Goal: Information Seeking & Learning: Learn about a topic

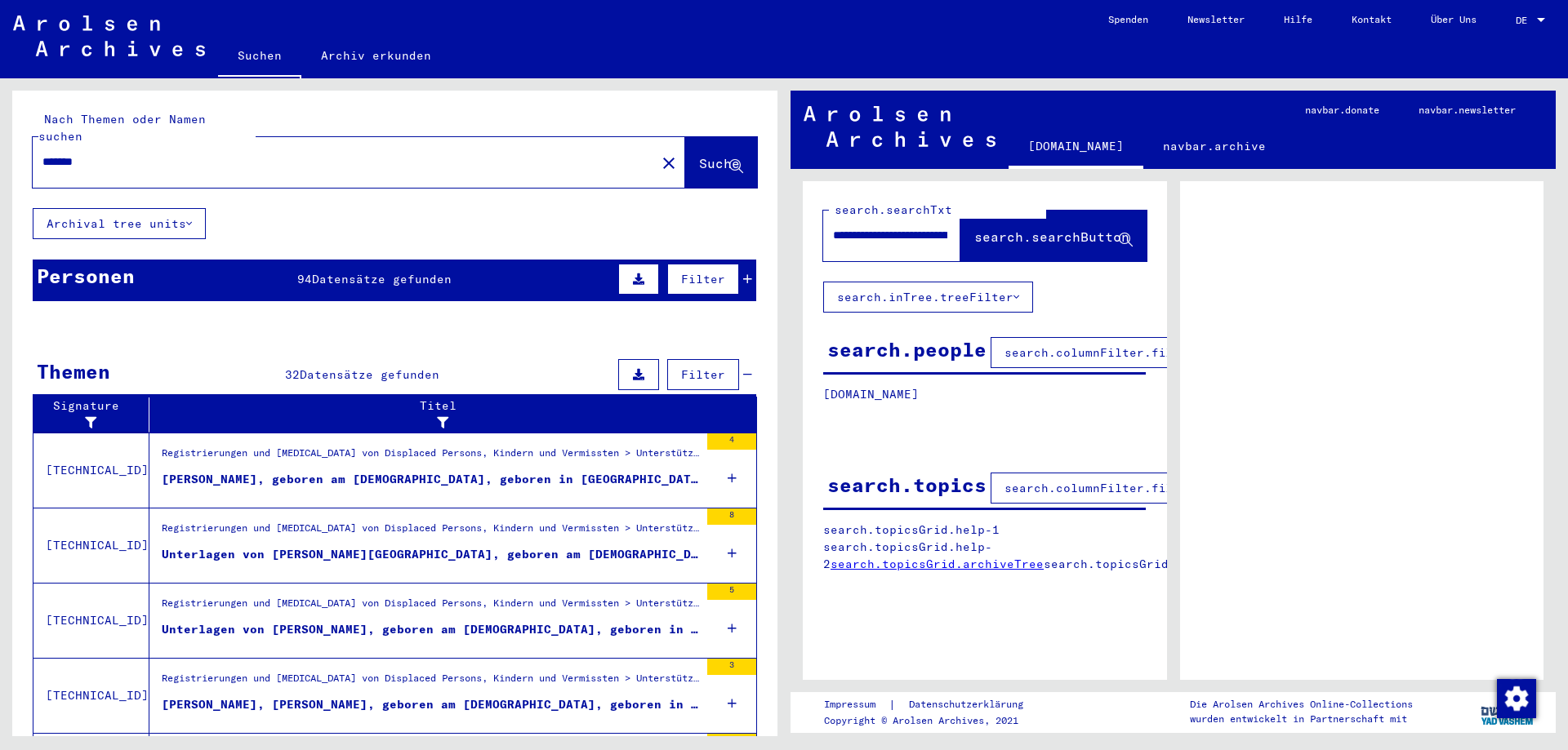
scroll to position [0, 172]
click at [388, 471] on div "[PERSON_NAME], geboren am [DEMOGRAPHIC_DATA], geboren in [GEOGRAPHIC_DATA]" at bounding box center [430, 479] width 537 height 17
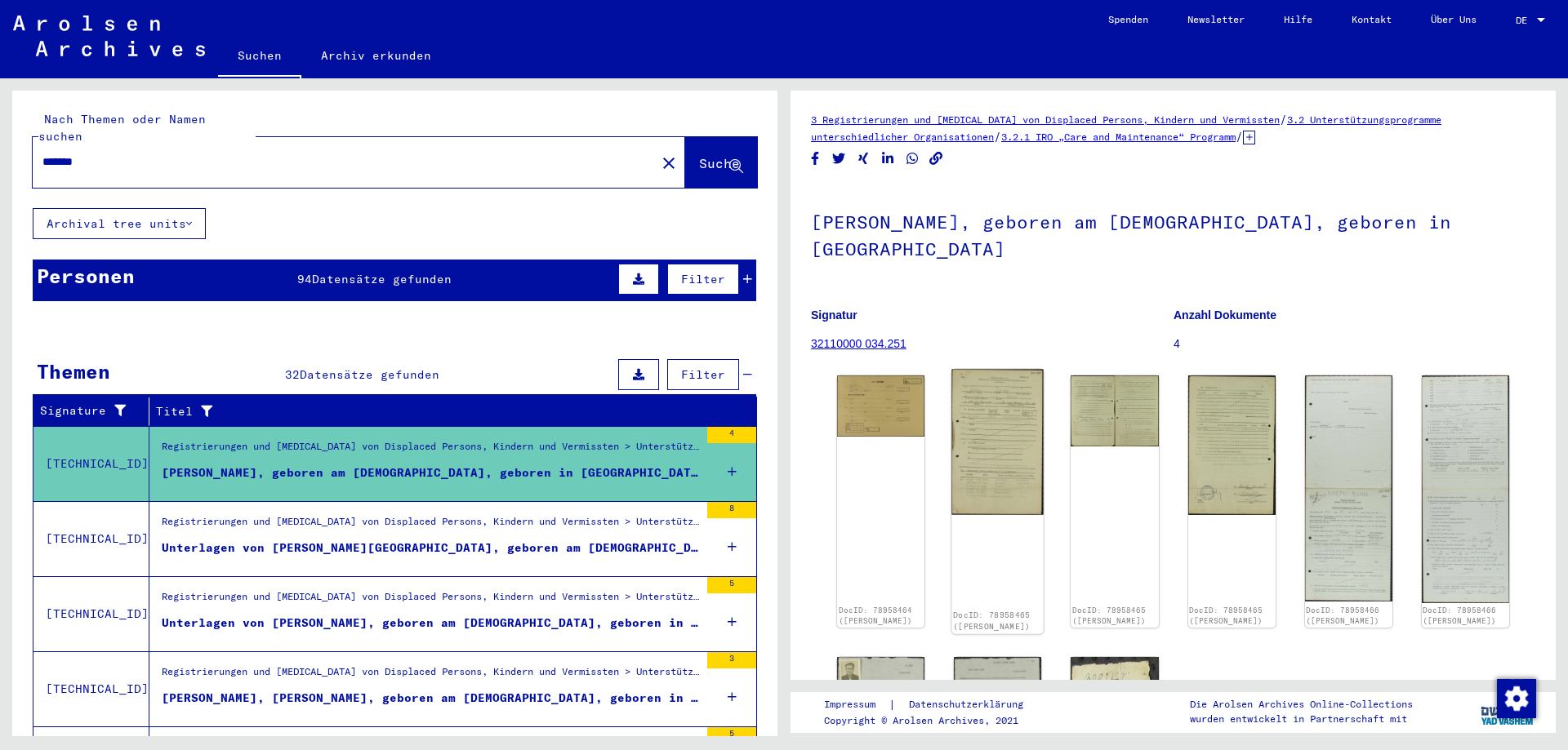
click at [974, 413] on img at bounding box center [997, 442] width 92 height 146
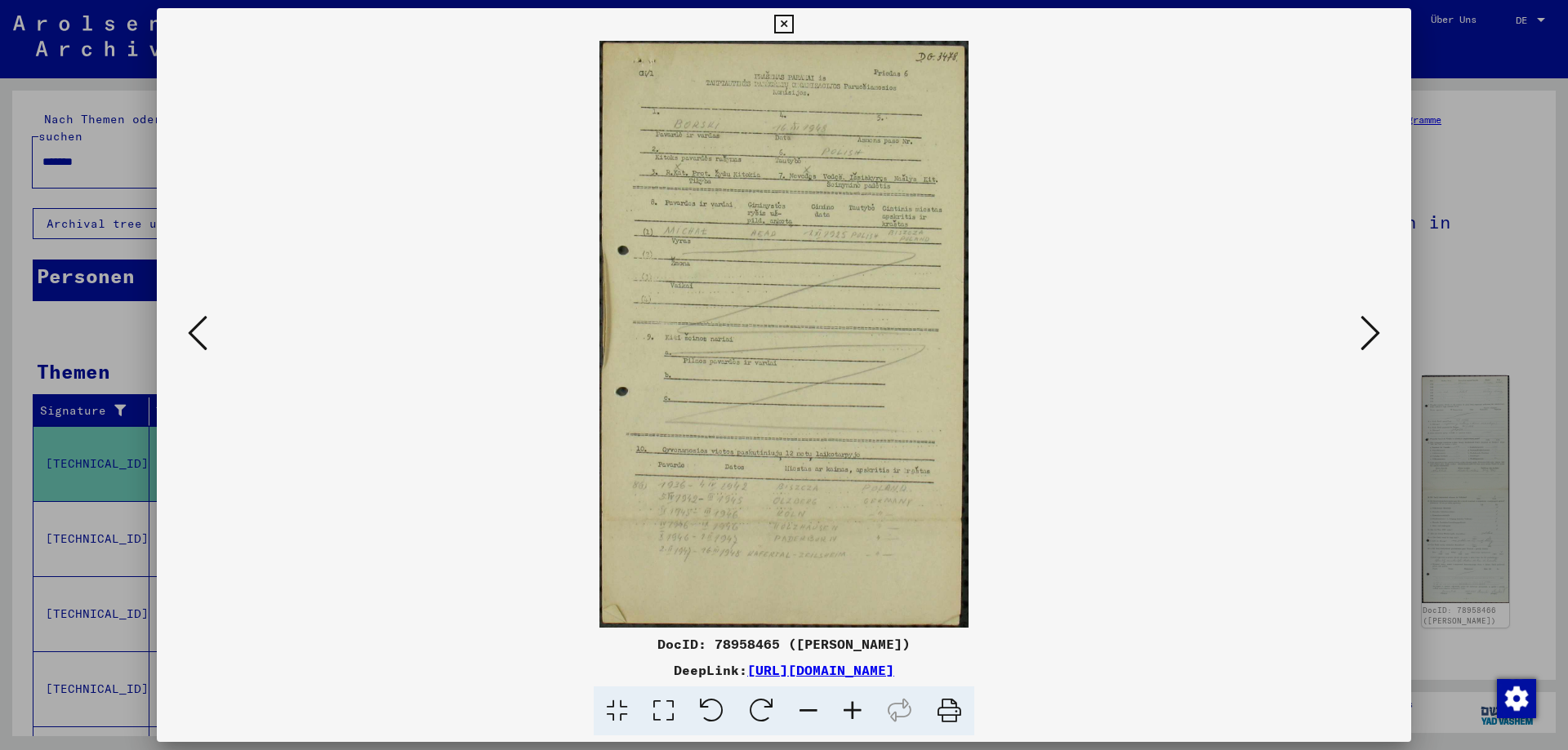
click at [974, 413] on img at bounding box center [783, 334] width 1143 height 587
click at [1374, 327] on icon at bounding box center [1369, 333] width 20 height 39
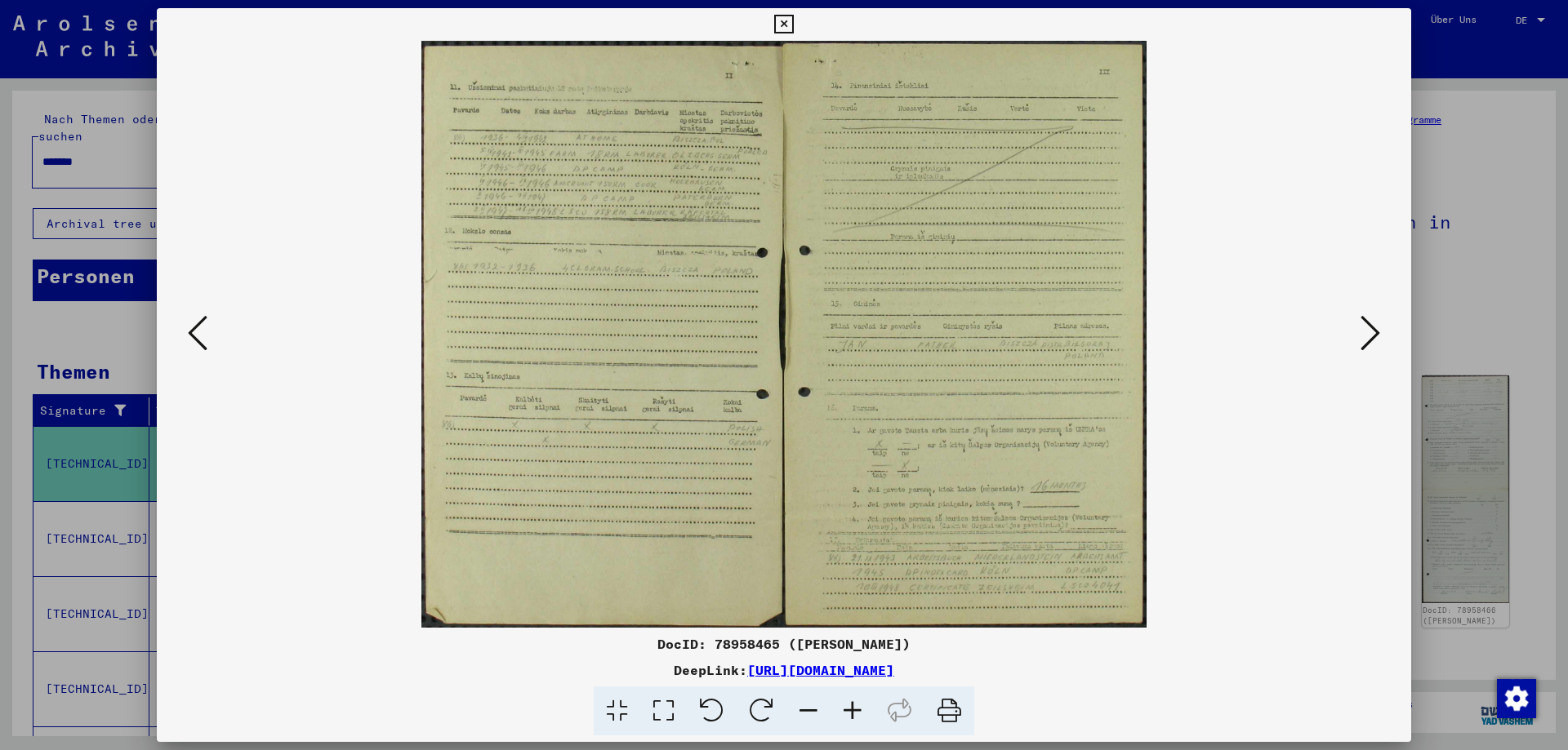
click at [1374, 327] on icon at bounding box center [1369, 333] width 20 height 39
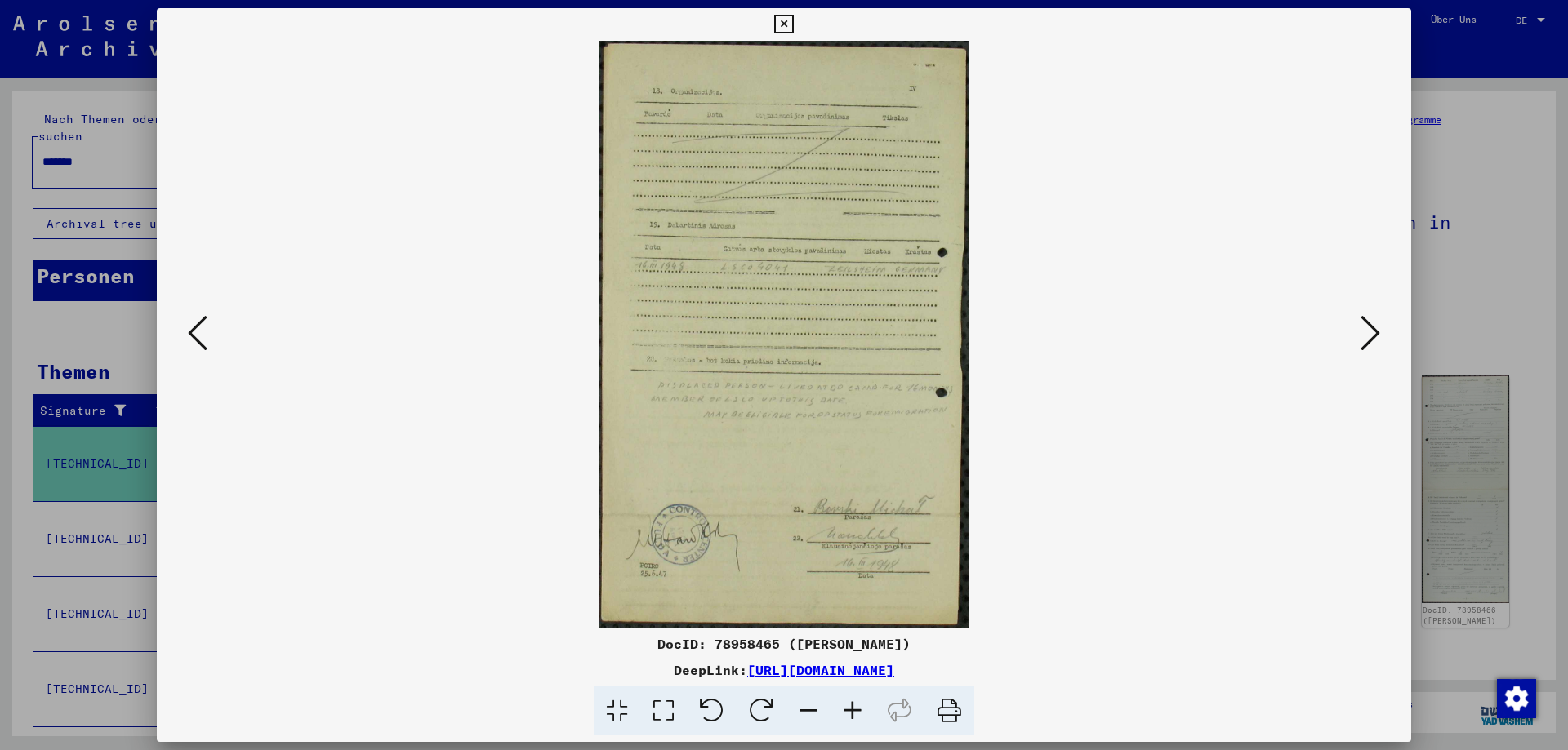
click at [1374, 327] on icon at bounding box center [1369, 333] width 20 height 39
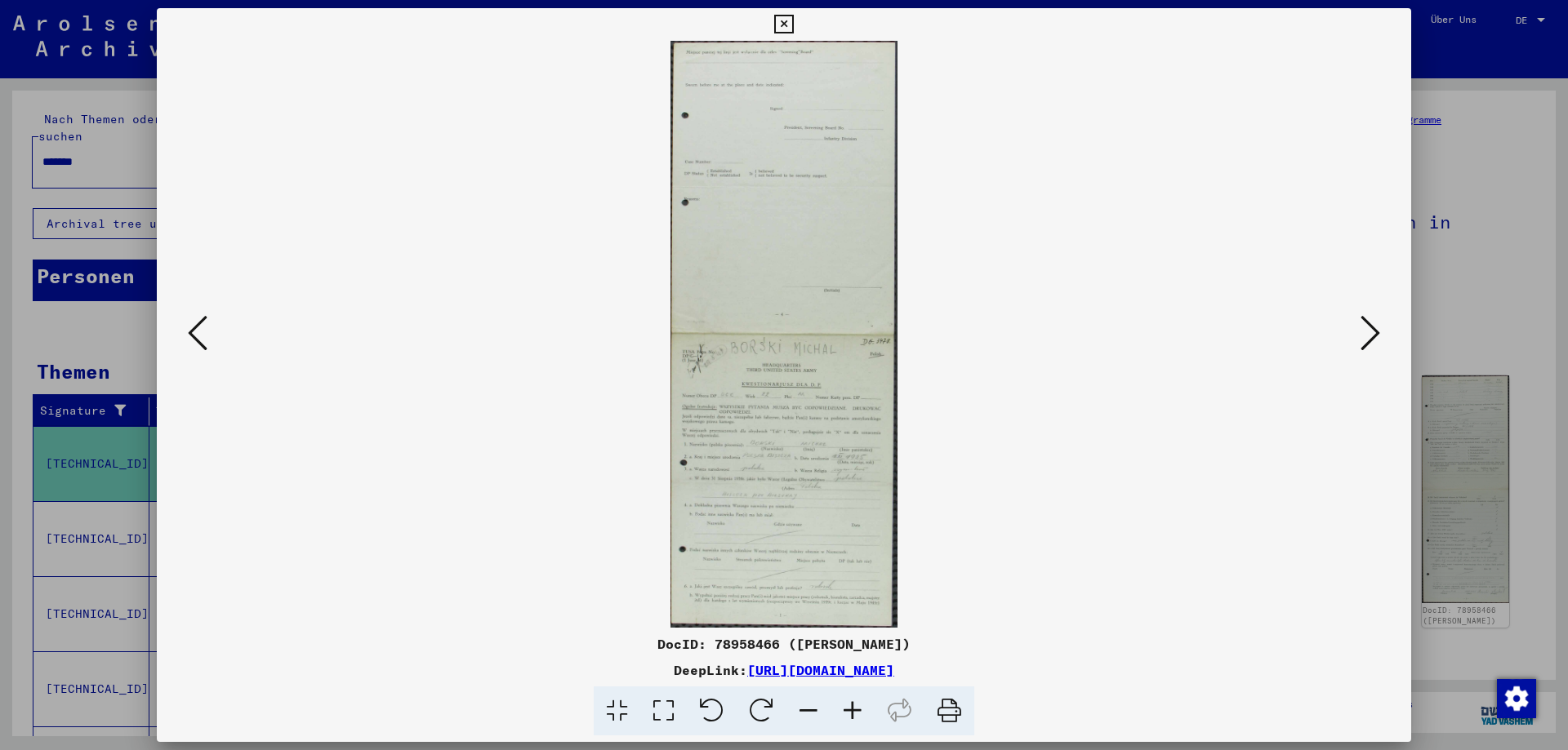
click at [1356, 327] on img at bounding box center [783, 334] width 1143 height 587
click at [1367, 329] on icon at bounding box center [1369, 333] width 20 height 39
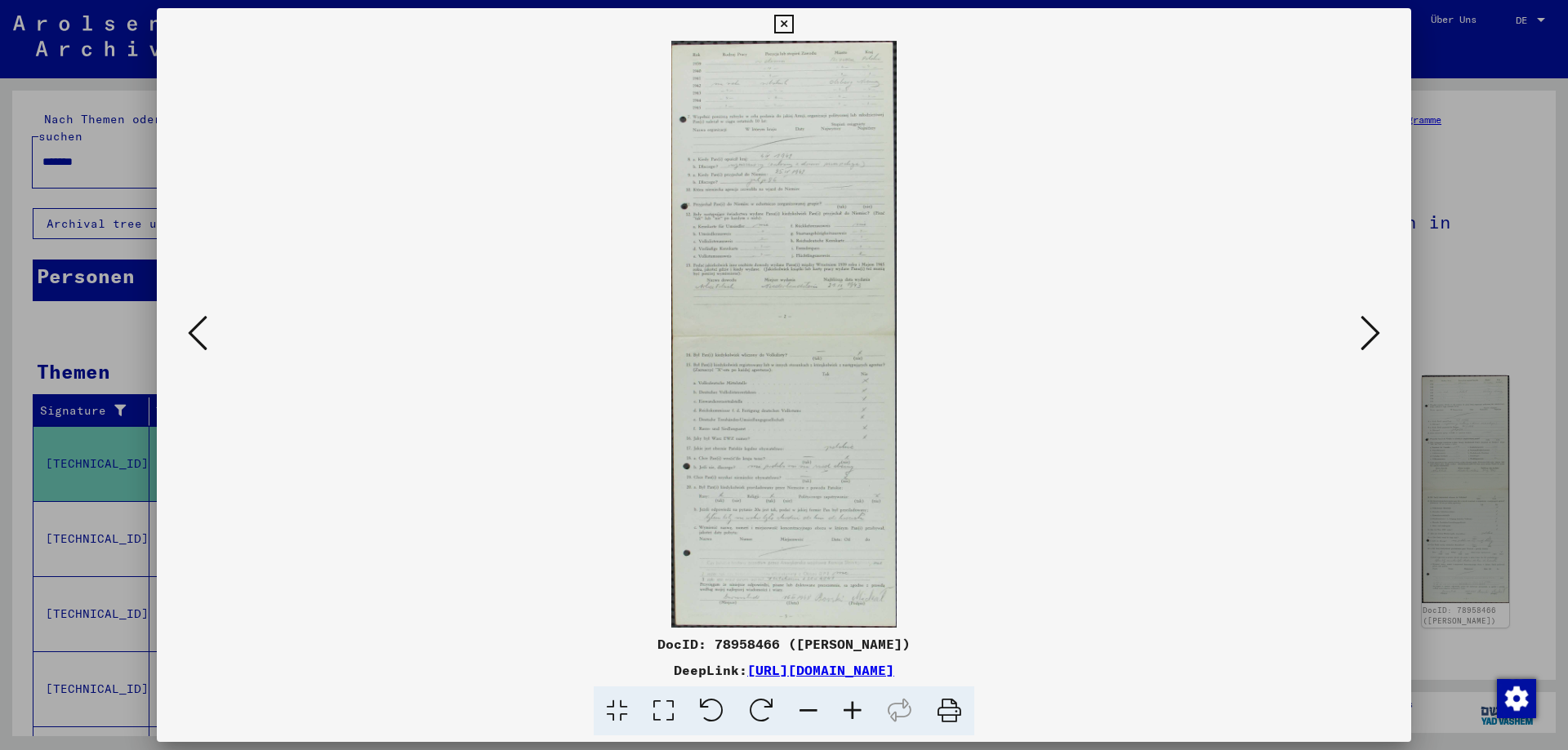
click at [858, 710] on icon at bounding box center [853, 711] width 44 height 50
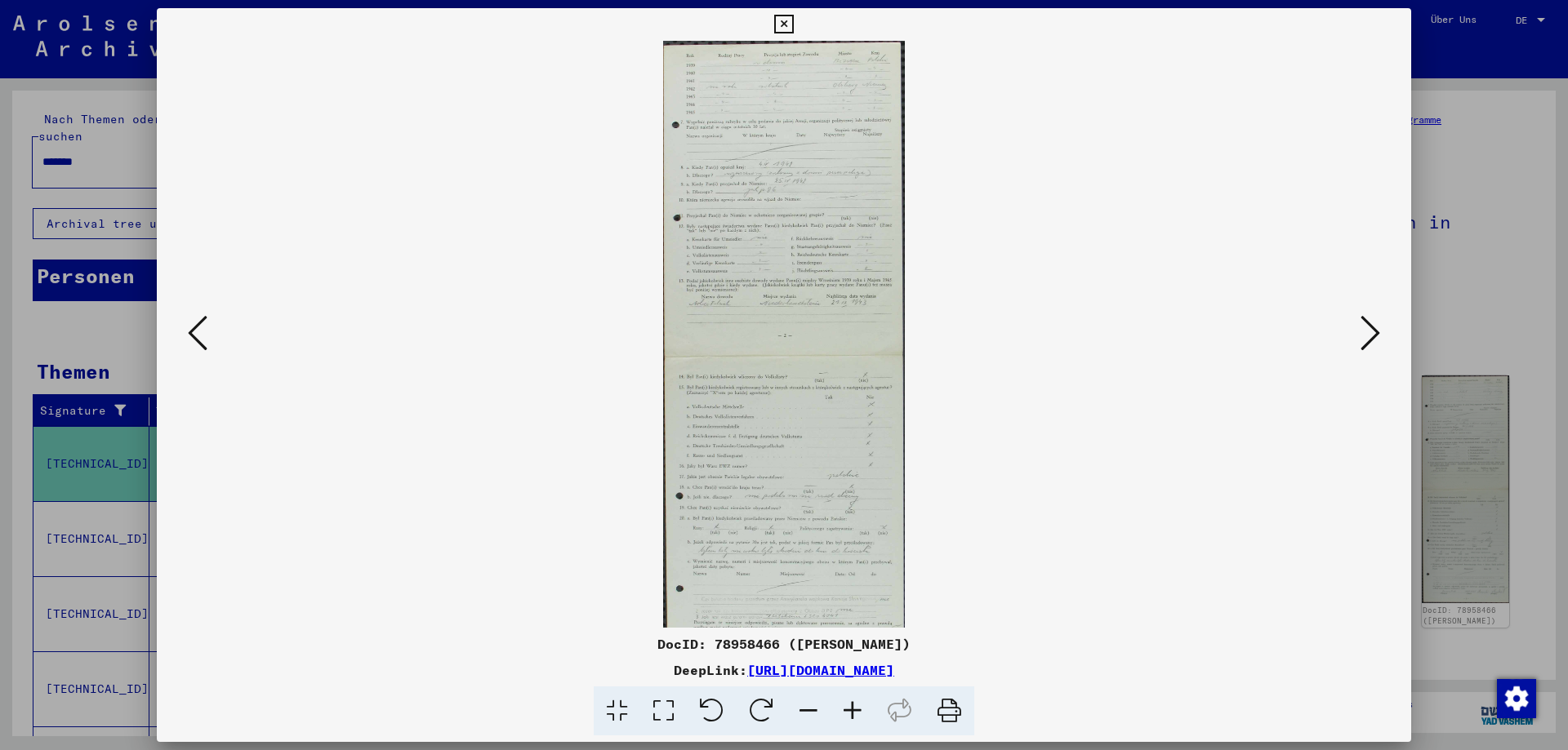
click at [858, 710] on icon at bounding box center [853, 711] width 44 height 50
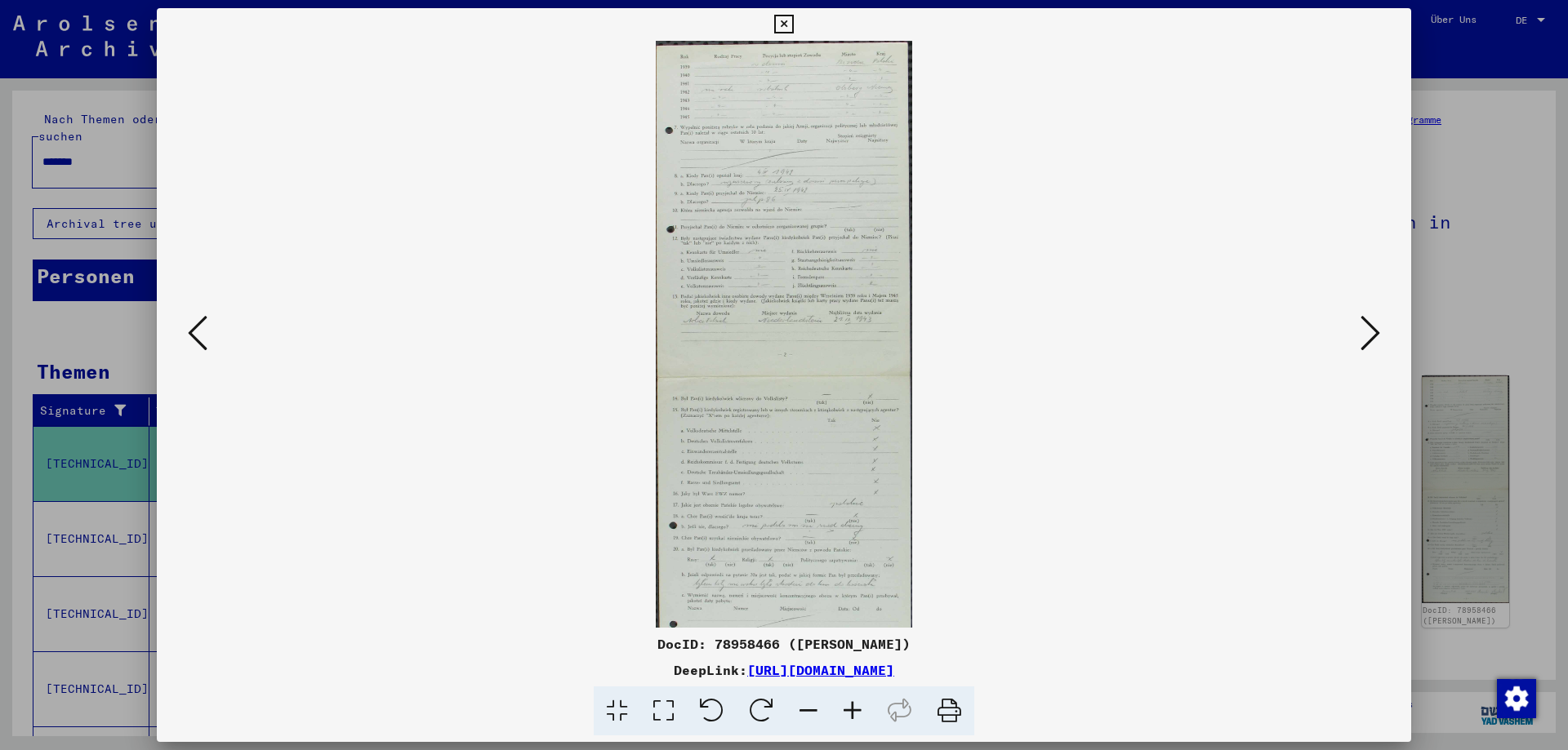
click at [858, 710] on icon at bounding box center [853, 711] width 44 height 50
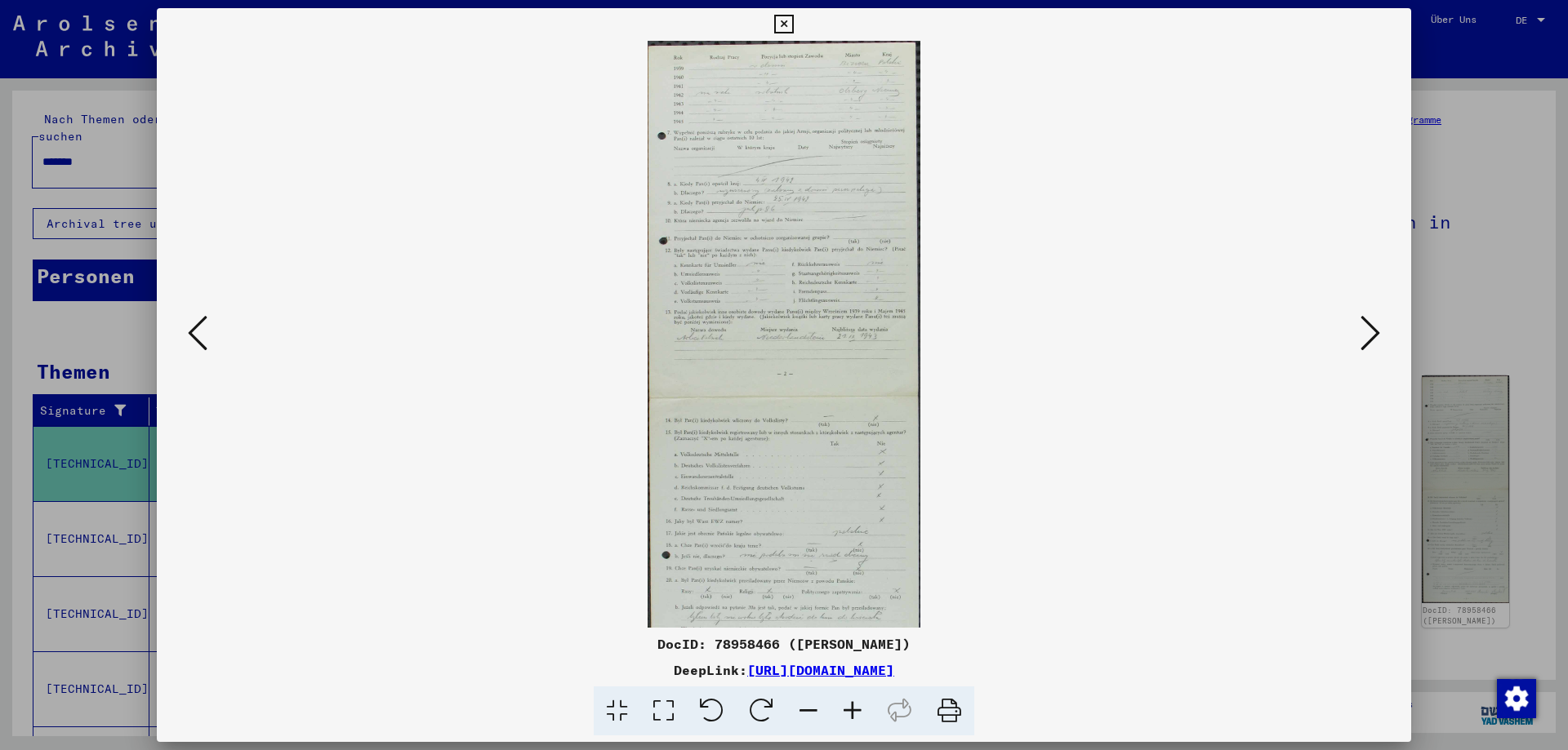
click at [858, 710] on icon at bounding box center [853, 711] width 44 height 50
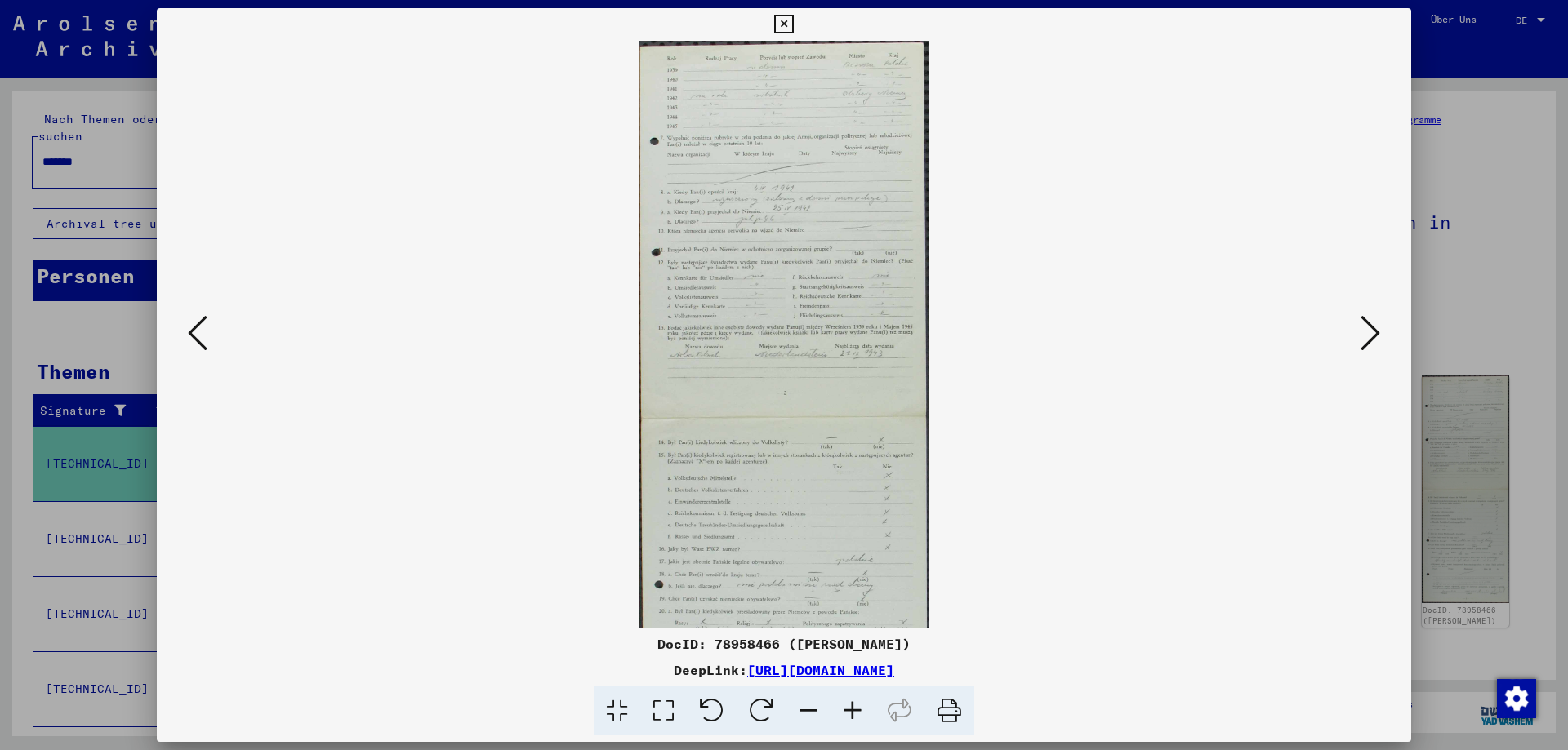
click at [858, 710] on icon at bounding box center [853, 711] width 44 height 50
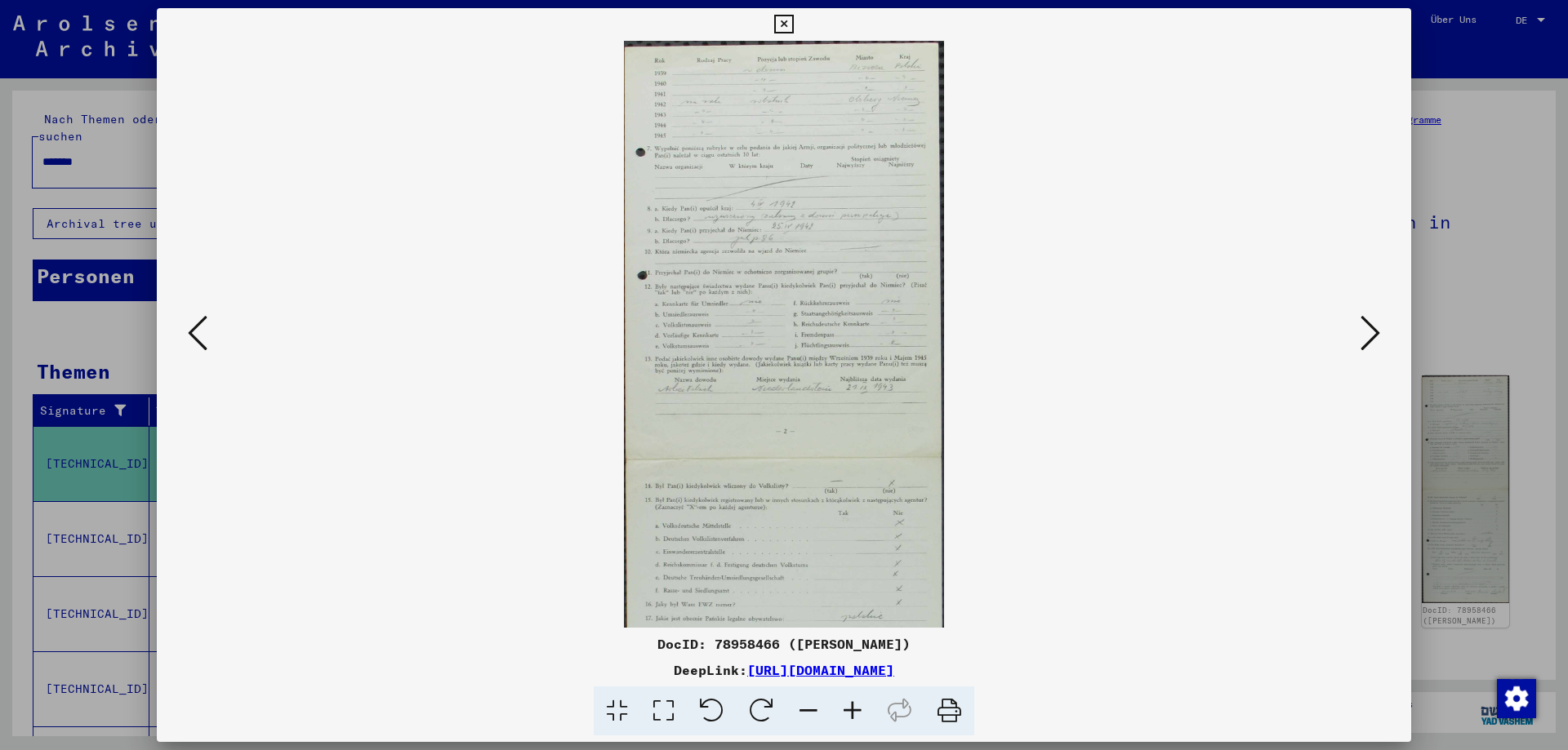
click at [858, 710] on icon at bounding box center [853, 711] width 44 height 50
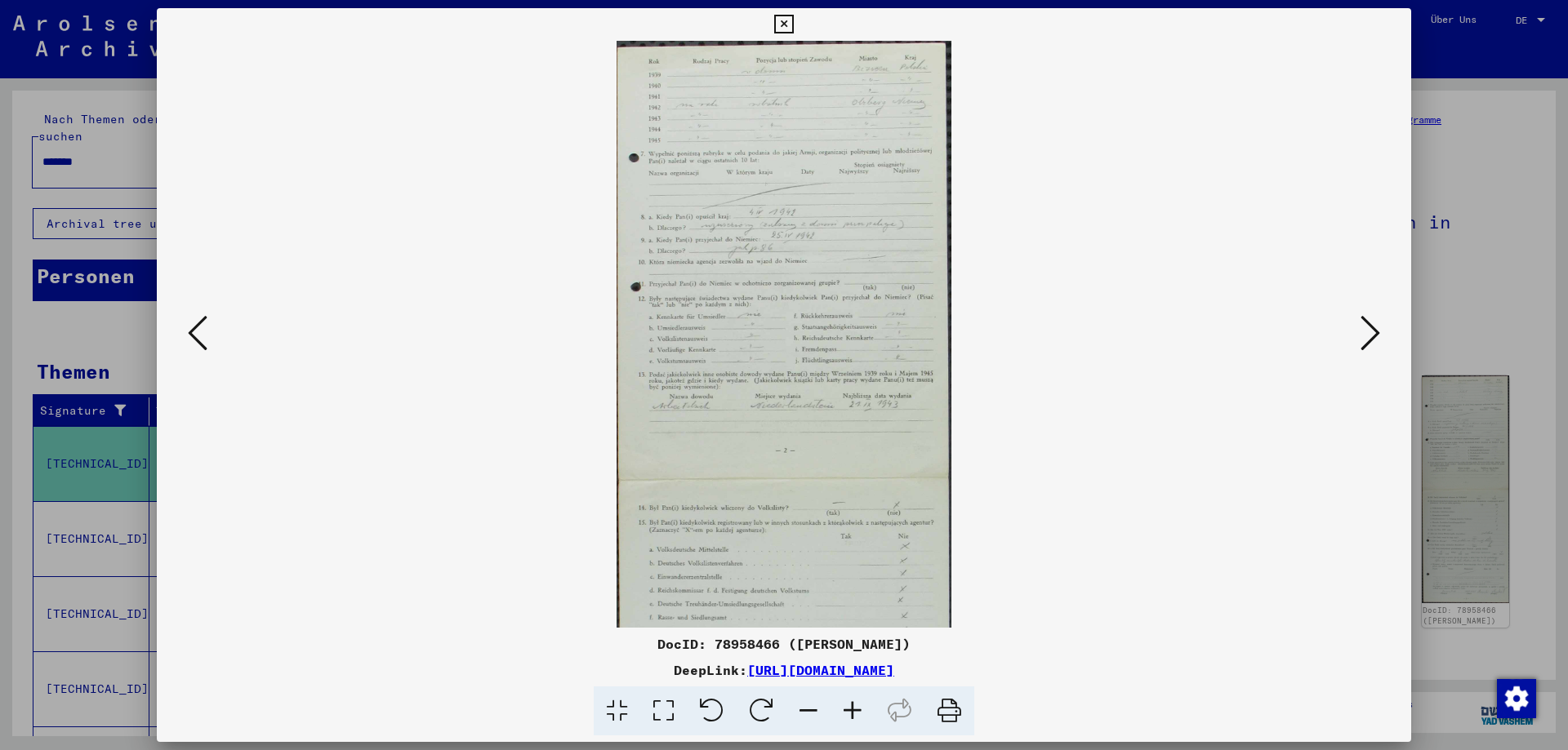
click at [858, 710] on icon at bounding box center [853, 711] width 44 height 50
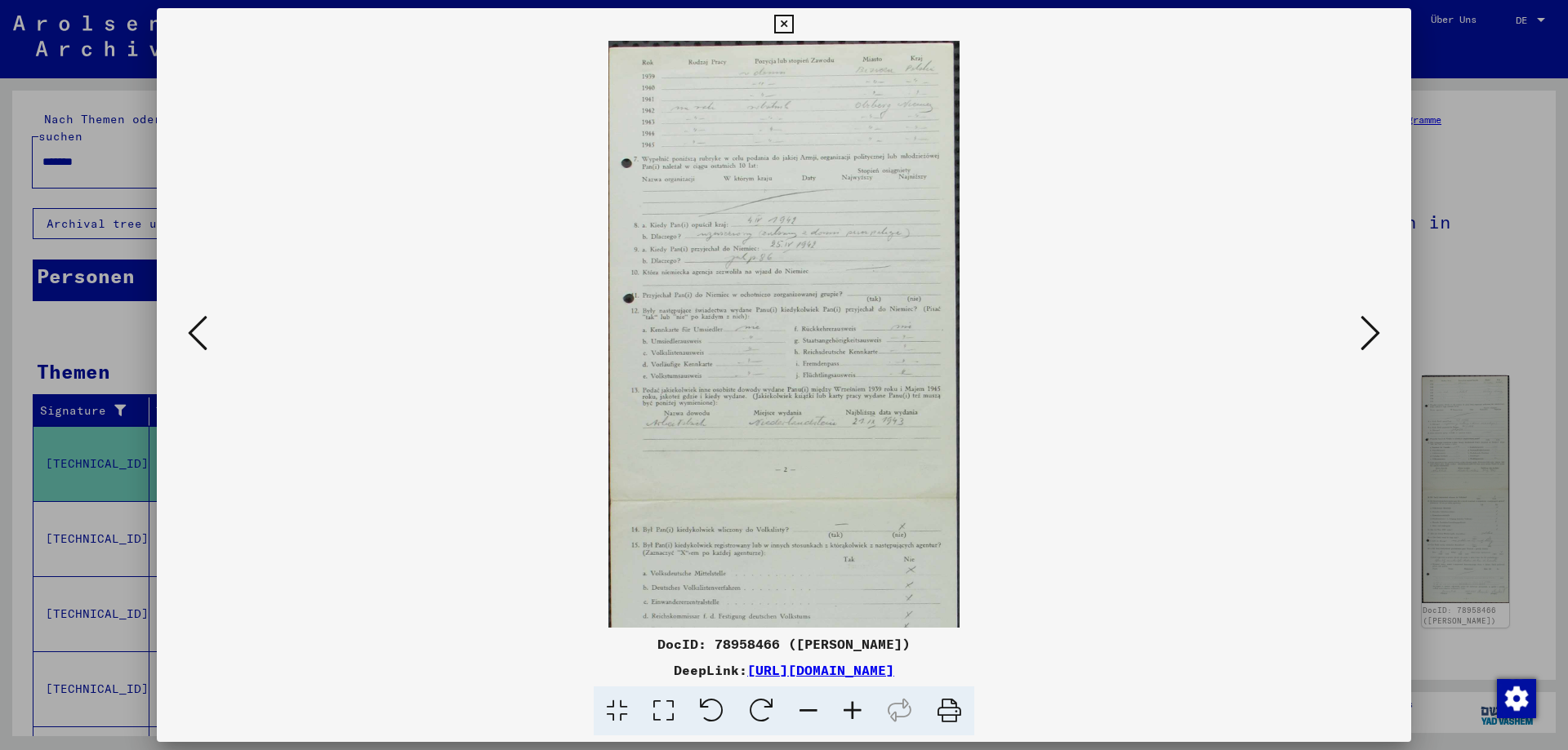
click at [858, 710] on icon at bounding box center [853, 711] width 44 height 50
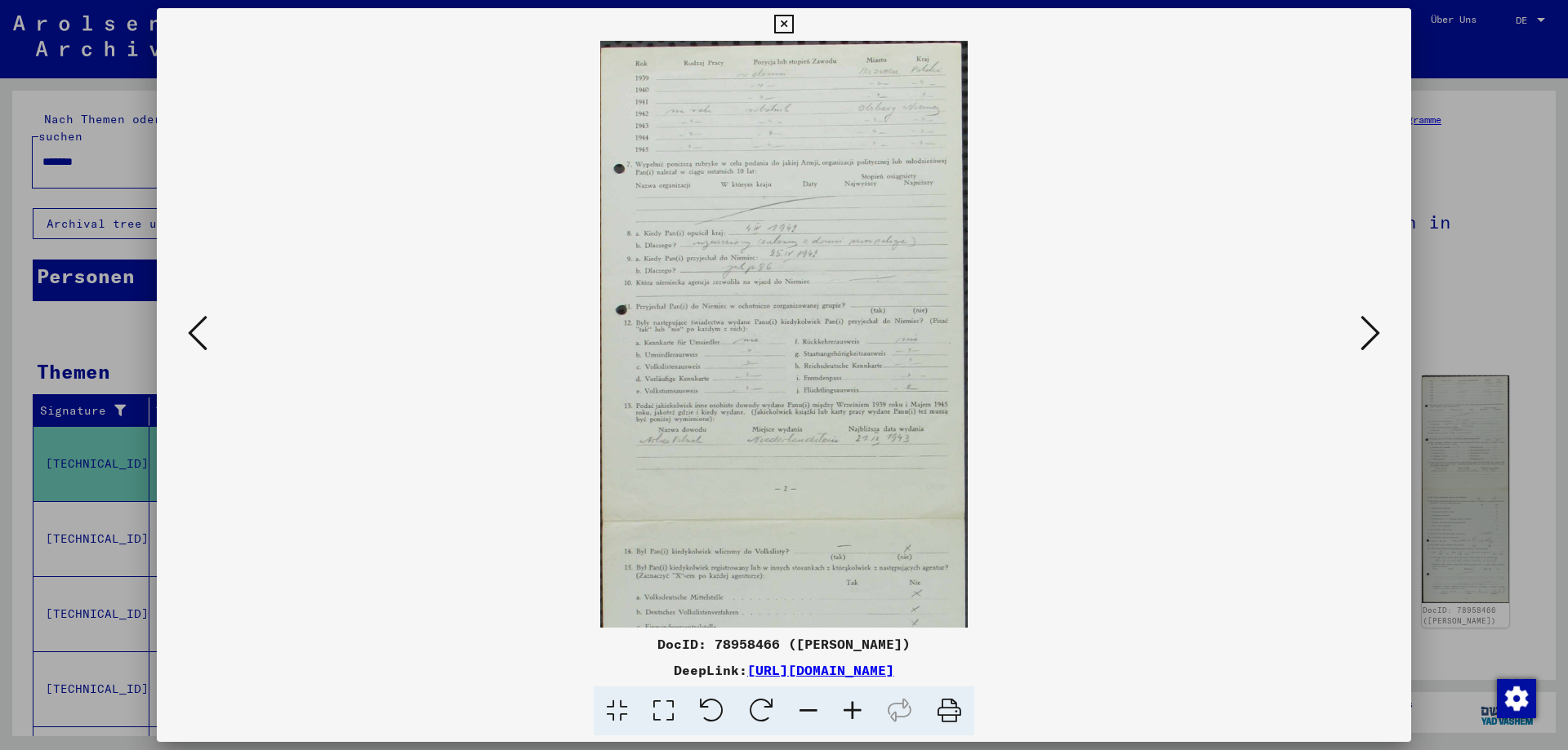
click at [858, 710] on icon at bounding box center [853, 711] width 44 height 50
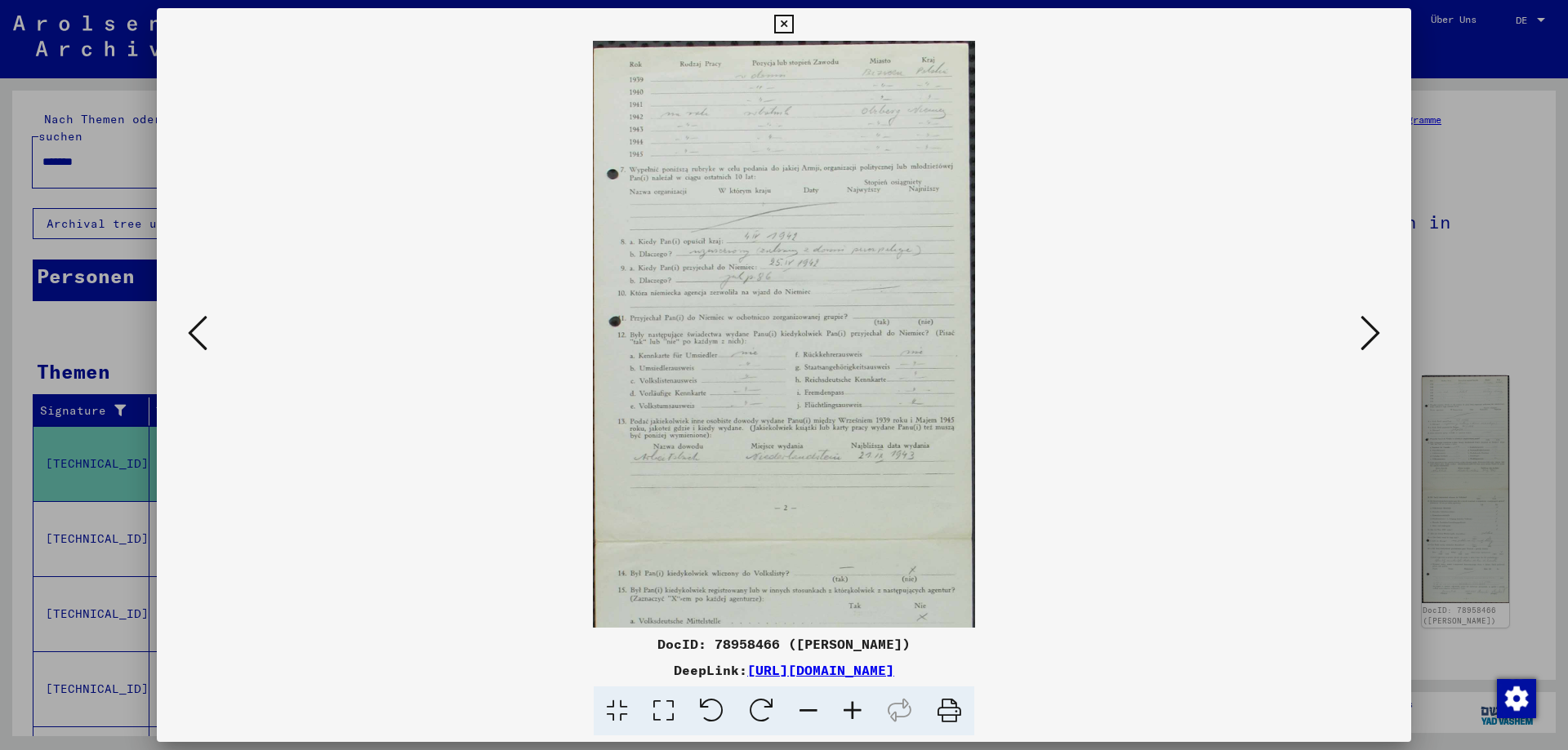
click at [858, 710] on icon at bounding box center [853, 711] width 44 height 50
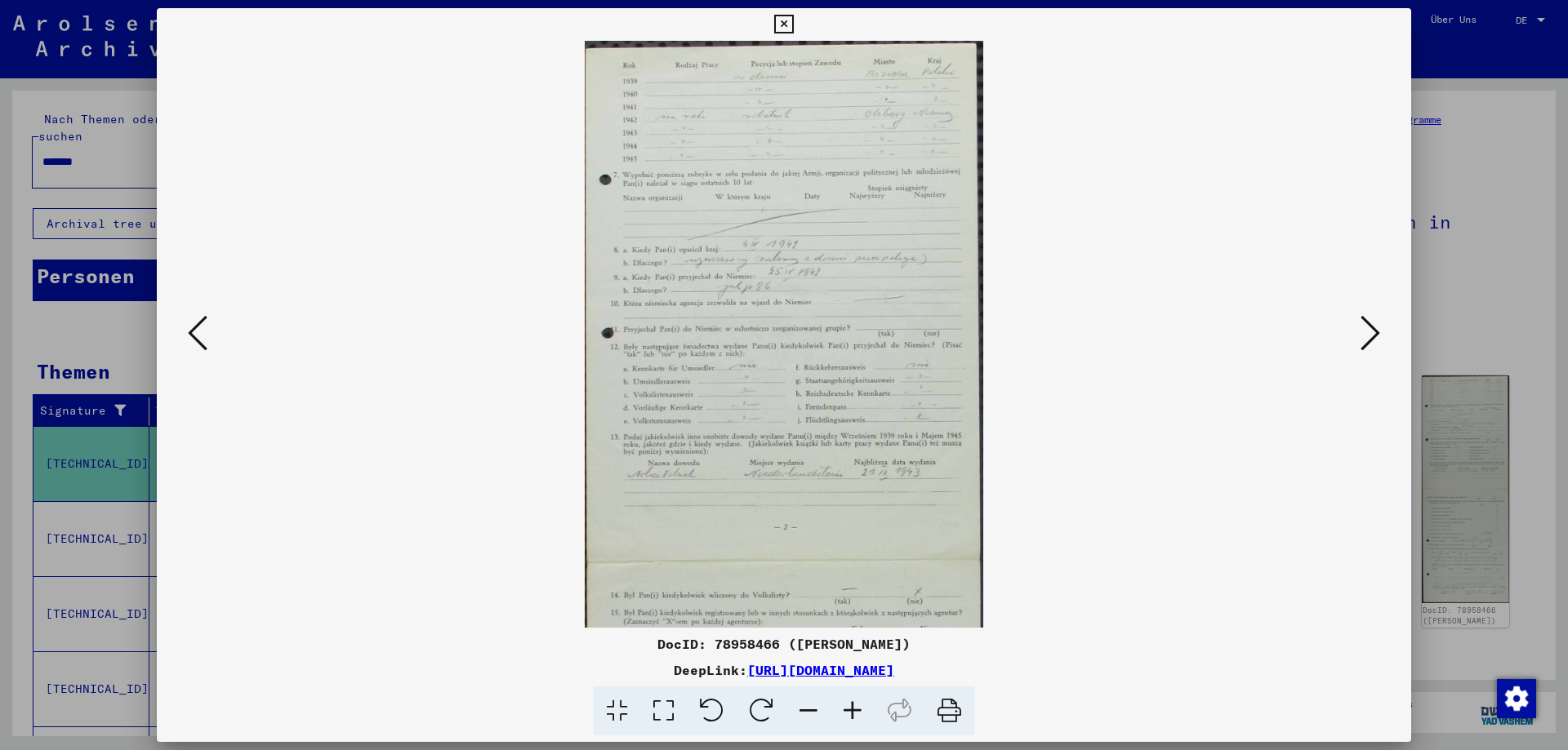
click at [858, 710] on icon at bounding box center [853, 711] width 44 height 50
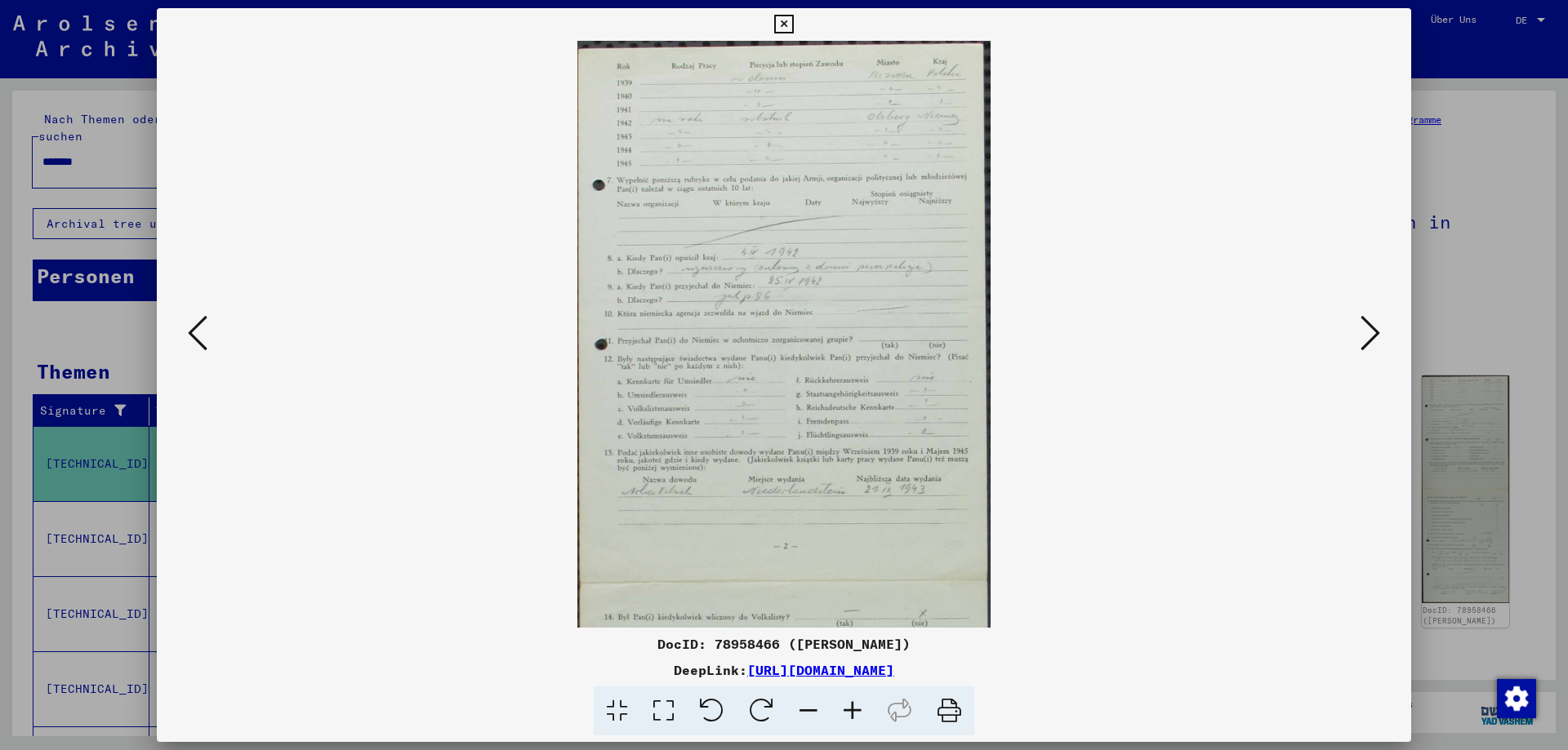
click at [858, 710] on icon at bounding box center [853, 711] width 44 height 50
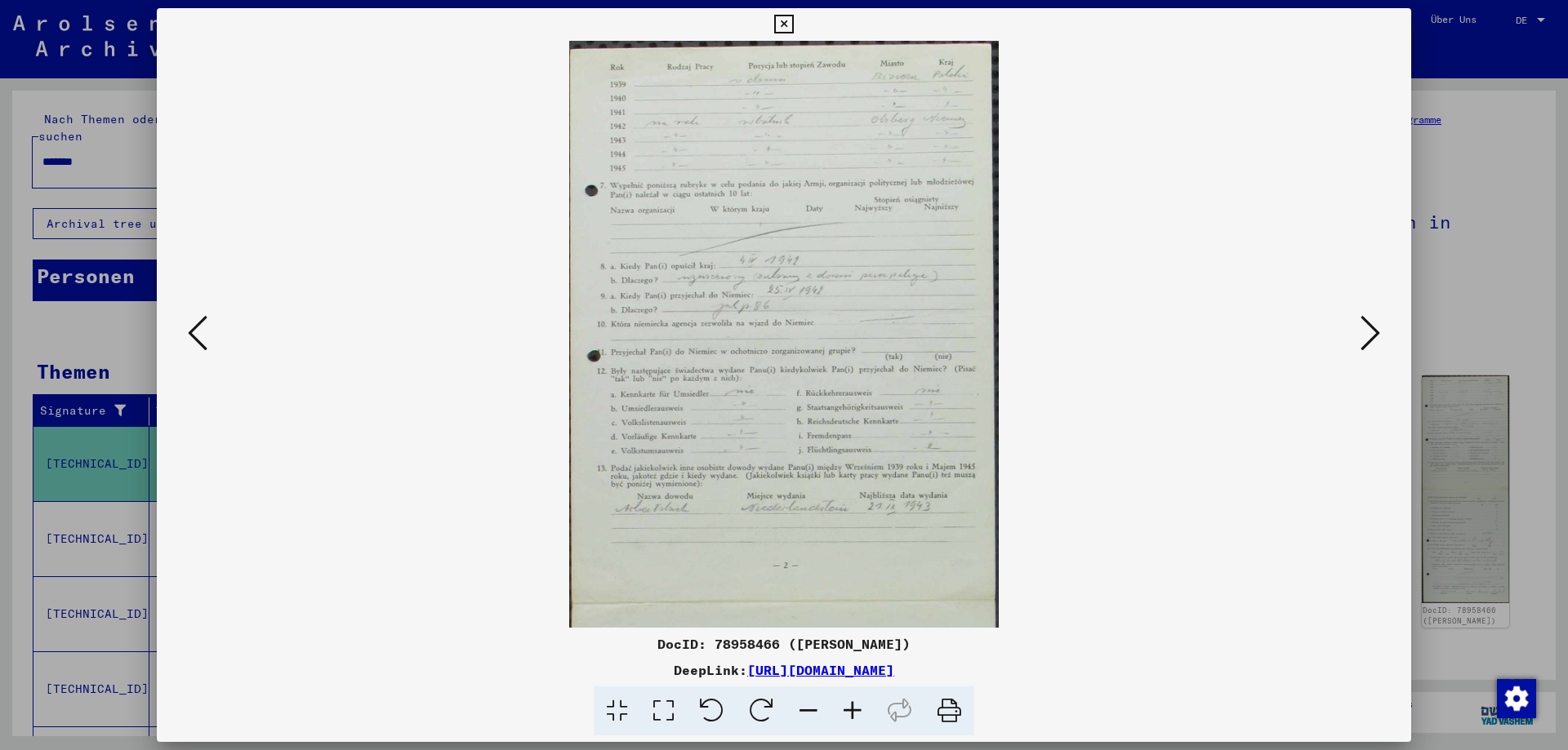
click at [858, 710] on icon at bounding box center [853, 711] width 44 height 50
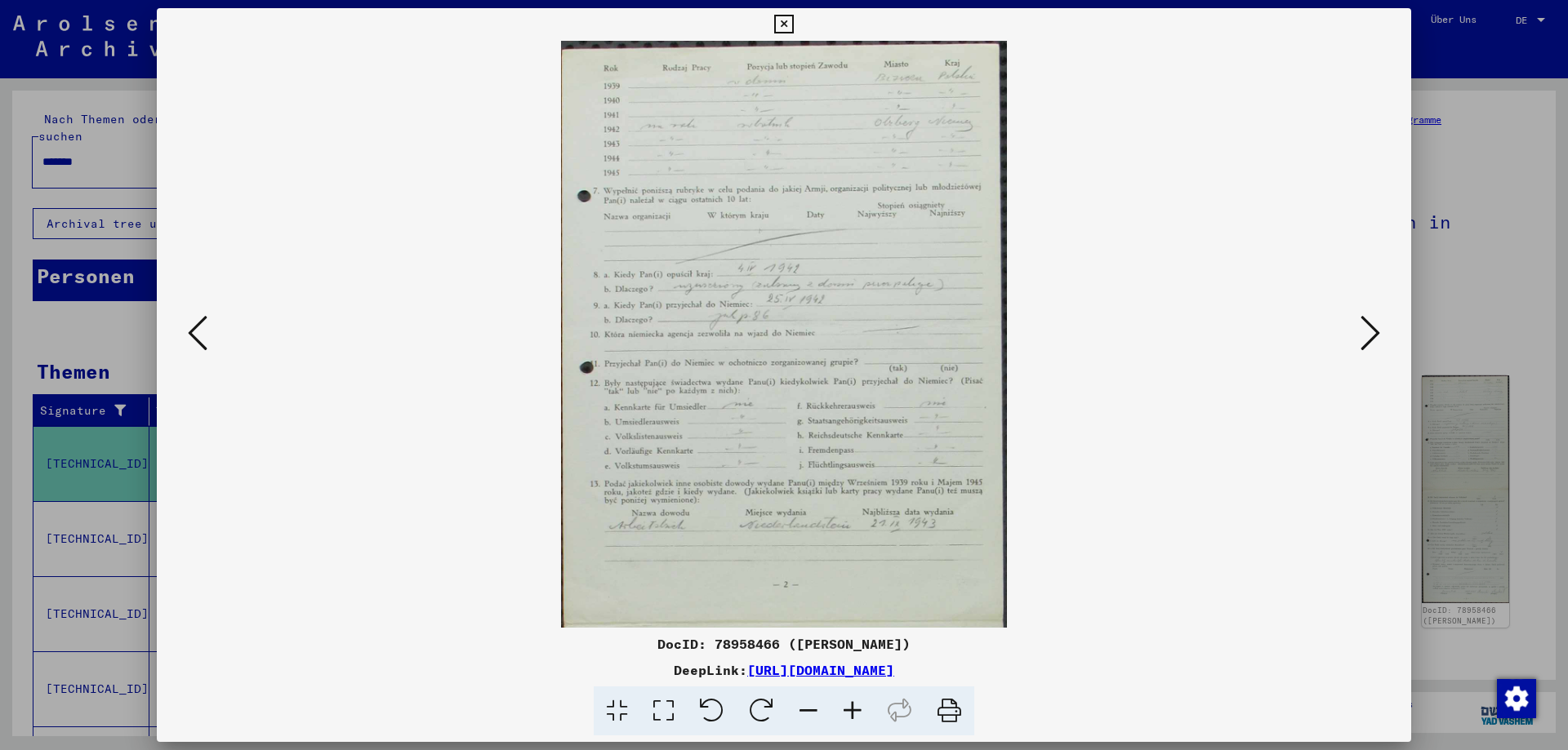
click at [858, 710] on icon at bounding box center [853, 711] width 44 height 50
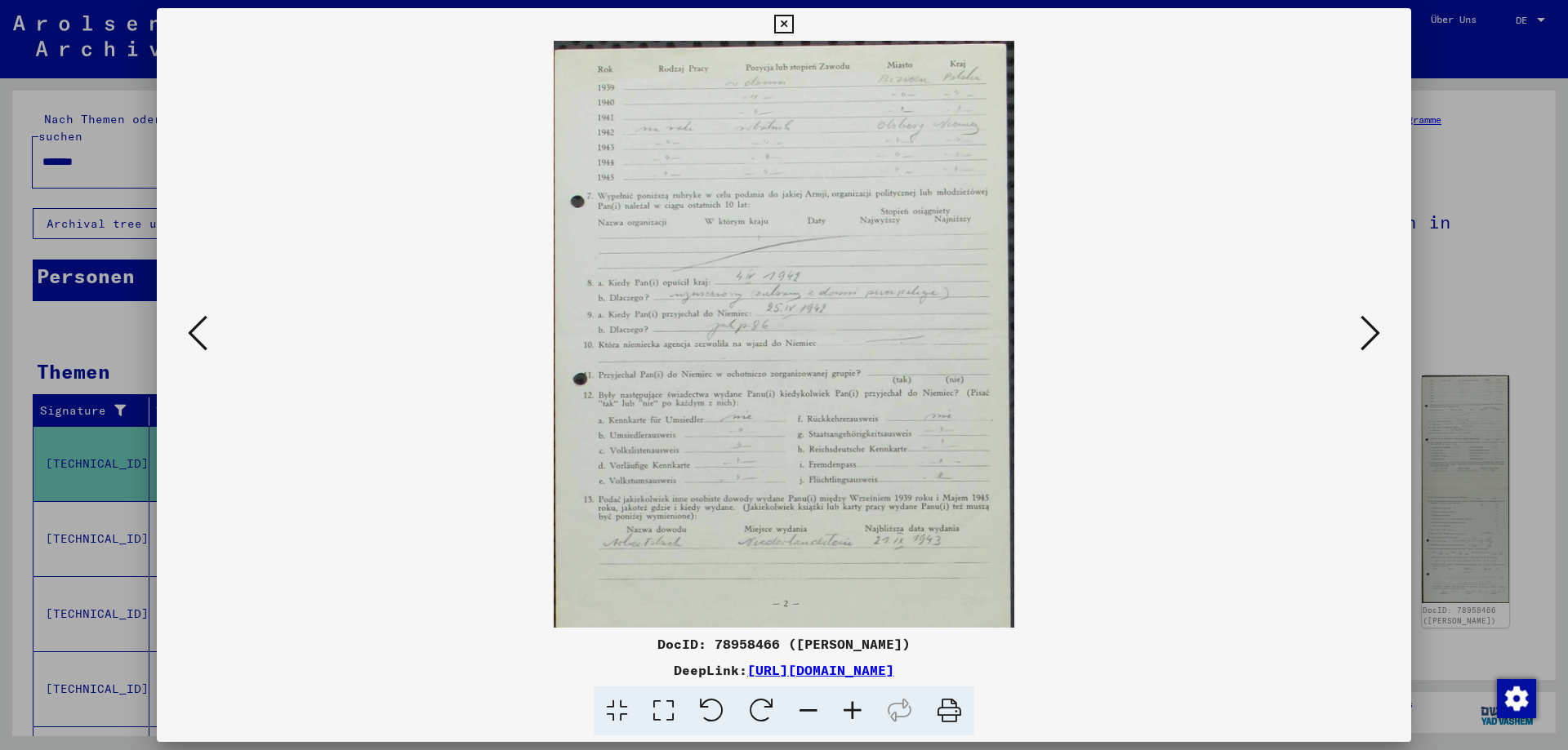
click at [858, 710] on icon at bounding box center [853, 711] width 44 height 50
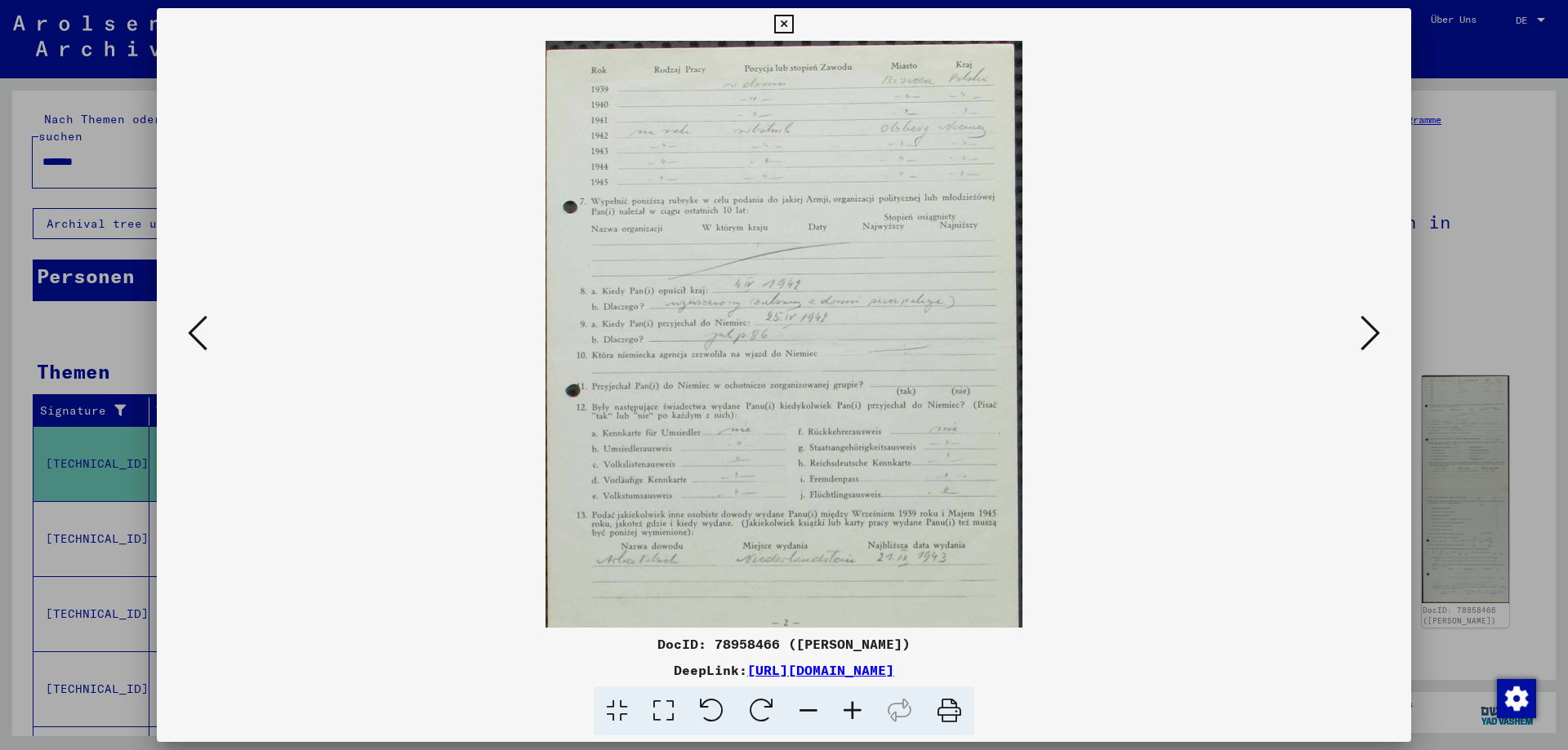
click at [858, 710] on icon at bounding box center [853, 711] width 44 height 50
click at [1376, 335] on icon at bounding box center [1369, 333] width 20 height 39
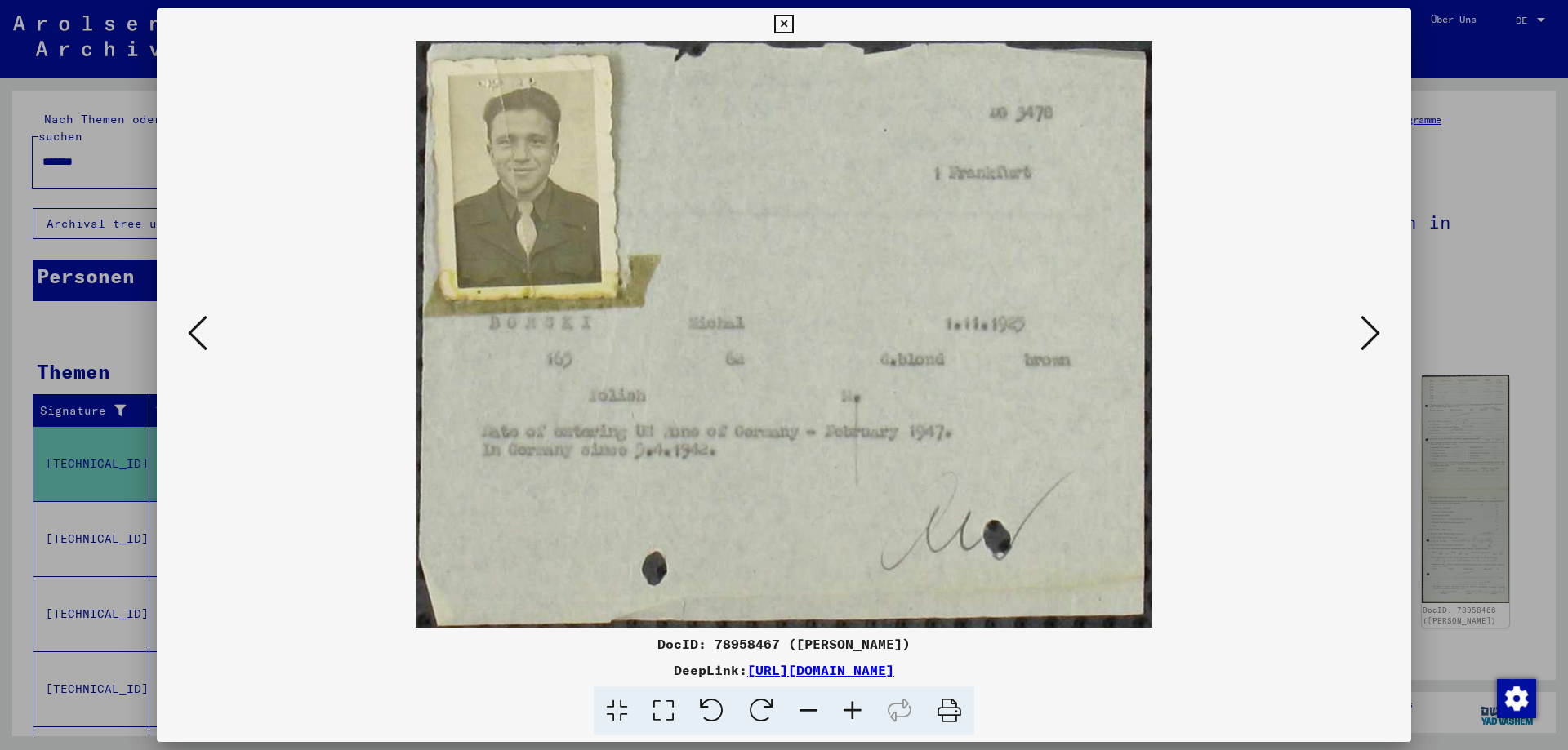
click at [1376, 336] on icon at bounding box center [1369, 333] width 20 height 39
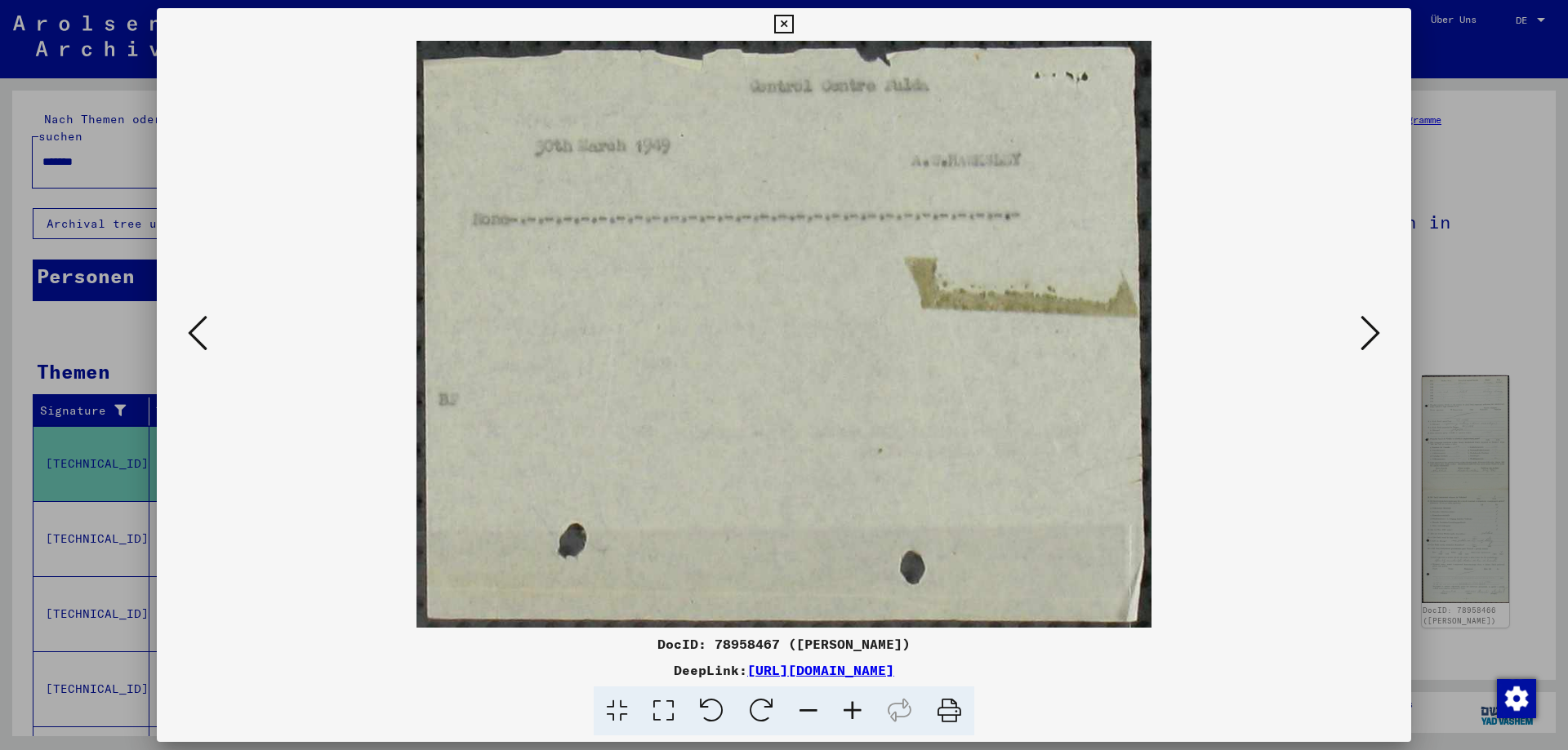
click at [1376, 336] on icon at bounding box center [1369, 333] width 20 height 39
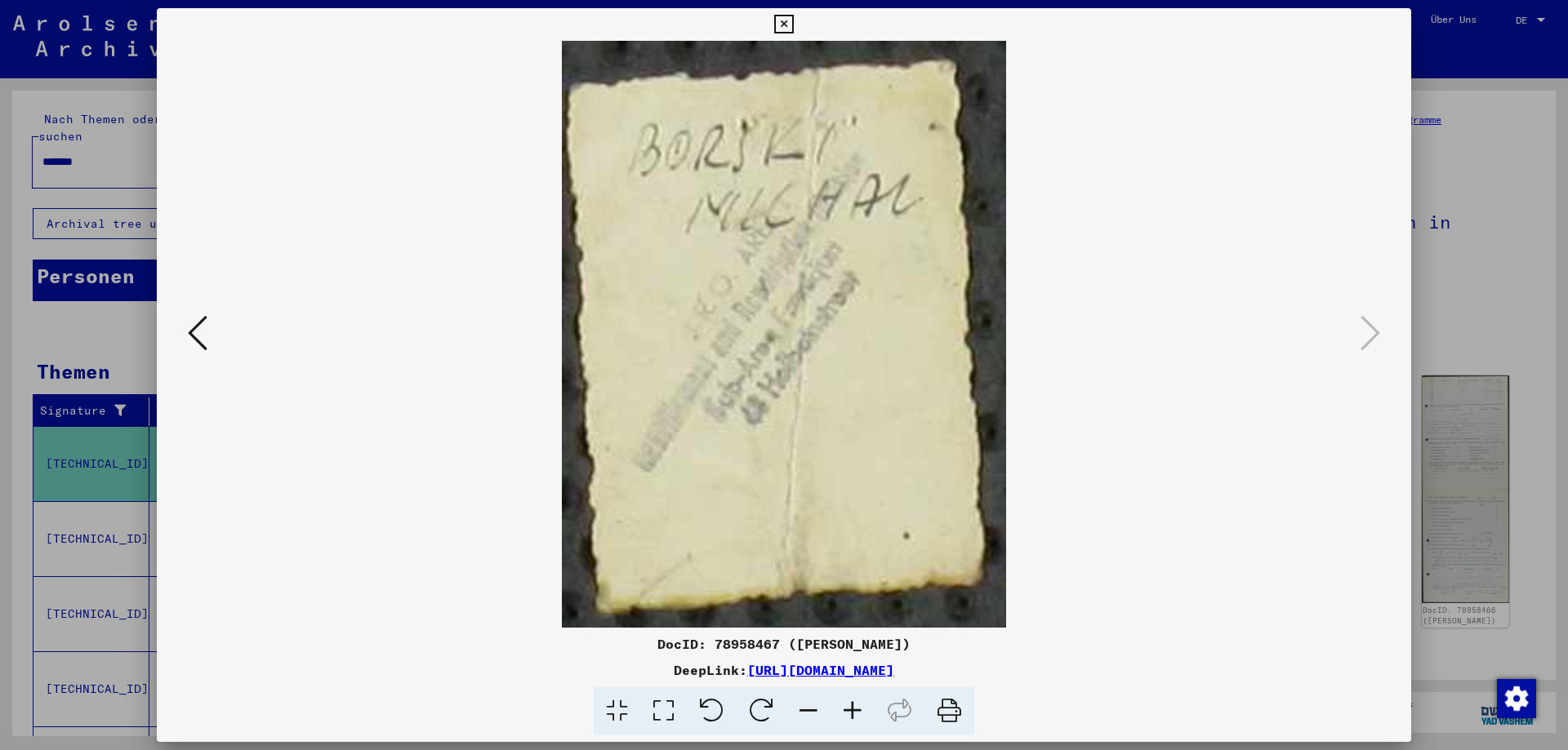
click at [792, 20] on icon at bounding box center [783, 24] width 19 height 20
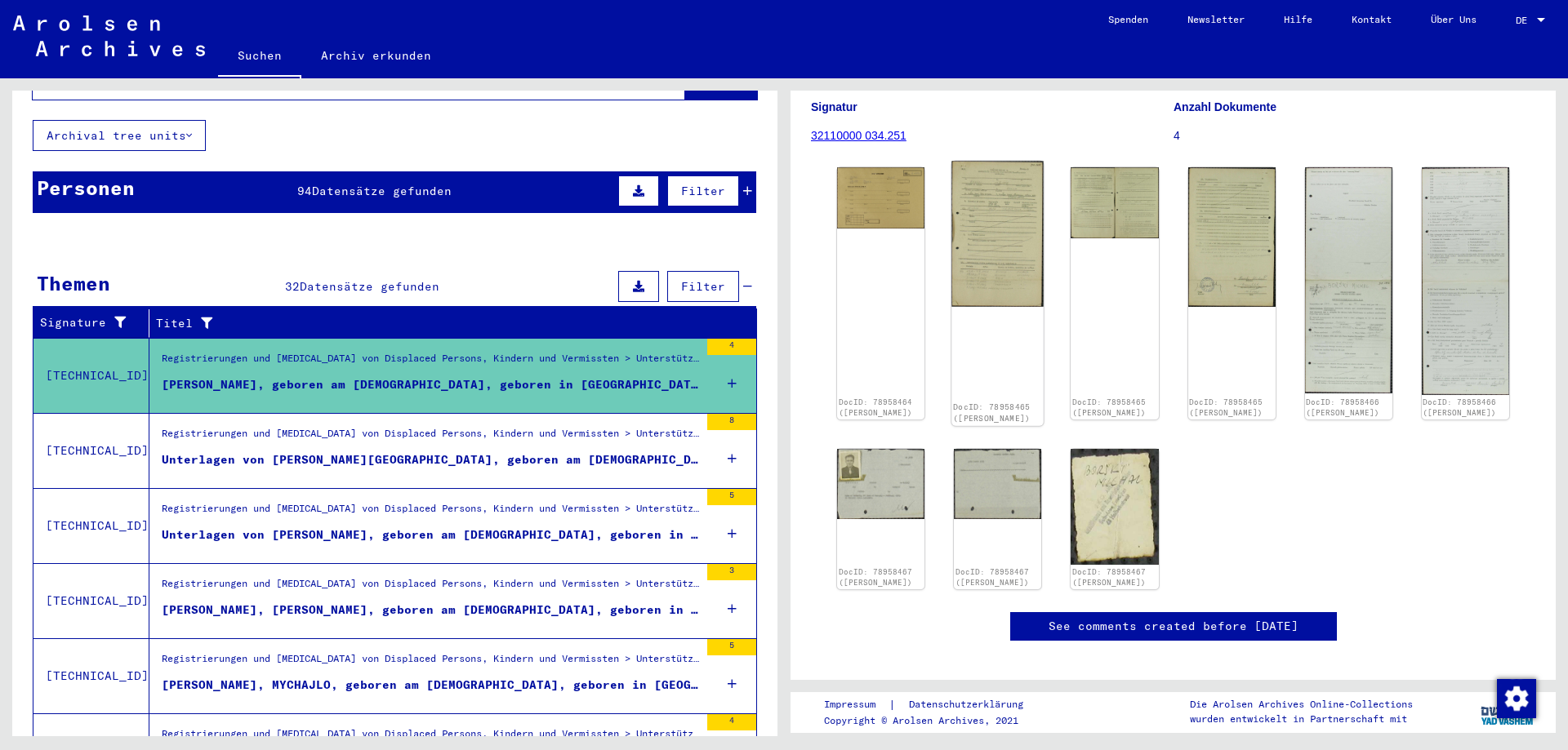
scroll to position [265, 0]
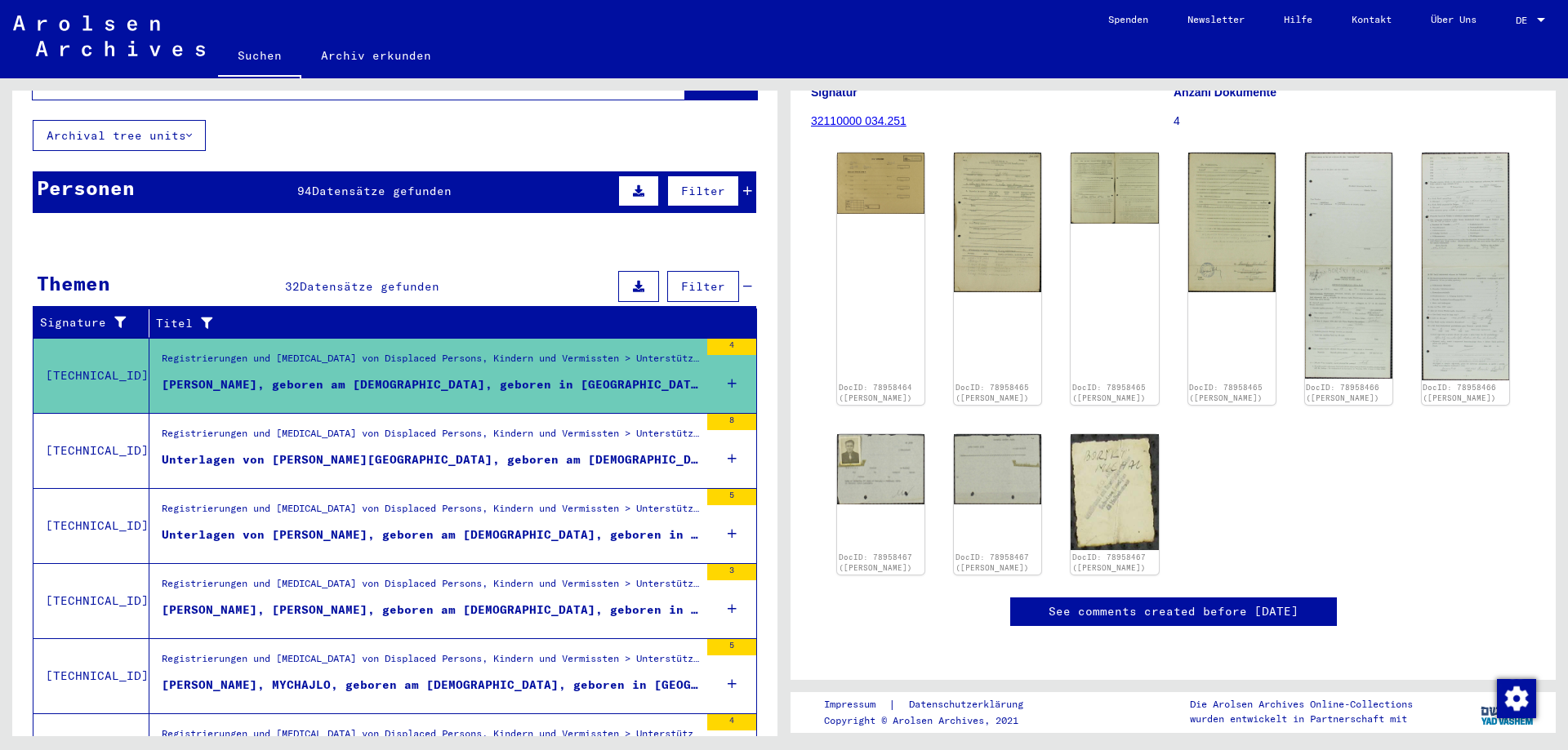
click at [358, 527] on div "Unterlagen von [PERSON_NAME], geboren am [DEMOGRAPHIC_DATA], geboren in [GEOGRA…" at bounding box center [430, 535] width 537 height 17
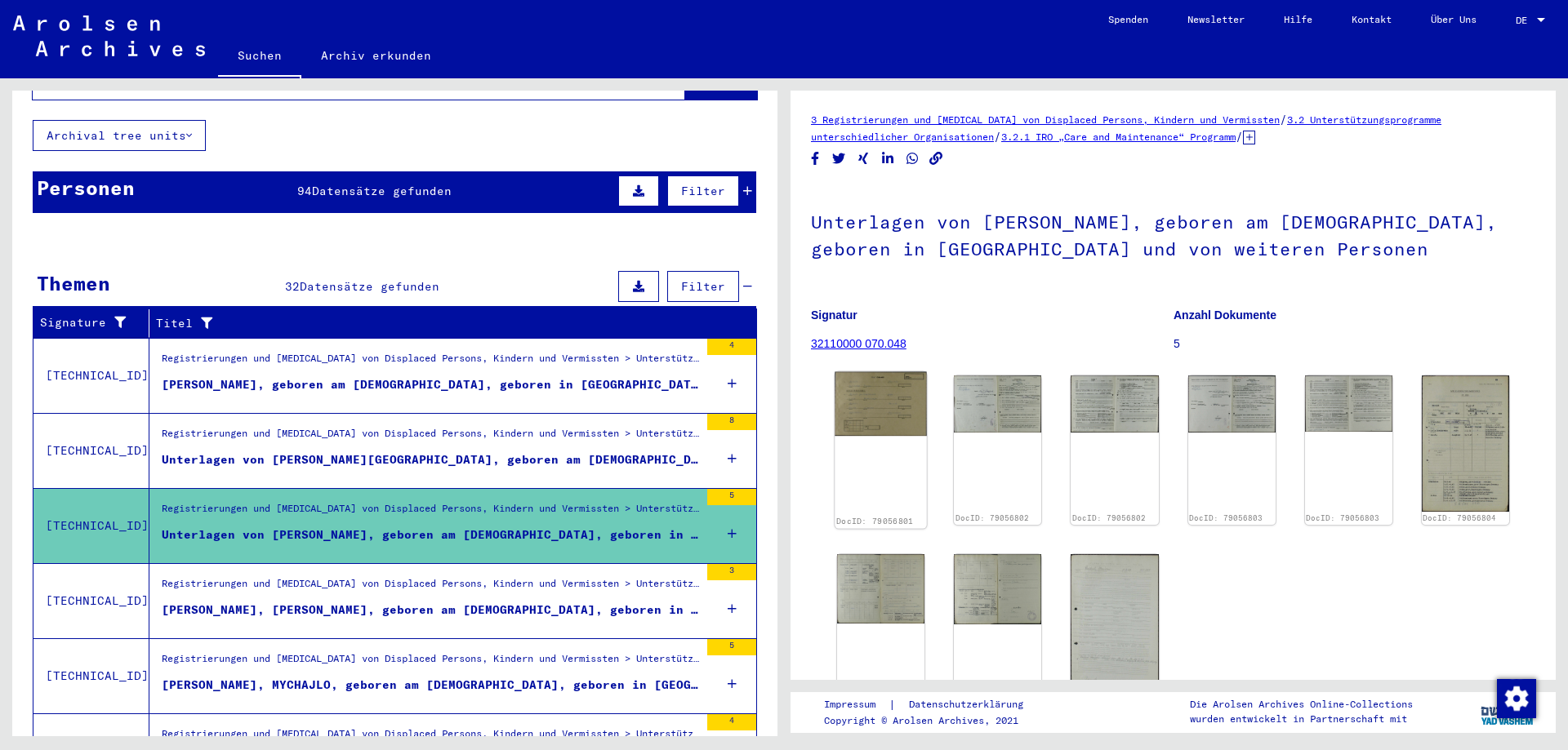
click at [904, 401] on img at bounding box center [881, 404] width 92 height 64
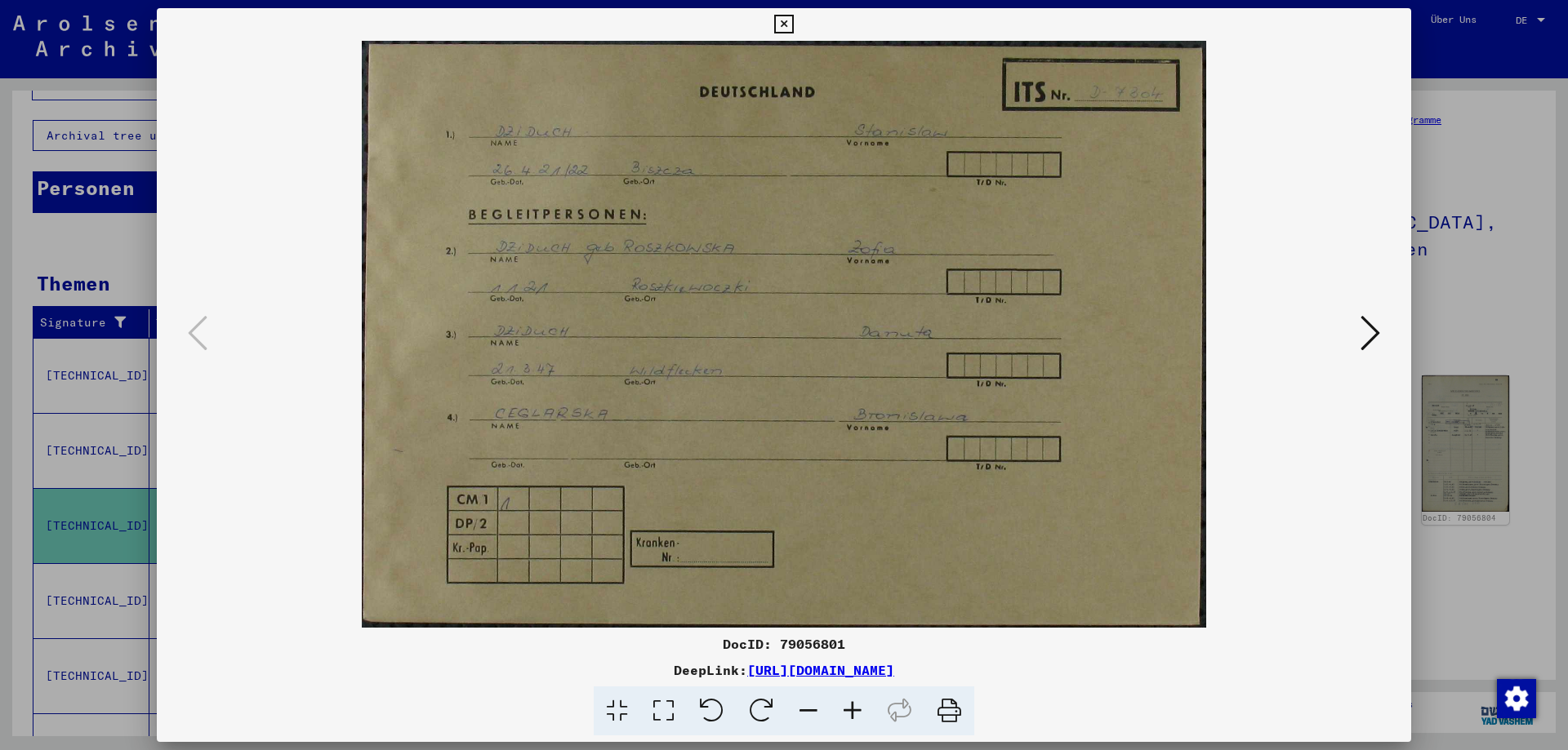
click at [1374, 333] on icon at bounding box center [1369, 333] width 20 height 39
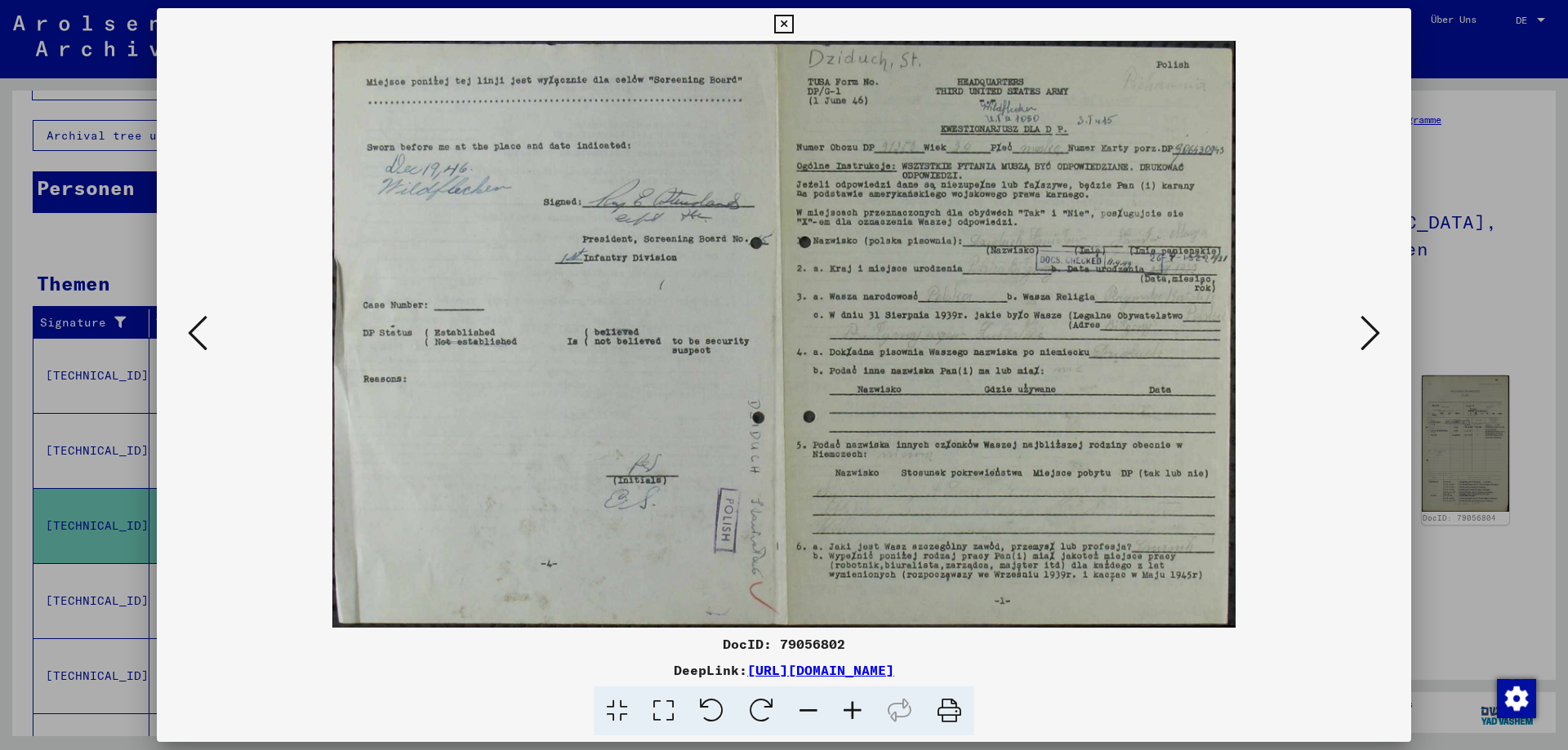
click at [1374, 333] on icon at bounding box center [1369, 333] width 20 height 39
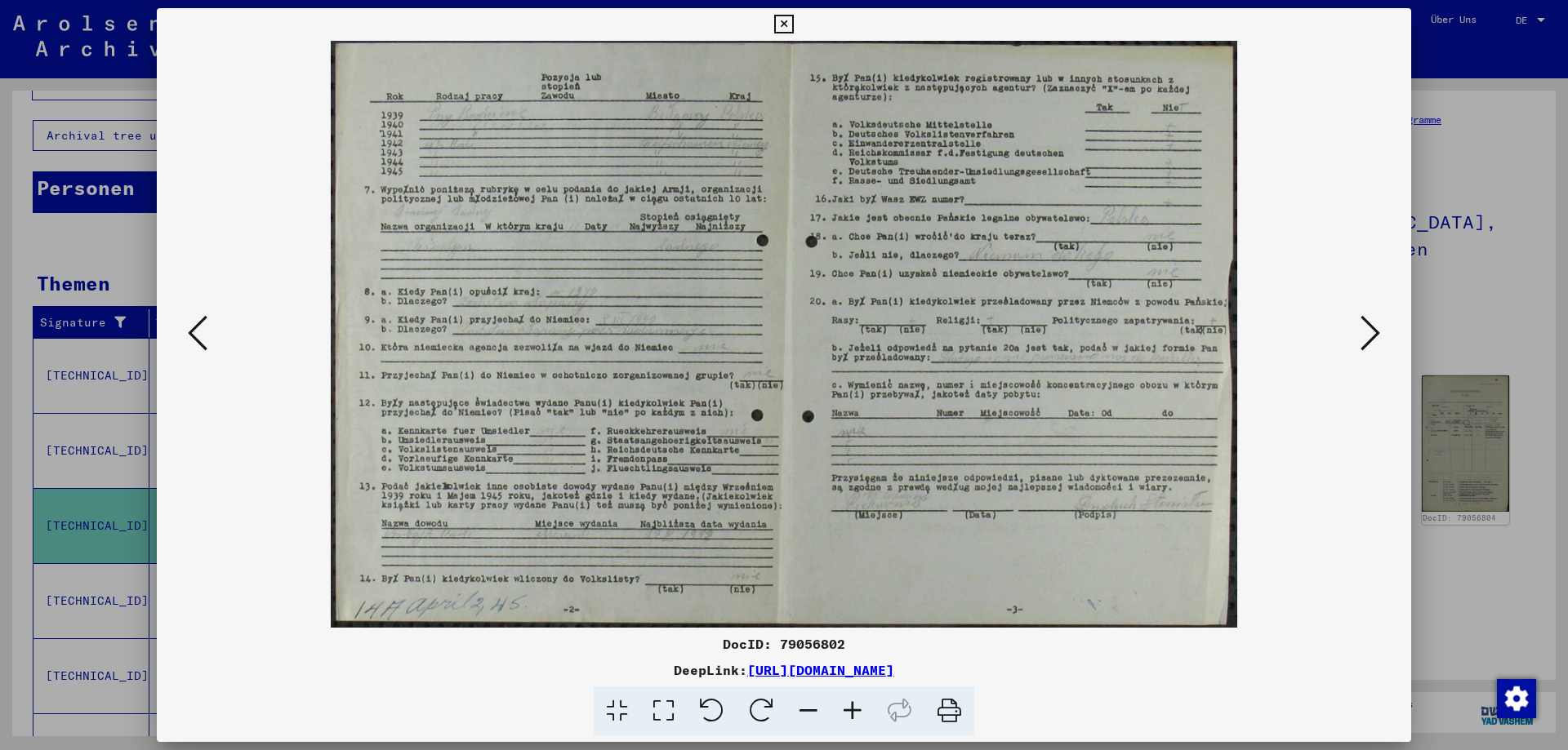
click at [1374, 333] on icon at bounding box center [1369, 333] width 20 height 39
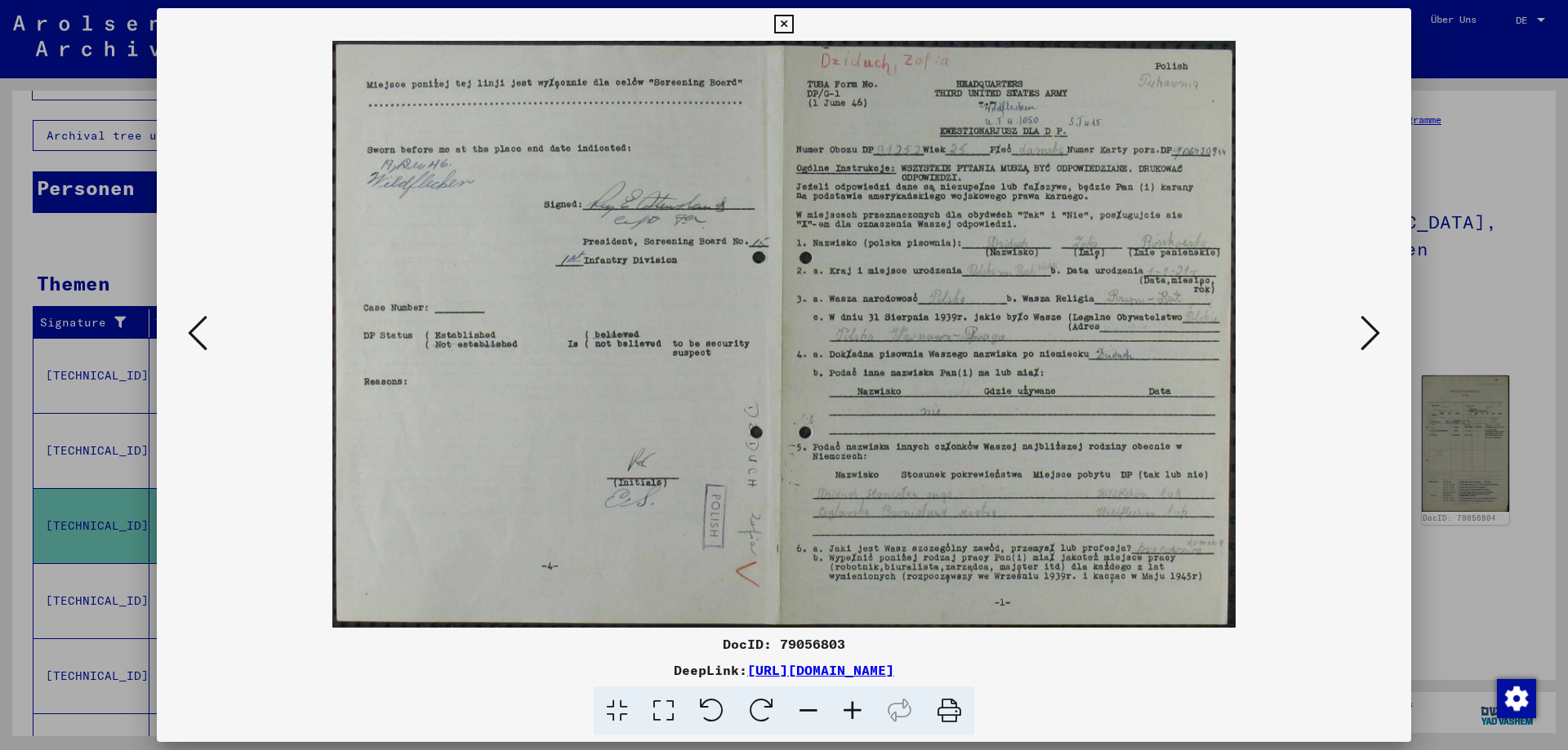
click at [1374, 333] on icon at bounding box center [1369, 333] width 20 height 39
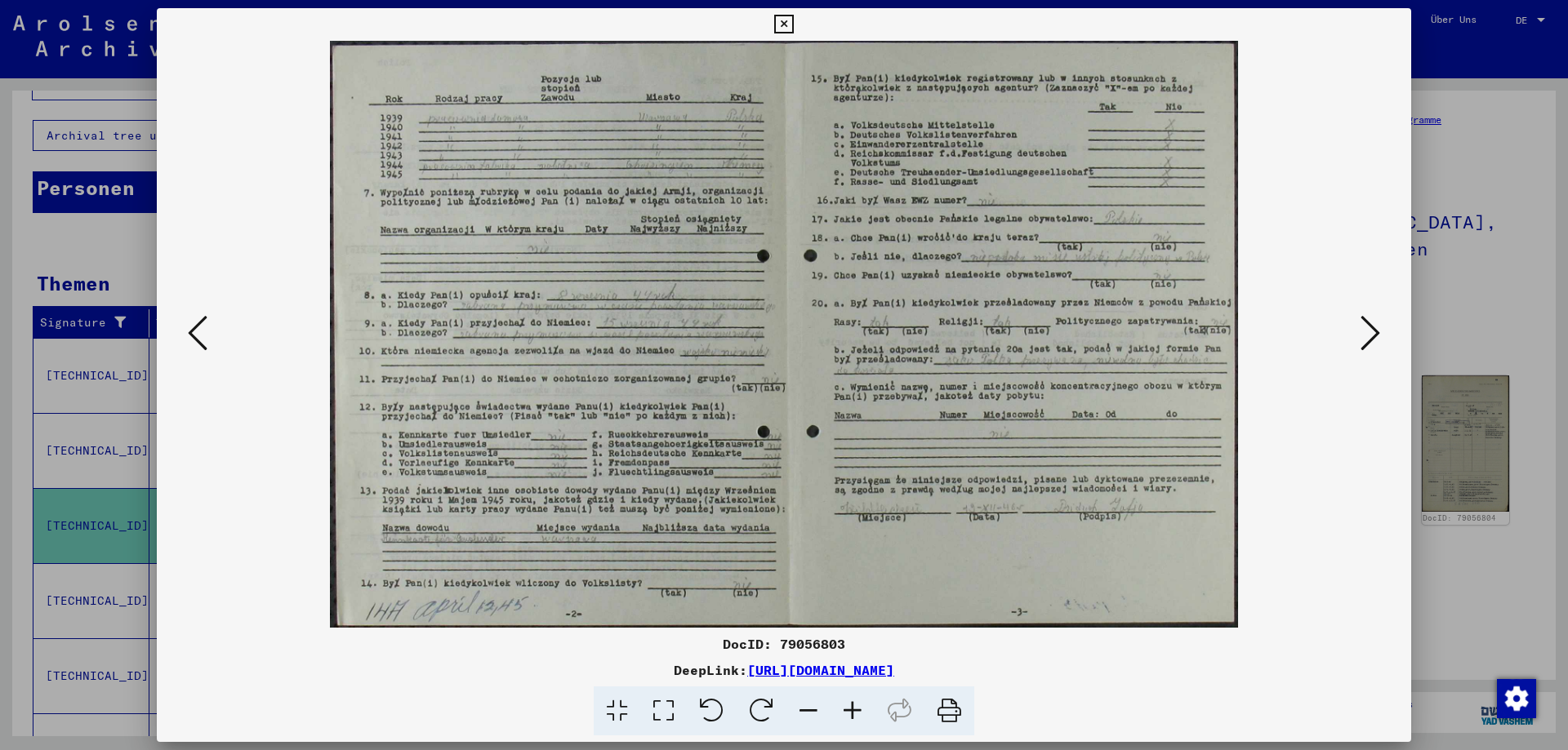
click at [1374, 333] on icon at bounding box center [1369, 333] width 20 height 39
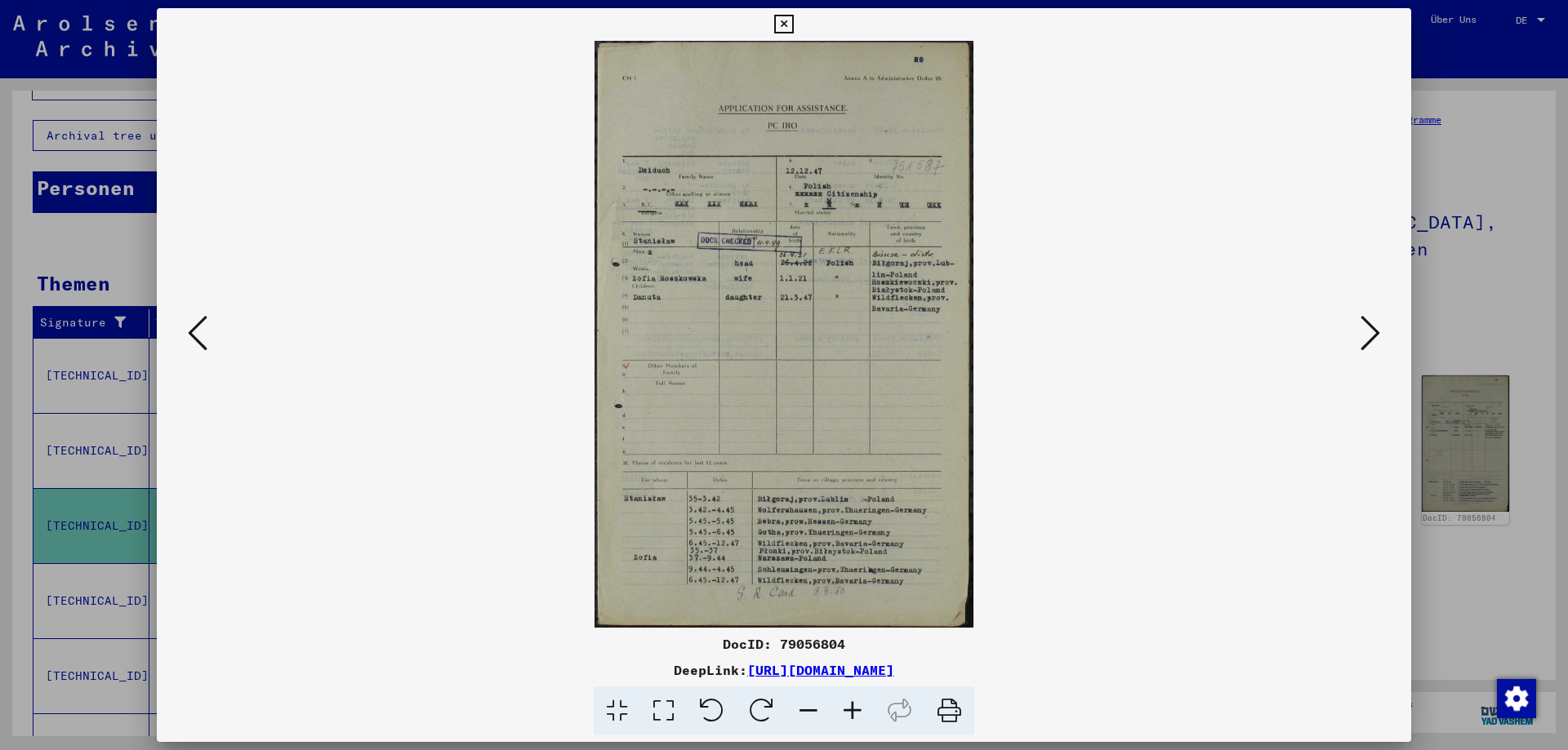
click at [1375, 333] on icon at bounding box center [1369, 333] width 20 height 39
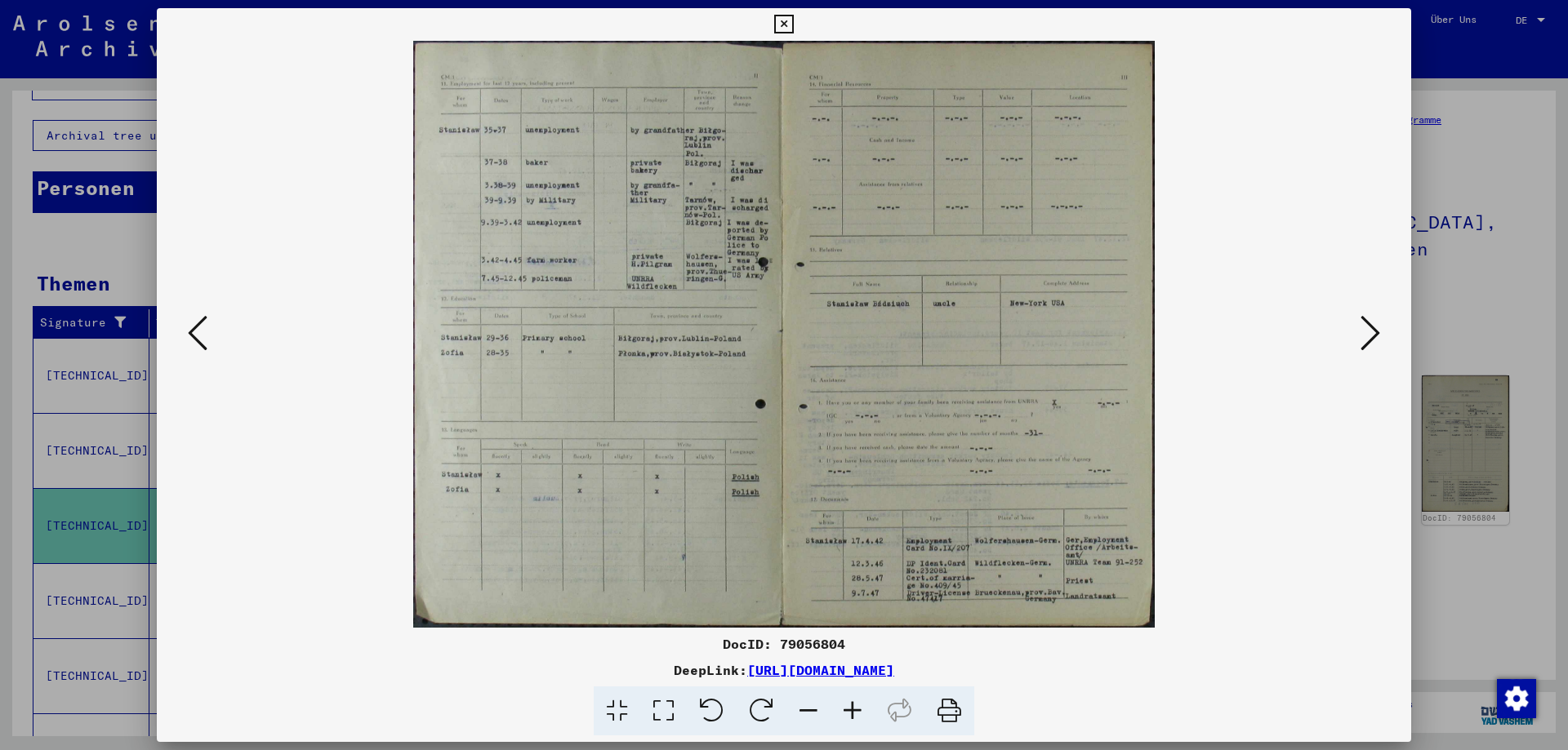
click at [1375, 333] on icon at bounding box center [1369, 333] width 20 height 39
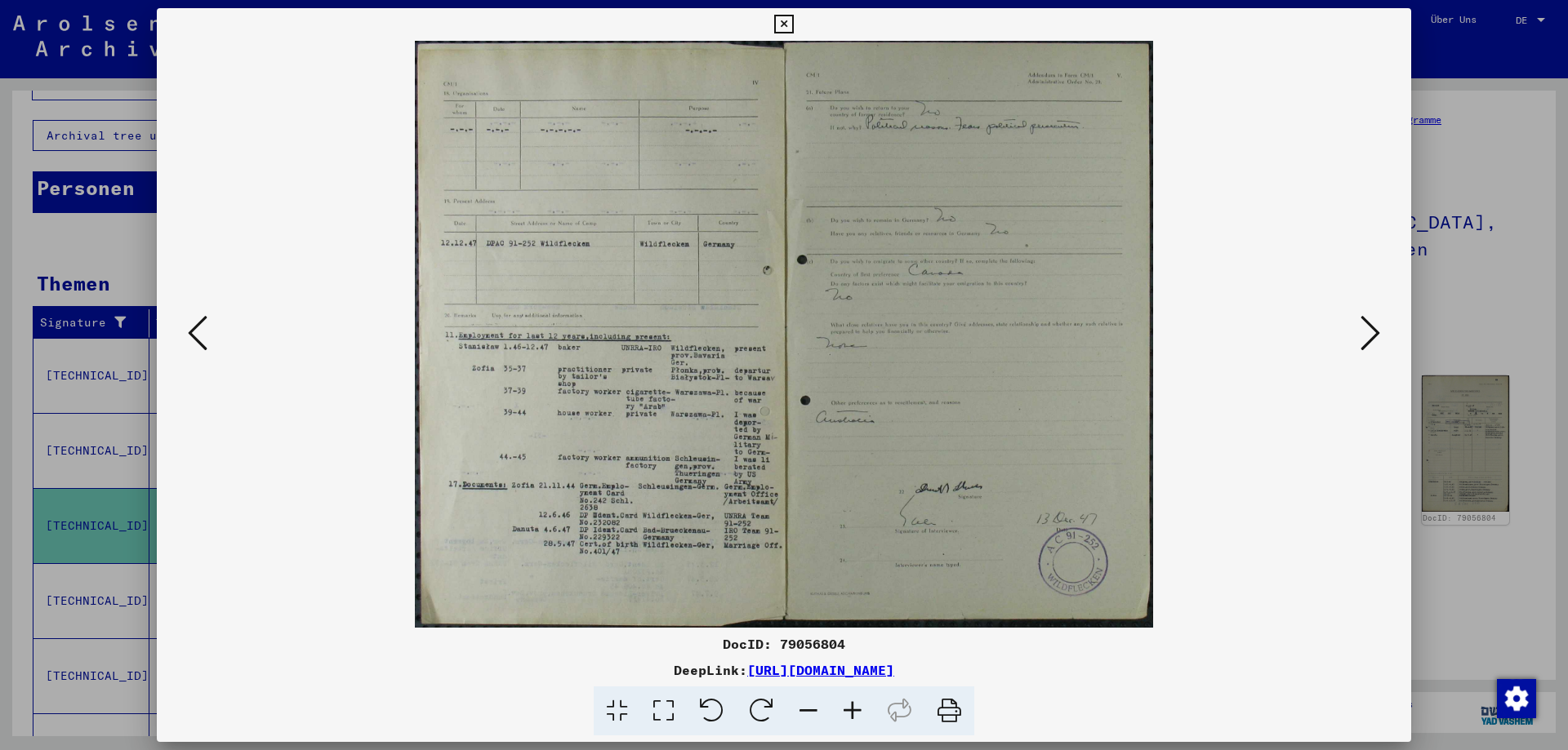
click at [792, 19] on icon at bounding box center [783, 24] width 19 height 20
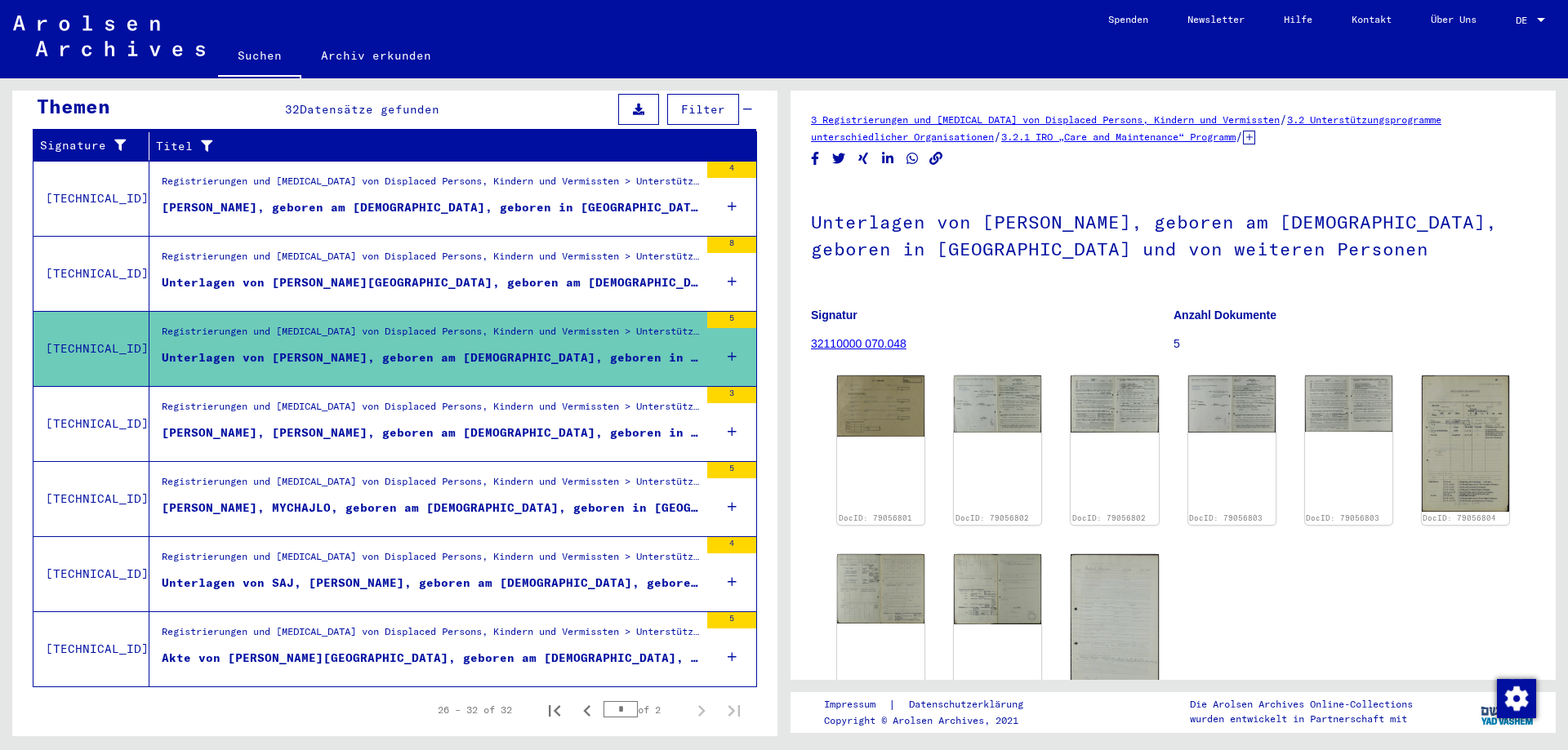
scroll to position [293, 0]
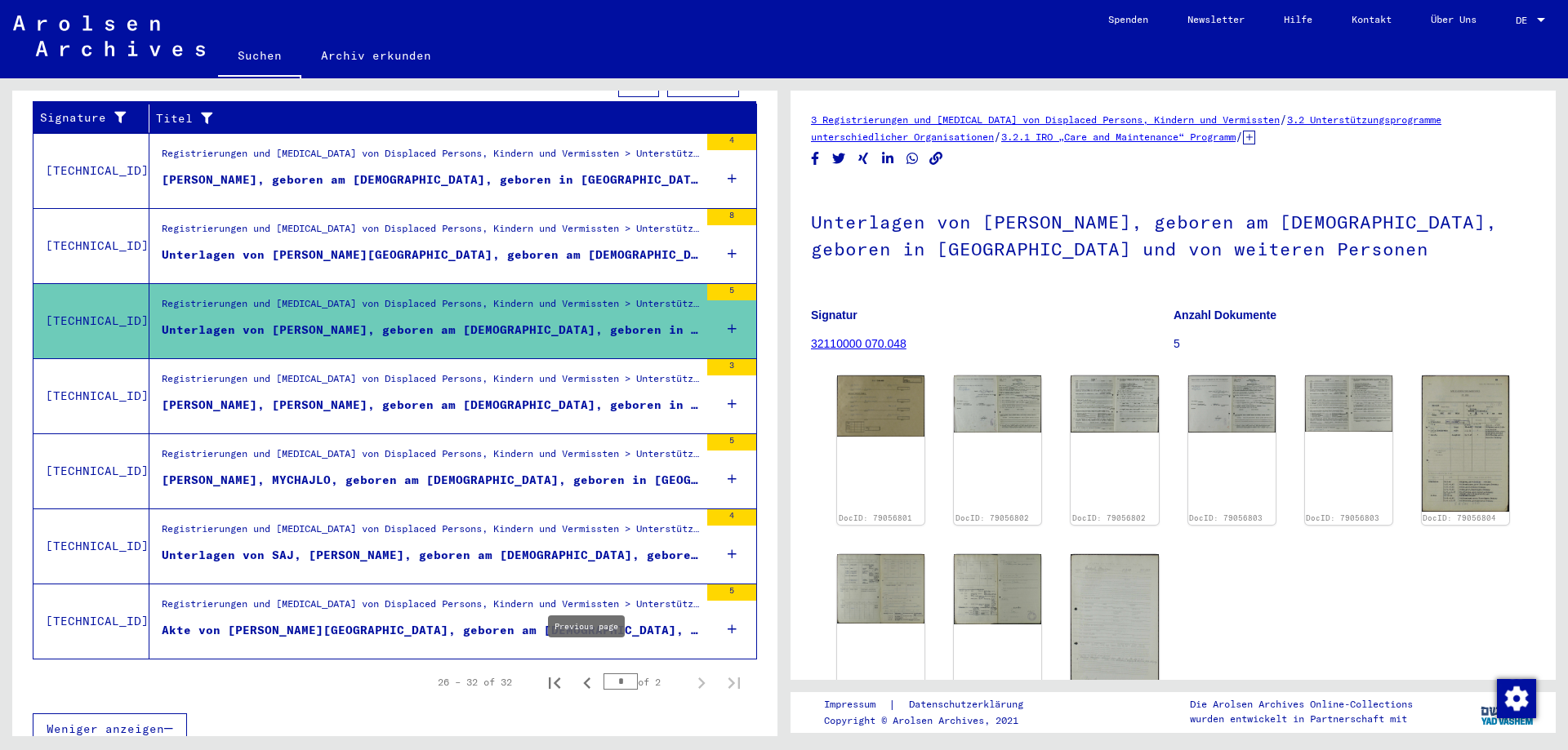
click at [591, 672] on icon "Previous page" at bounding box center [586, 683] width 23 height 23
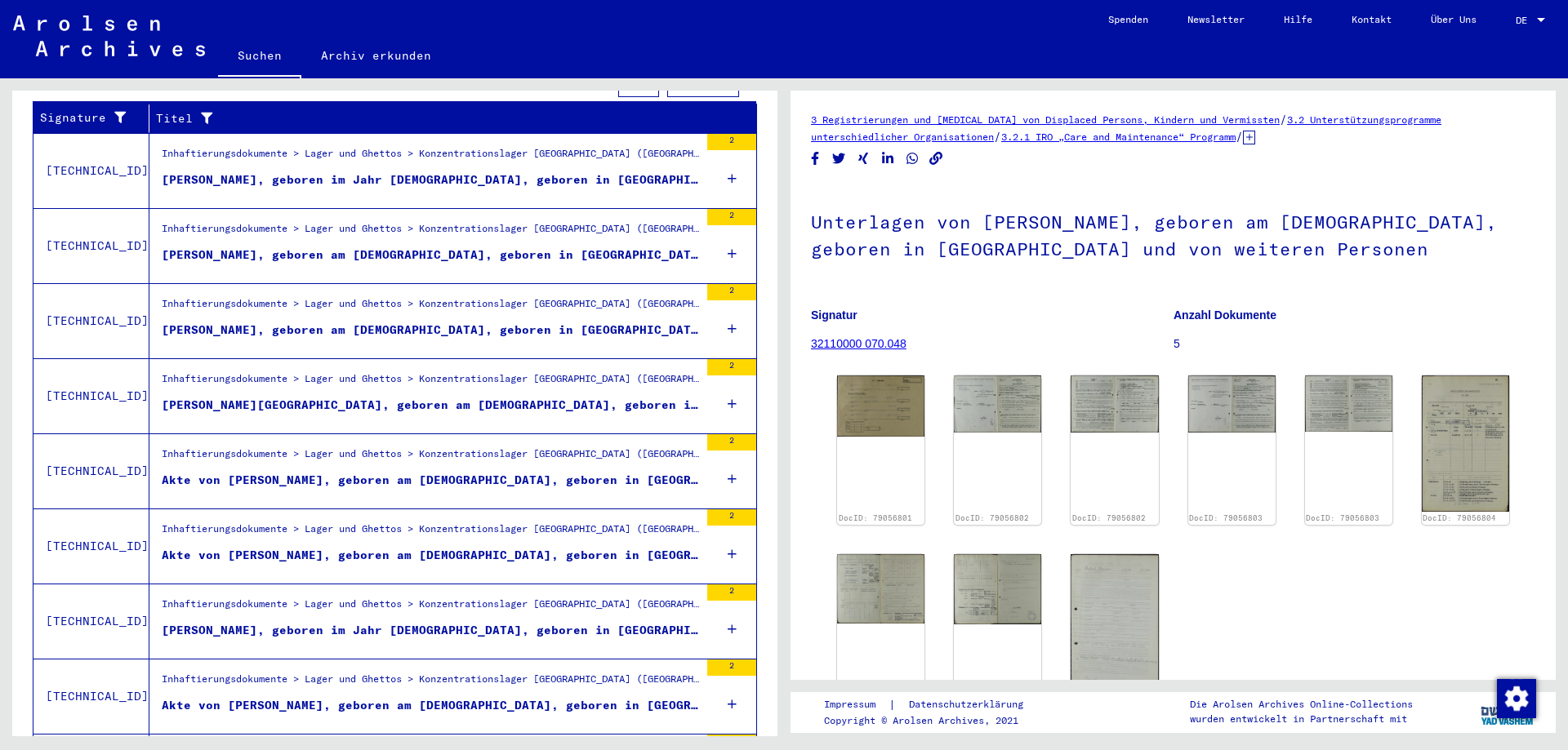
click at [534, 171] on div "[PERSON_NAME], geboren im Jahr [DEMOGRAPHIC_DATA], geboren in [GEOGRAPHIC_DATA]" at bounding box center [430, 180] width 537 height 17
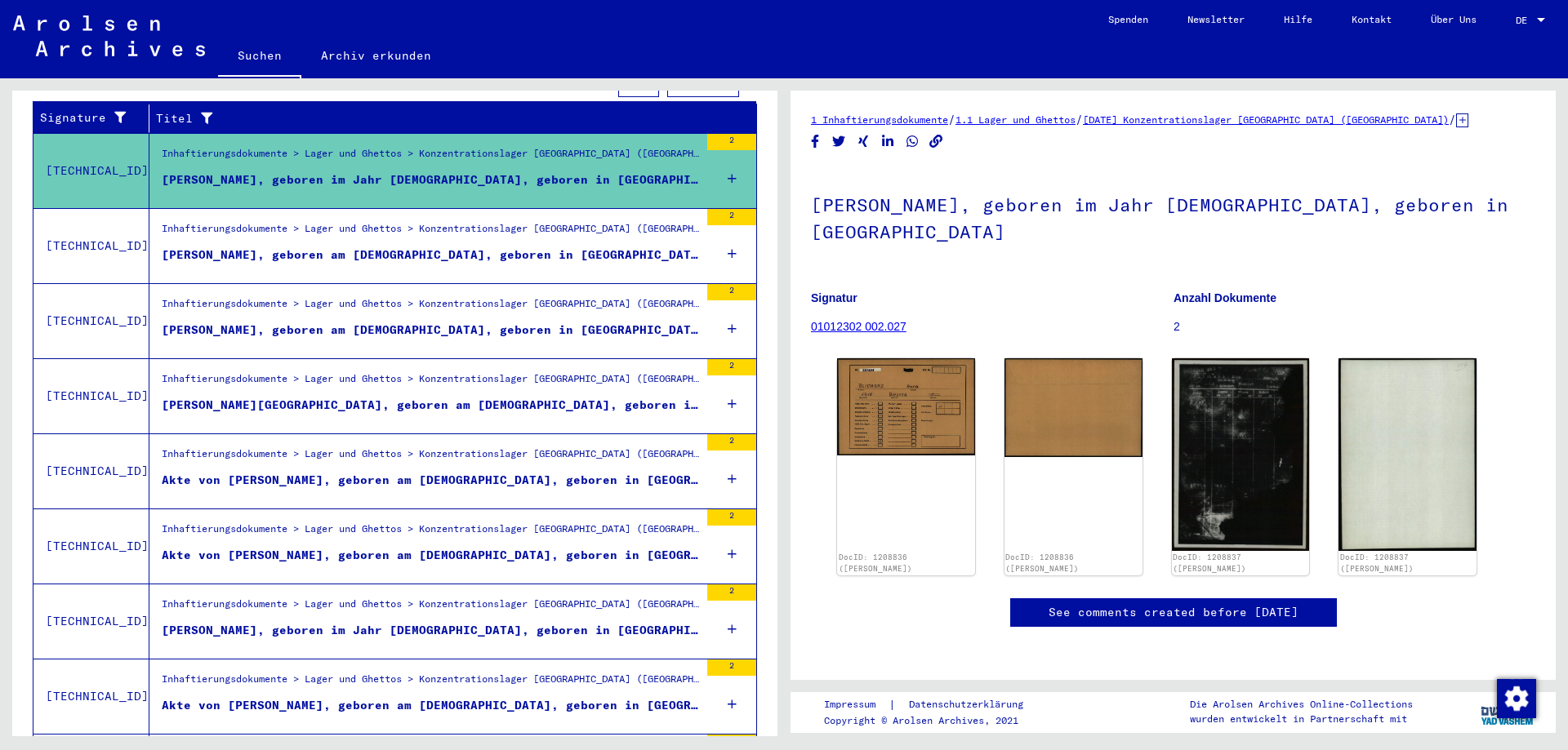
click at [458, 322] on div "[PERSON_NAME], geboren am [DEMOGRAPHIC_DATA], geboren in [GEOGRAPHIC_DATA]" at bounding box center [430, 330] width 537 height 17
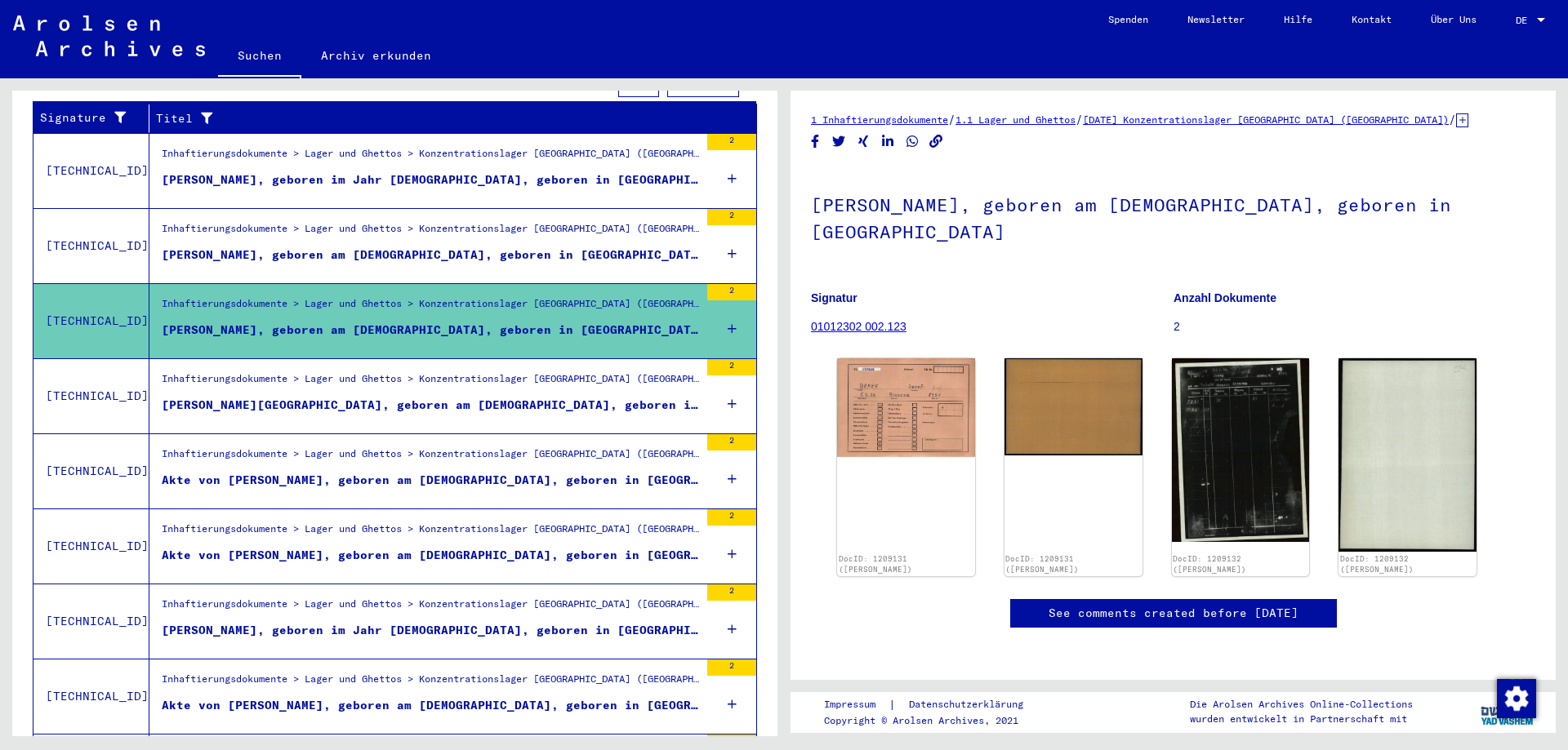
click at [440, 397] on div "[PERSON_NAME][GEOGRAPHIC_DATA], geboren am [DEMOGRAPHIC_DATA], geboren in [GEOG…" at bounding box center [430, 406] width 537 height 17
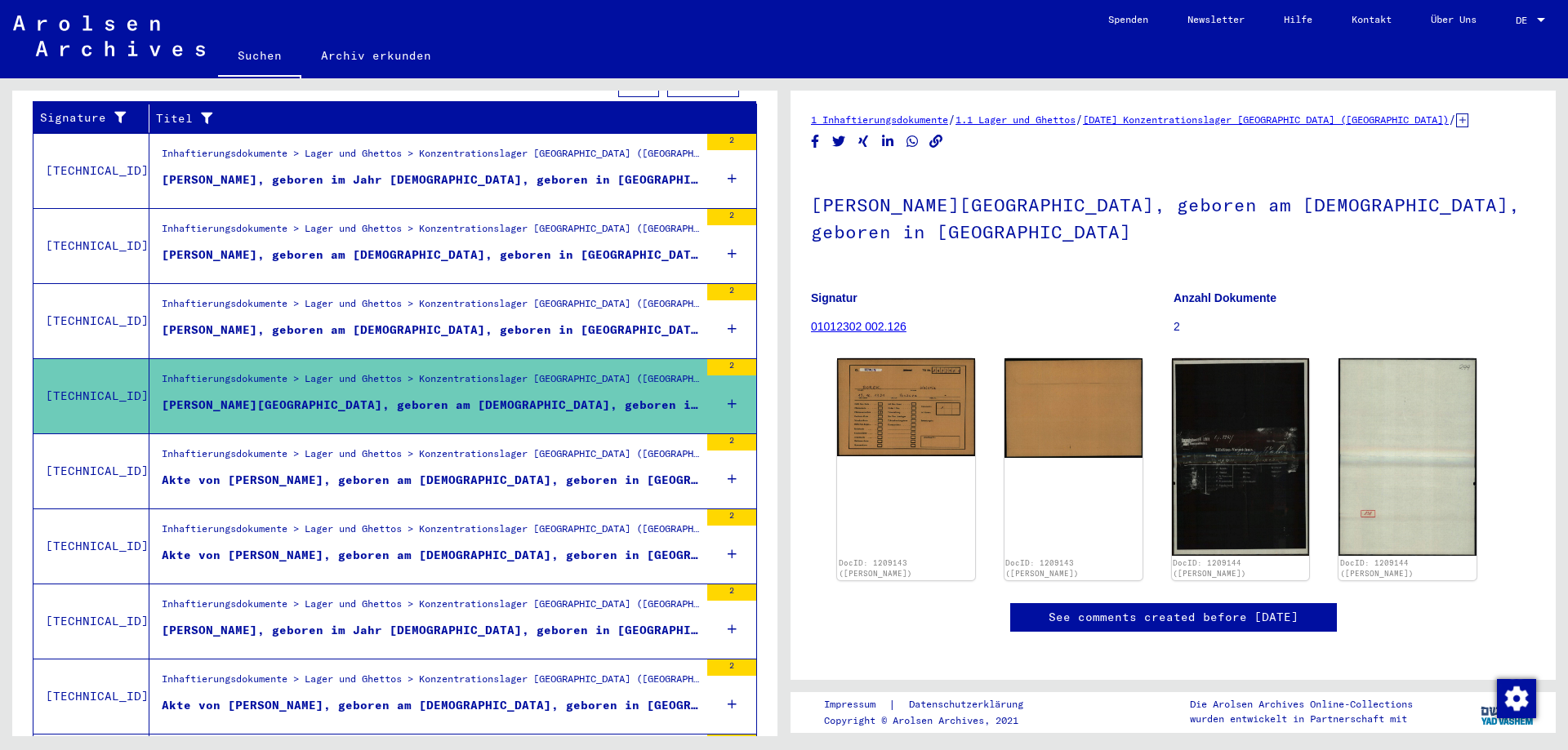
click at [415, 472] on div "Akte von [PERSON_NAME], geboren am [DEMOGRAPHIC_DATA], geboren in [GEOGRAPHIC_D…" at bounding box center [430, 480] width 537 height 17
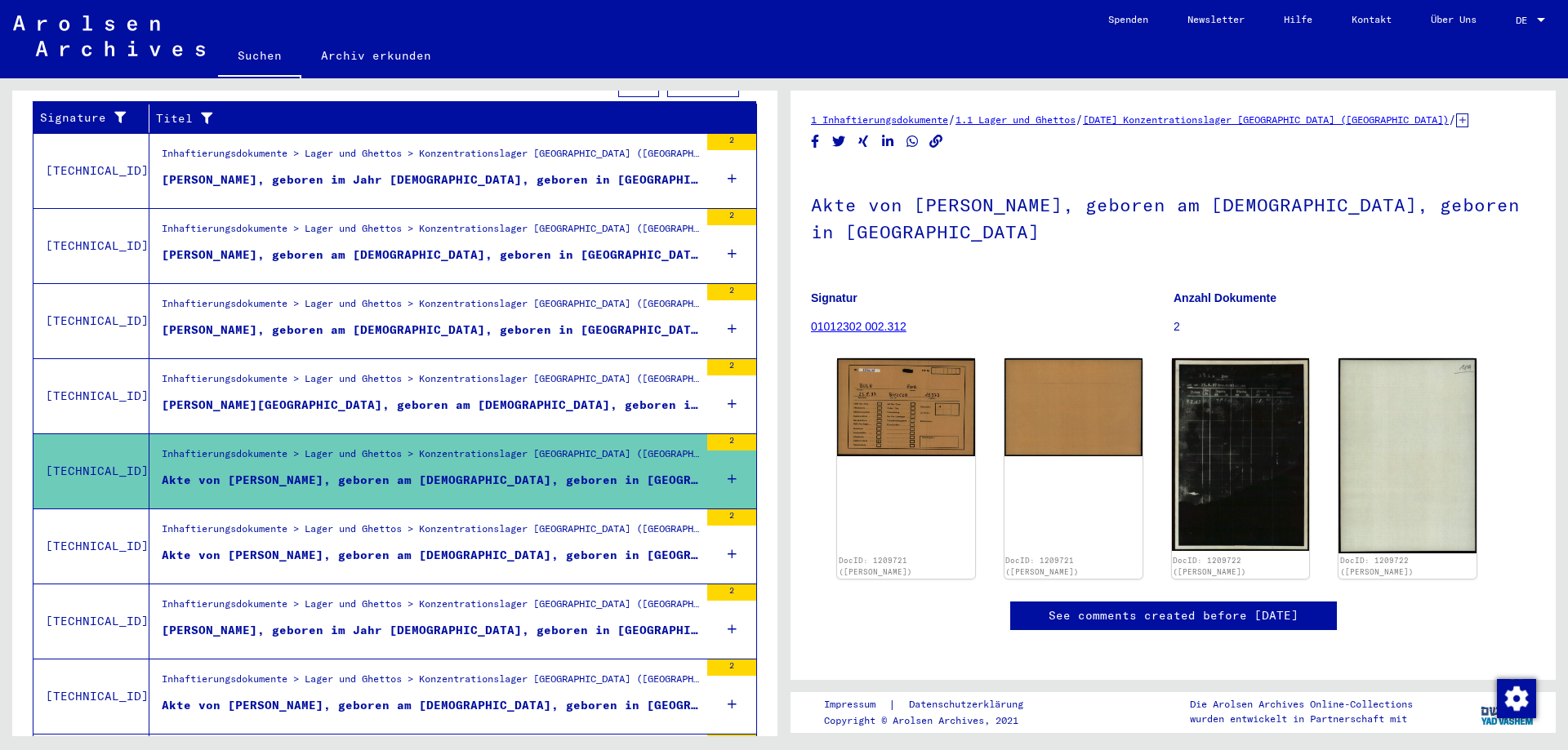
click at [385, 547] on div "Akte von [PERSON_NAME], geboren am [DEMOGRAPHIC_DATA], geboren in [GEOGRAPHIC_D…" at bounding box center [430, 556] width 537 height 17
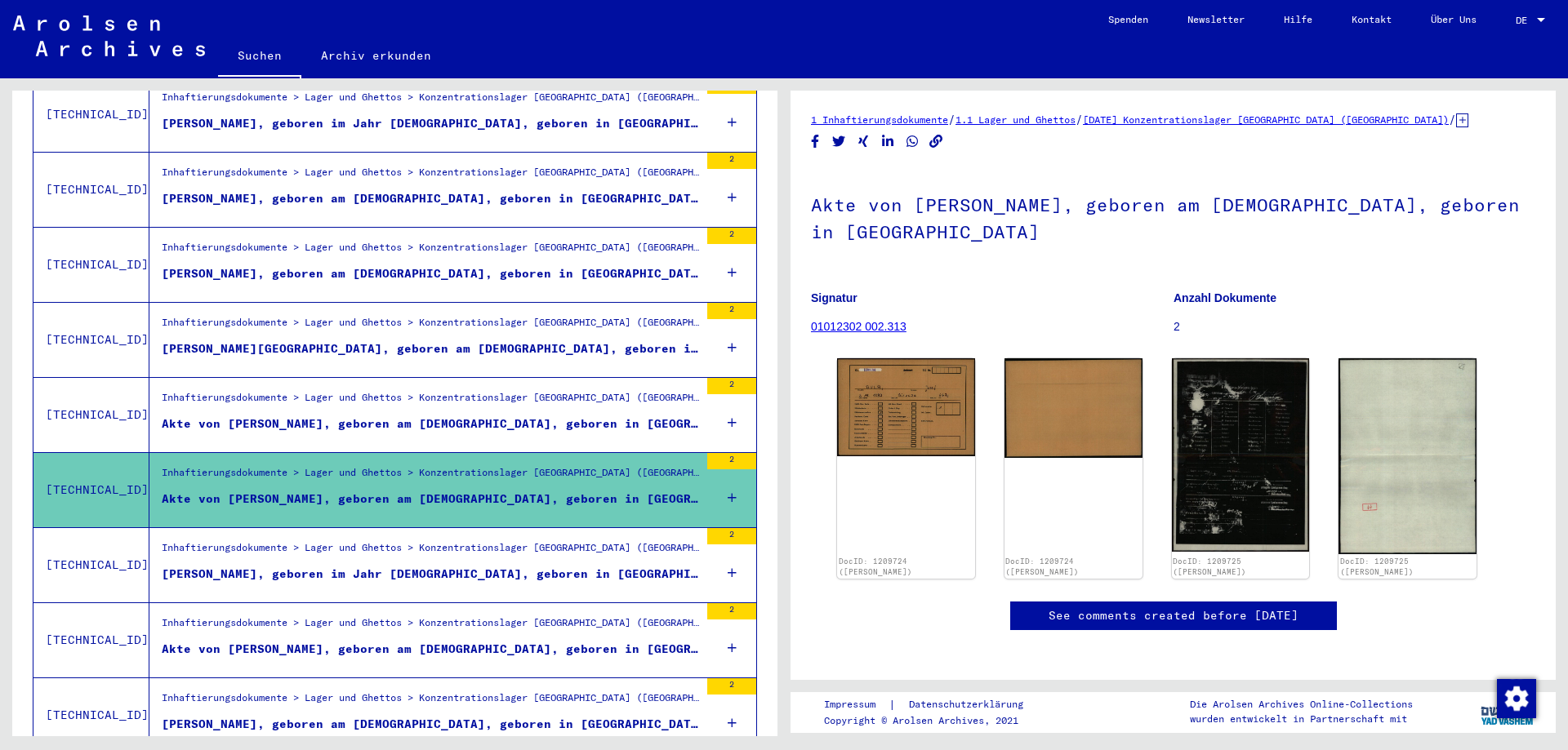
scroll to position [381, 0]
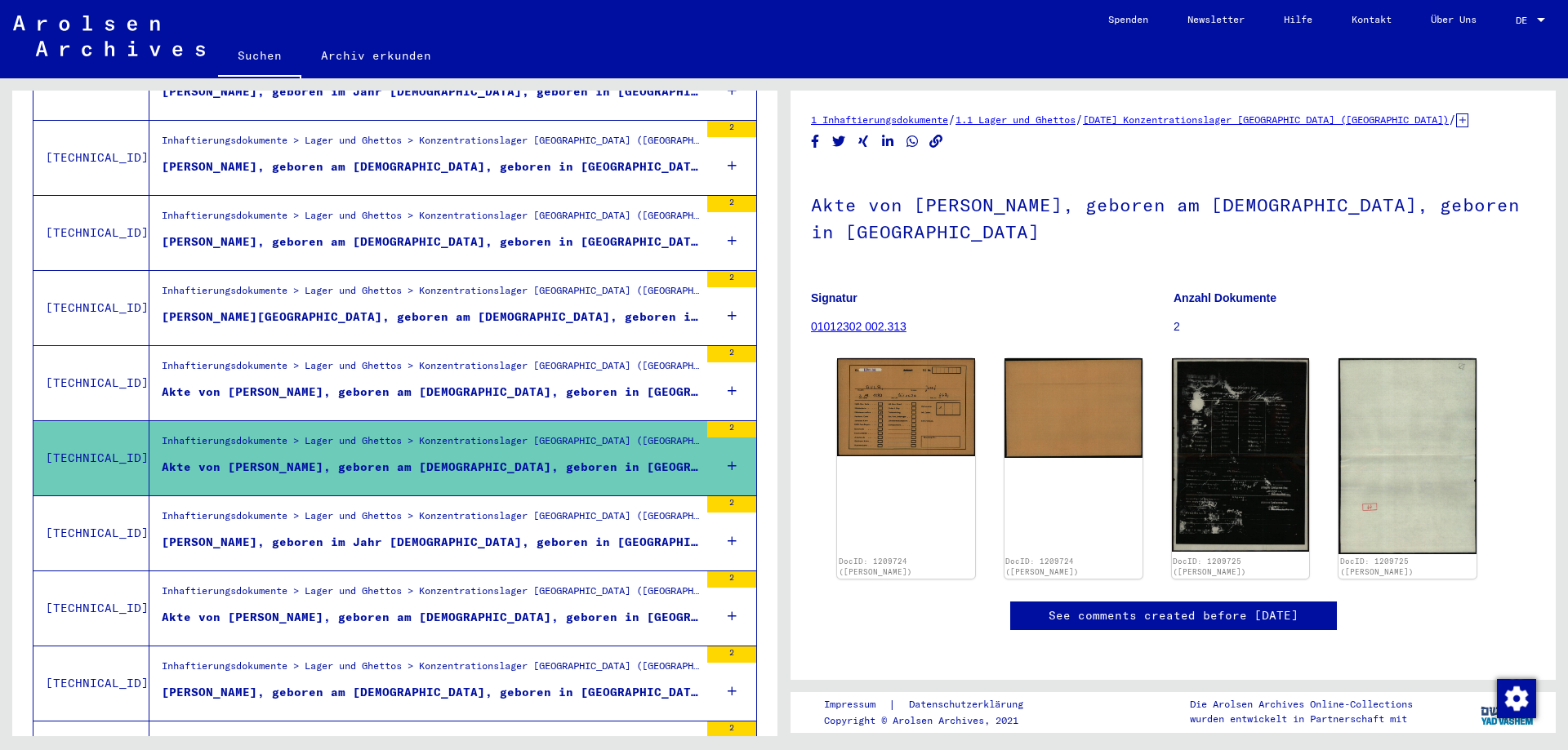
click at [394, 516] on mat-grid-list "Inhaftierungsdokumente > Lager und Ghettos > Konzentrationslager [GEOGRAPHIC_DA…" at bounding box center [430, 534] width 537 height 50
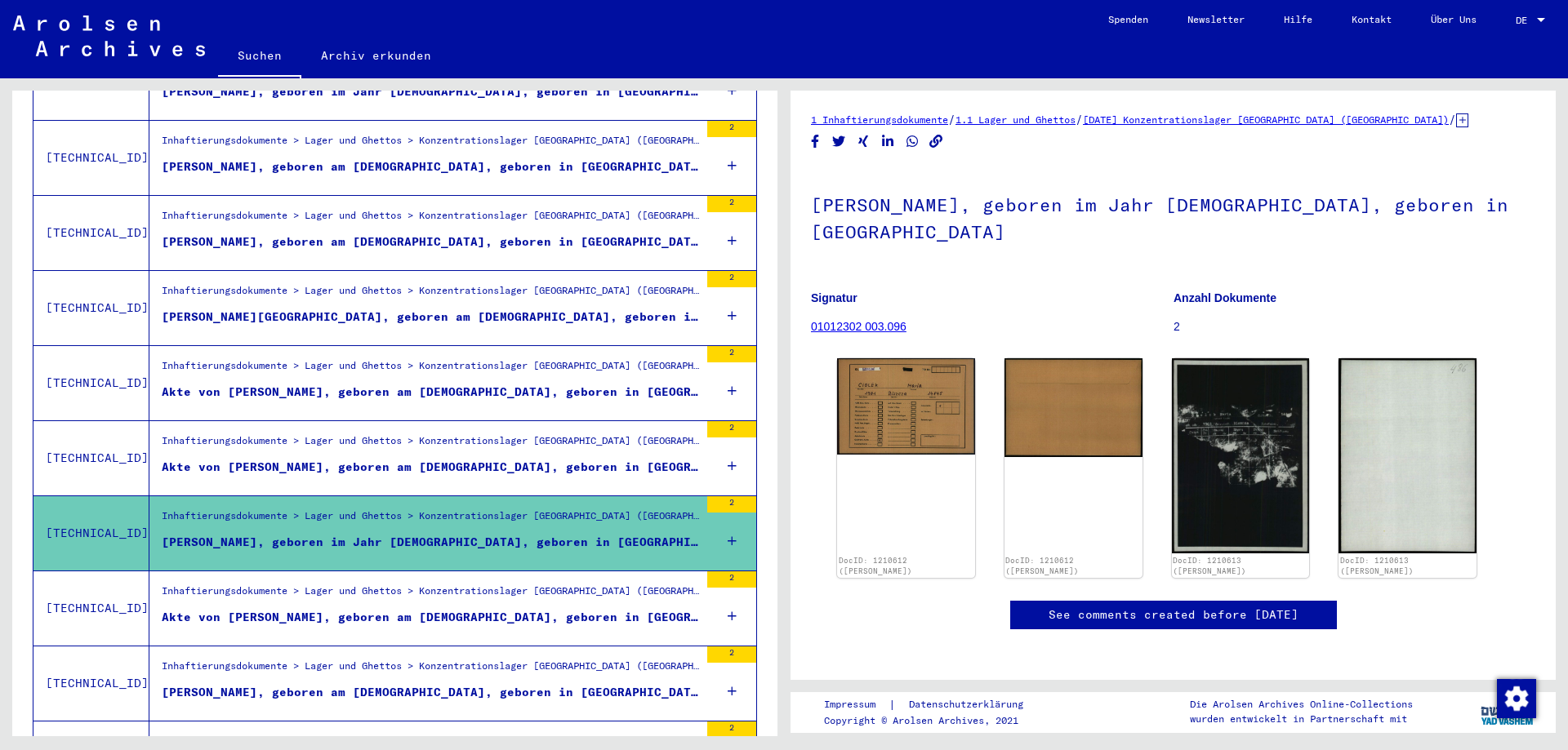
scroll to position [469, 0]
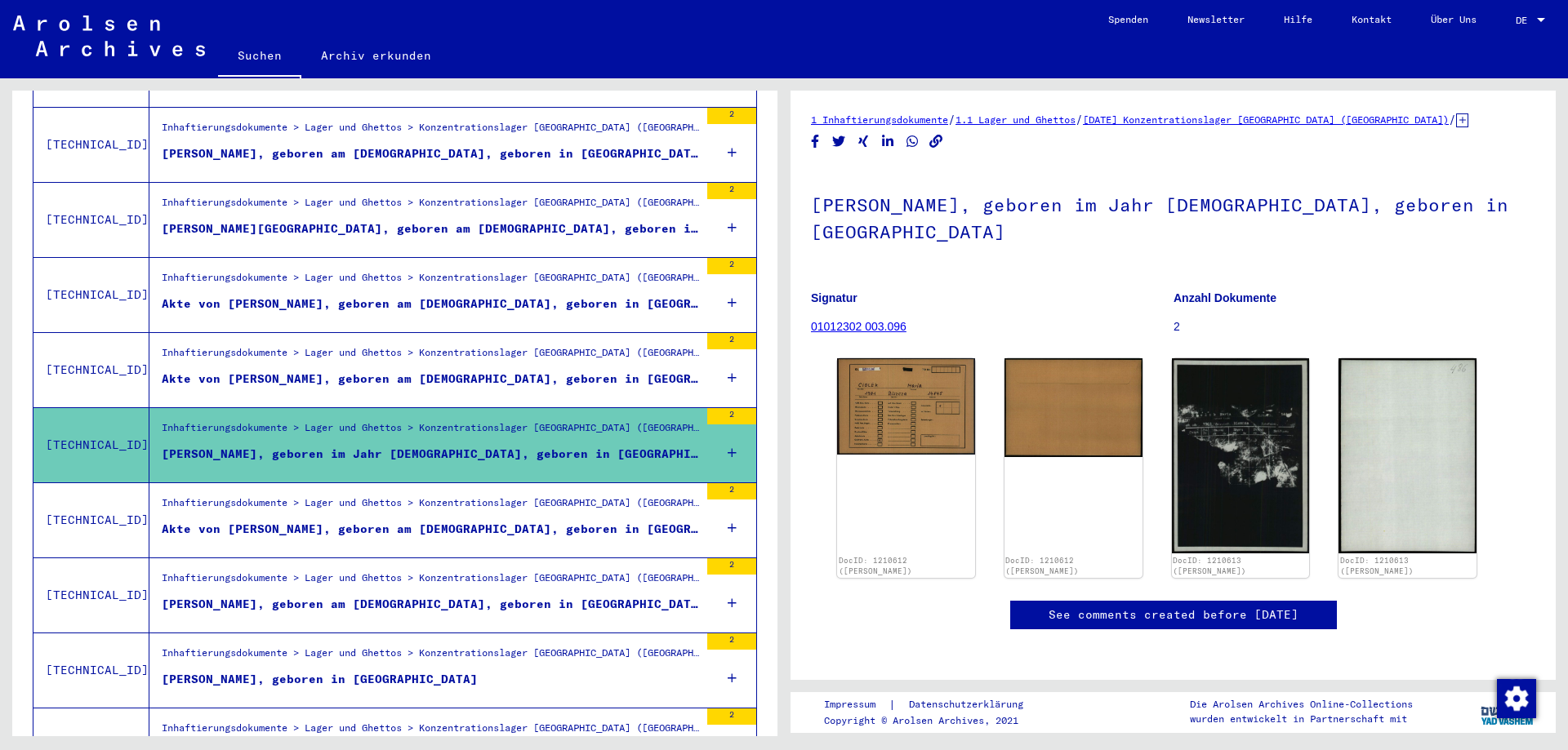
click at [399, 502] on figure "Inhaftierungsdokumente > Lager und Ghettos > Konzentrationslager [GEOGRAPHIC_DA…" at bounding box center [430, 507] width 537 height 25
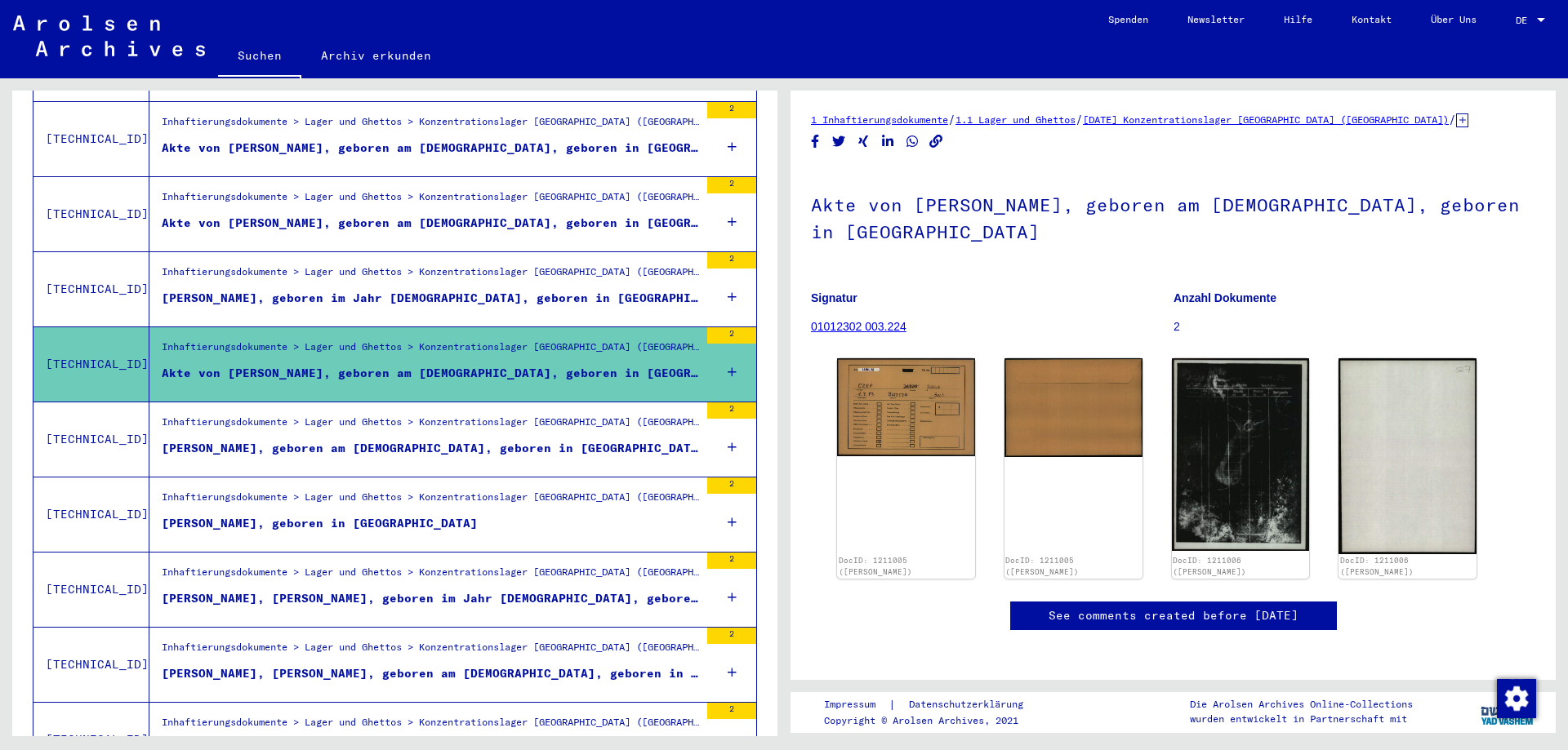
scroll to position [646, 0]
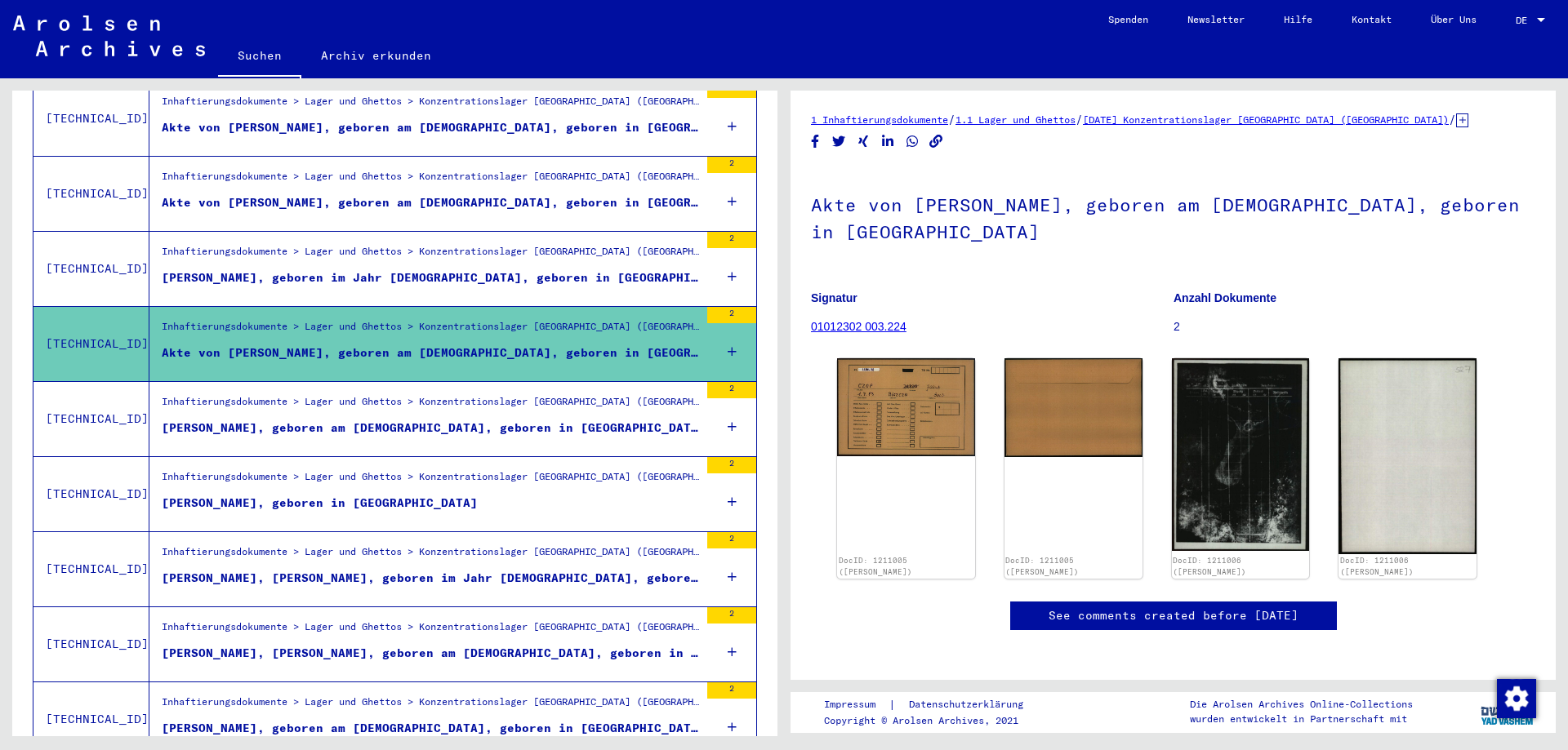
click at [452, 401] on mat-grid-list "Inhaftierungsdokumente > Lager und Ghettos > Konzentrationslager [GEOGRAPHIC_DA…" at bounding box center [430, 419] width 537 height 50
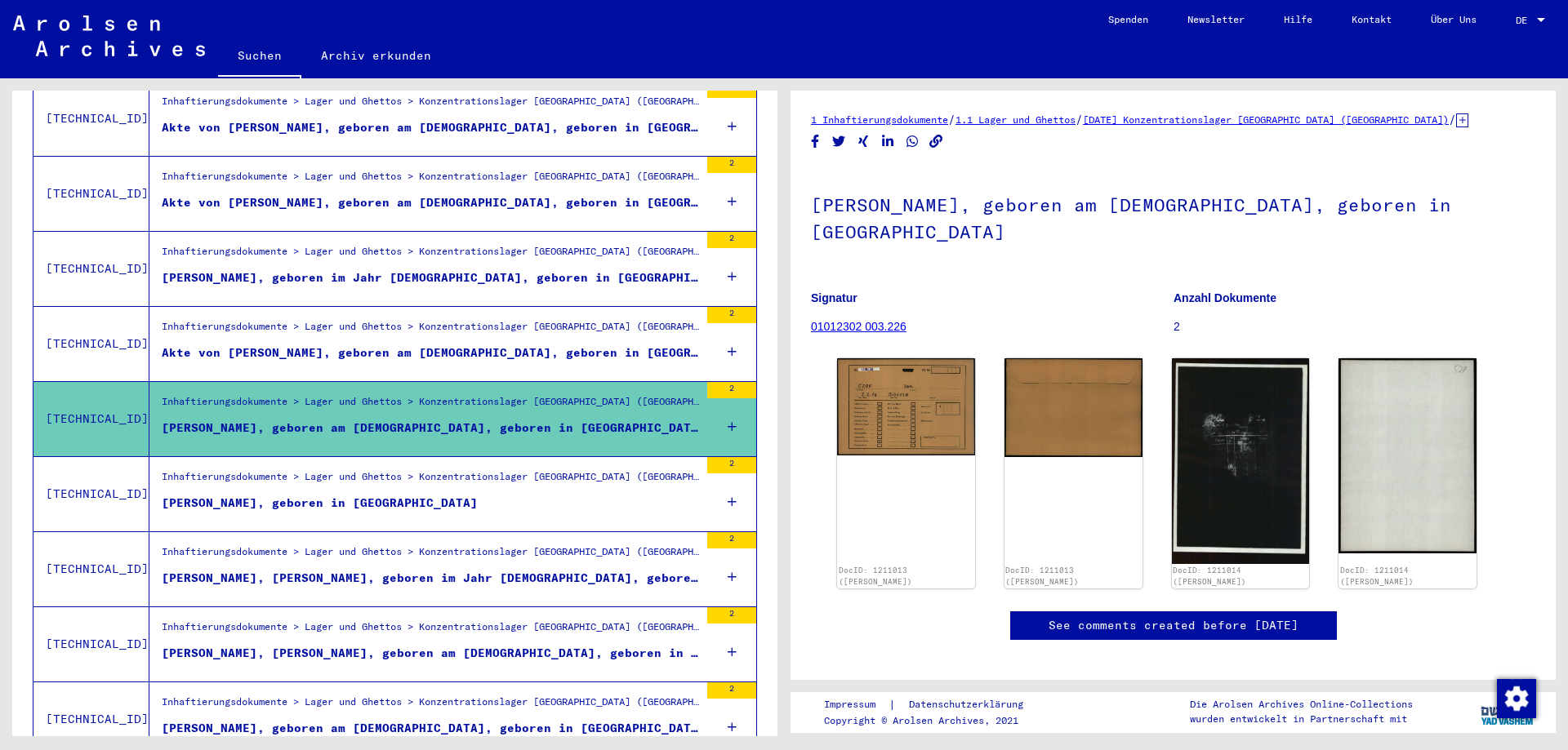
click at [434, 477] on mat-grid-list "Inhaftierungsdokumente > Lager und Ghettos > Konzentrationslager [GEOGRAPHIC_DA…" at bounding box center [430, 494] width 537 height 50
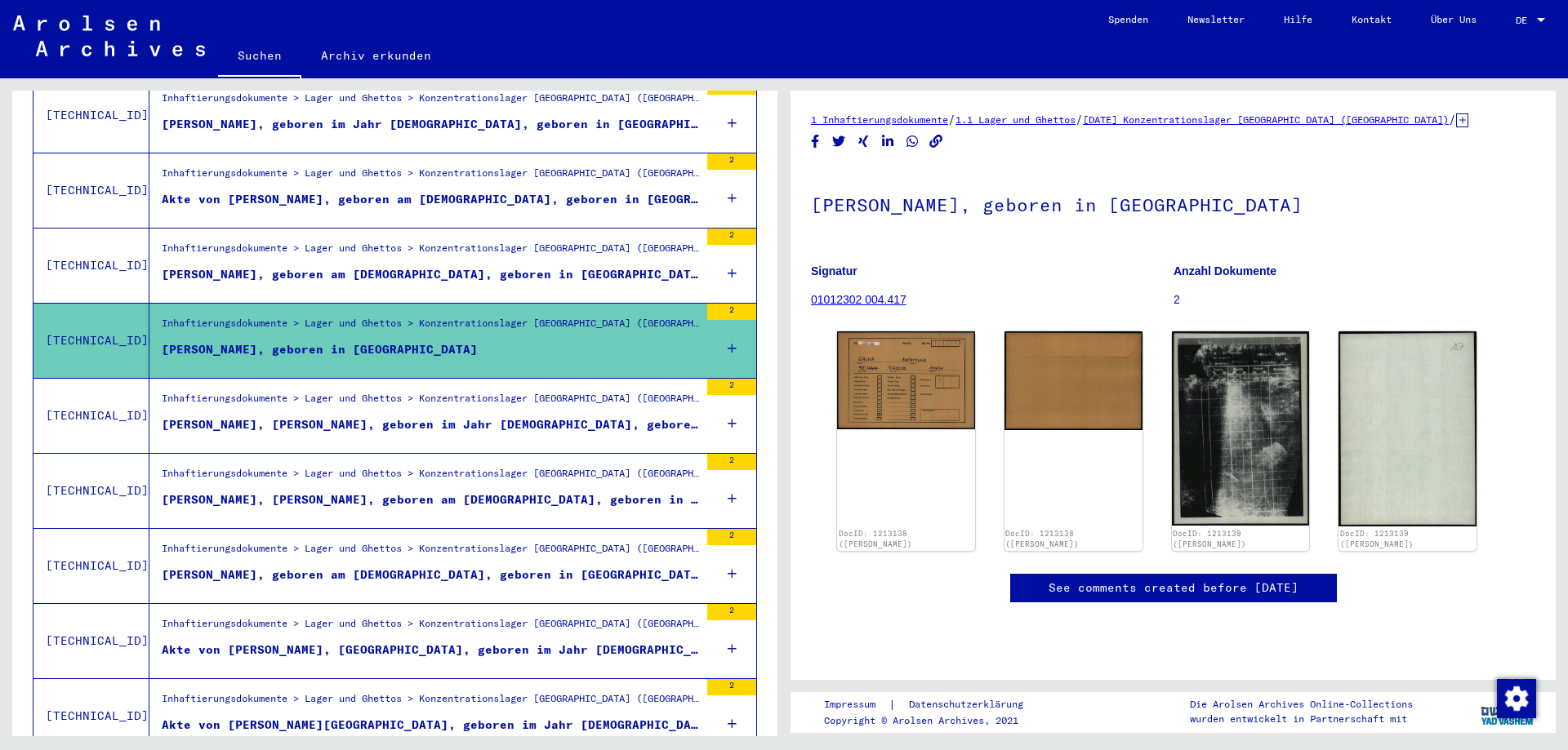
scroll to position [822, 0]
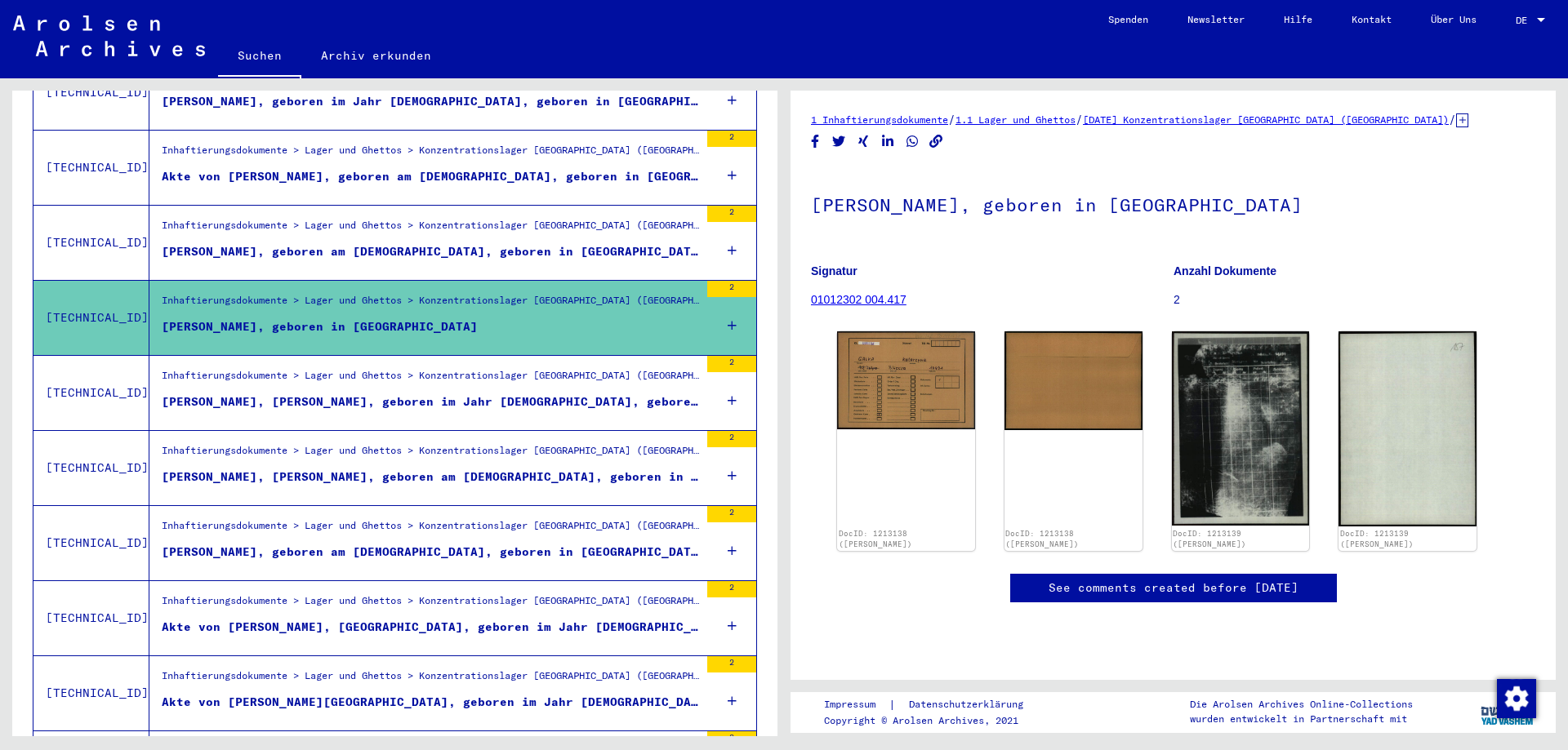
click at [463, 394] on figure "[PERSON_NAME], [PERSON_NAME], geboren im Jahr [DEMOGRAPHIC_DATA], geboren in [G…" at bounding box center [430, 406] width 537 height 25
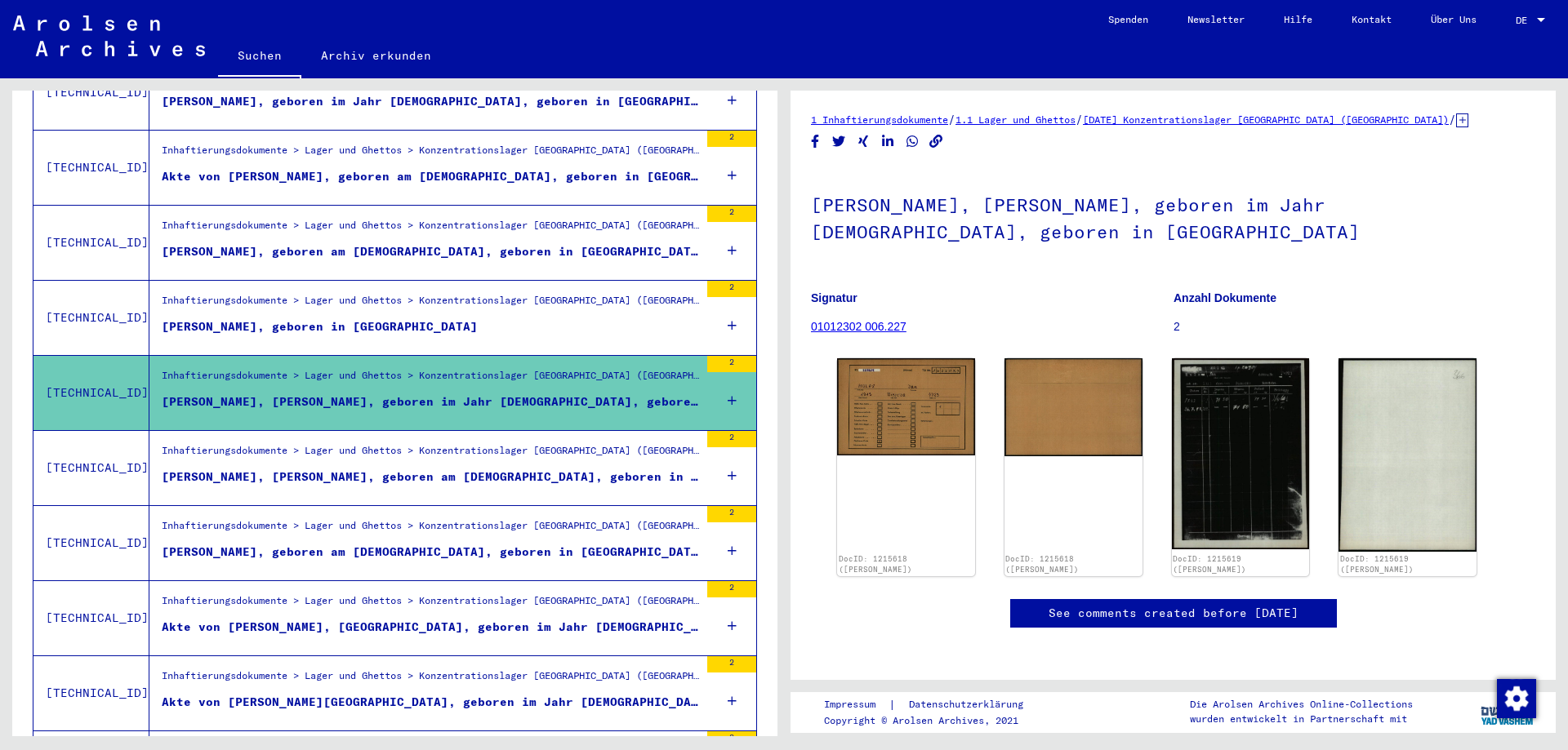
click at [461, 468] on div "[PERSON_NAME], [PERSON_NAME], geboren am [DEMOGRAPHIC_DATA], geboren in [GEOGRA…" at bounding box center [430, 477] width 537 height 17
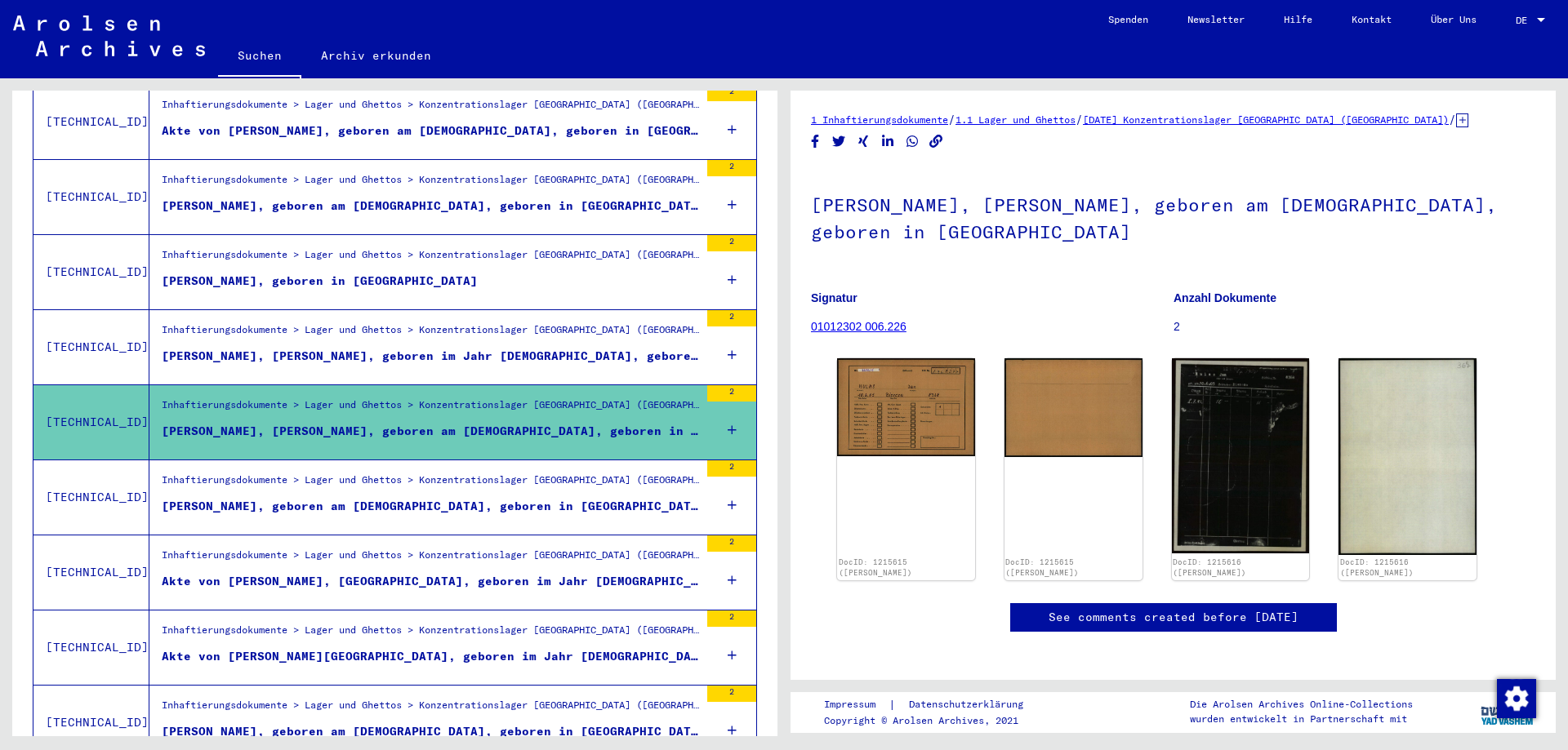
scroll to position [910, 0]
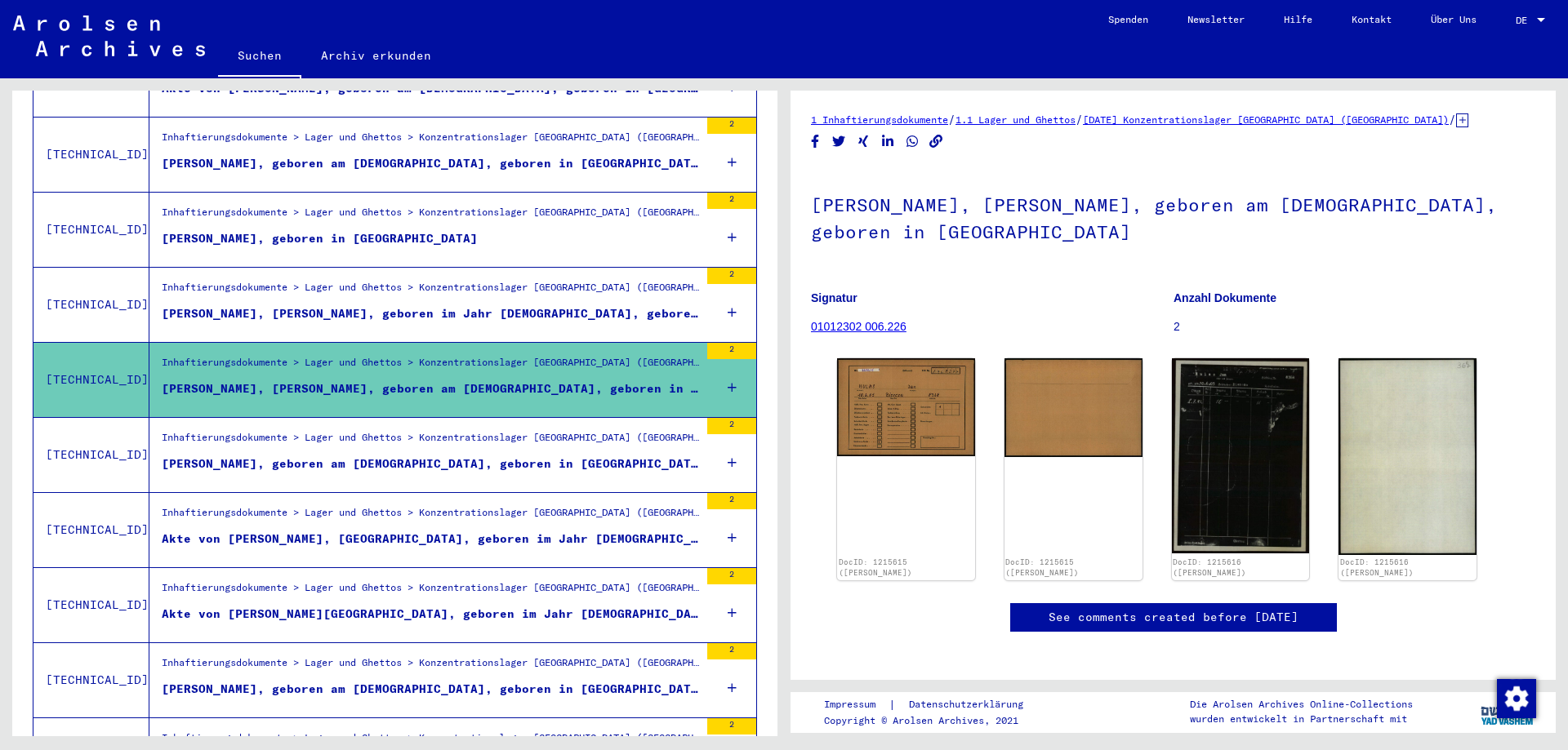
click at [462, 435] on div "Inhaftierungsdokumente > Lager und Ghettos > Konzentrationslager [GEOGRAPHIC_DA…" at bounding box center [430, 441] width 537 height 23
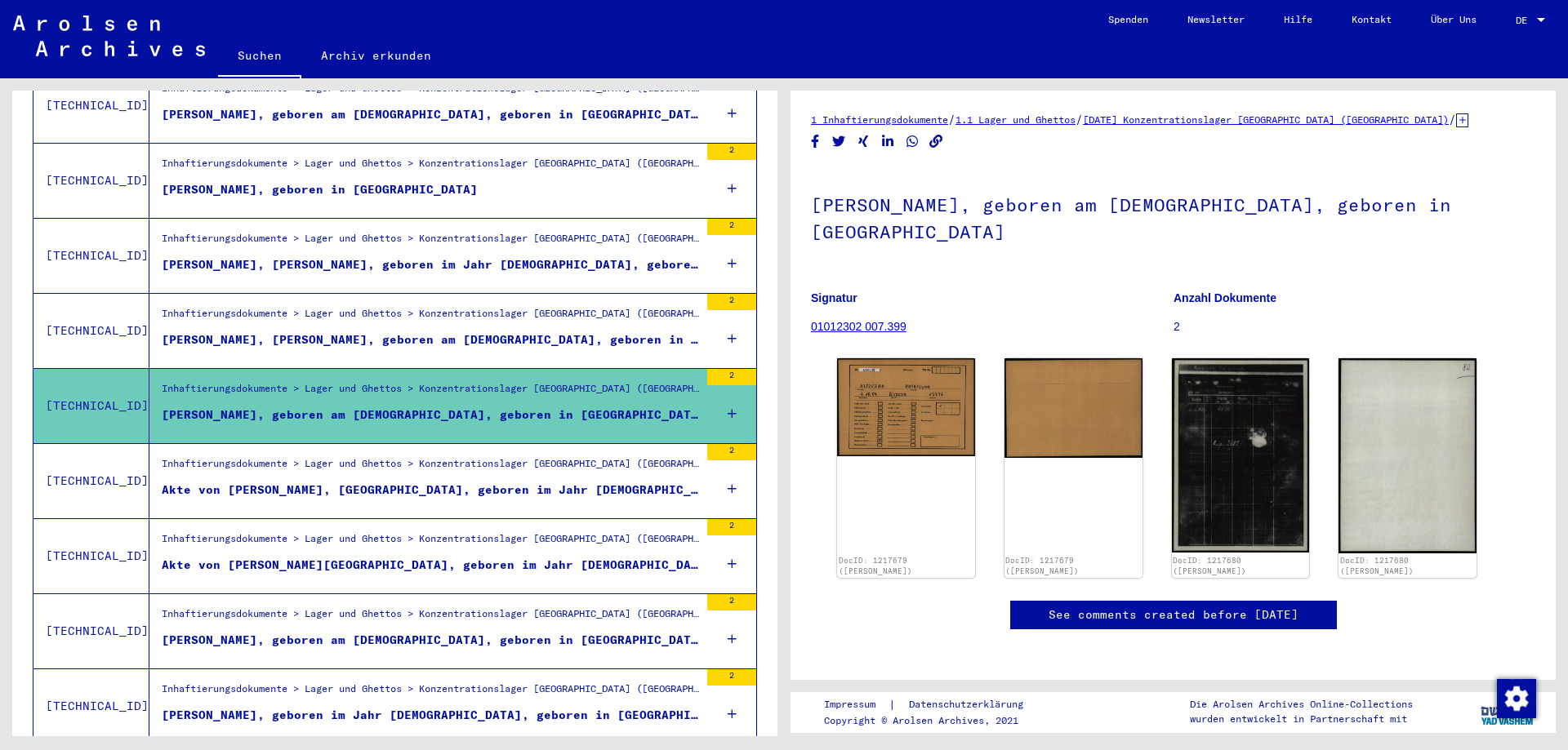
scroll to position [999, 0]
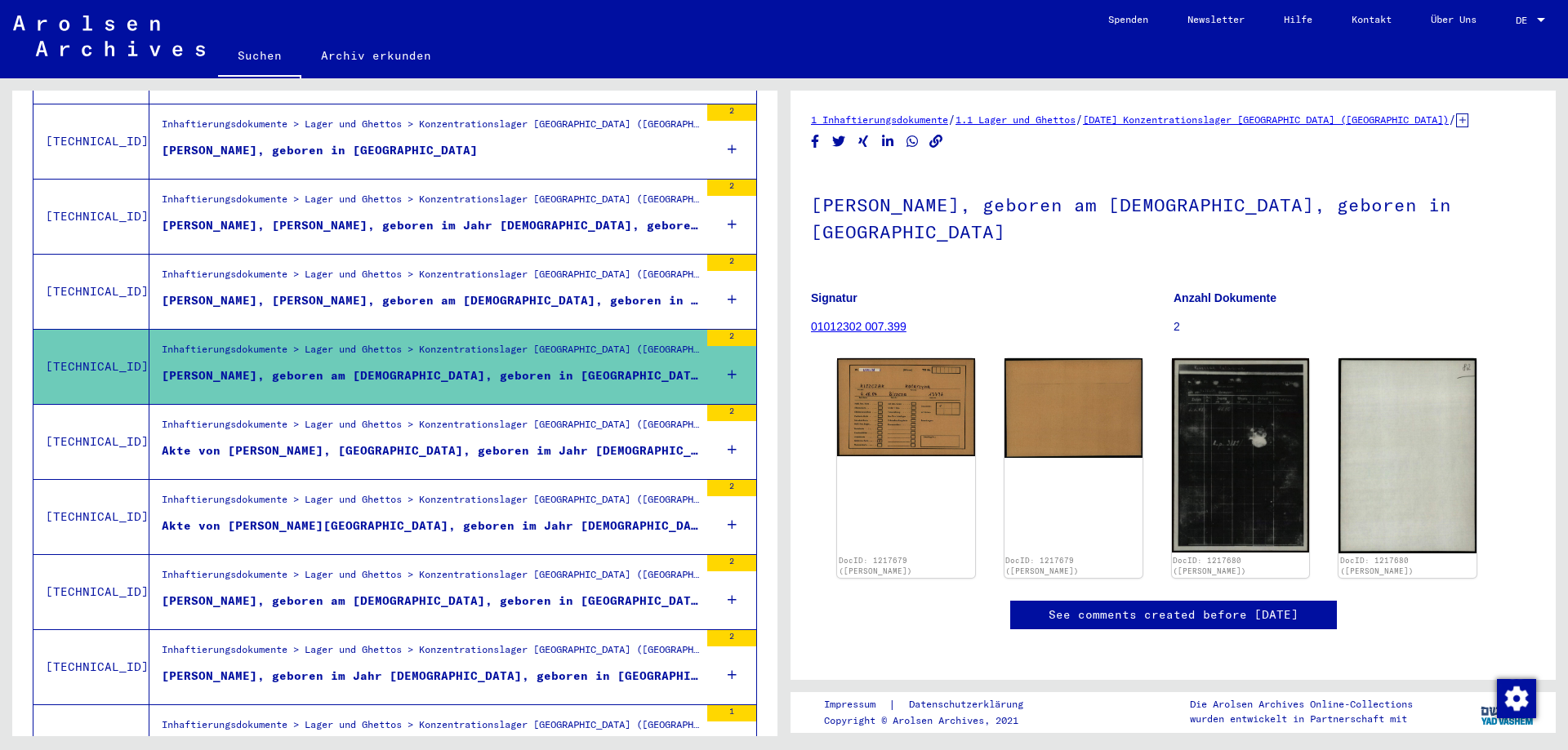
click at [464, 424] on mat-grid-list "Inhaftierungsdokumente > Lager und Ghettos > Konzentrationslager [GEOGRAPHIC_DA…" at bounding box center [430, 442] width 537 height 50
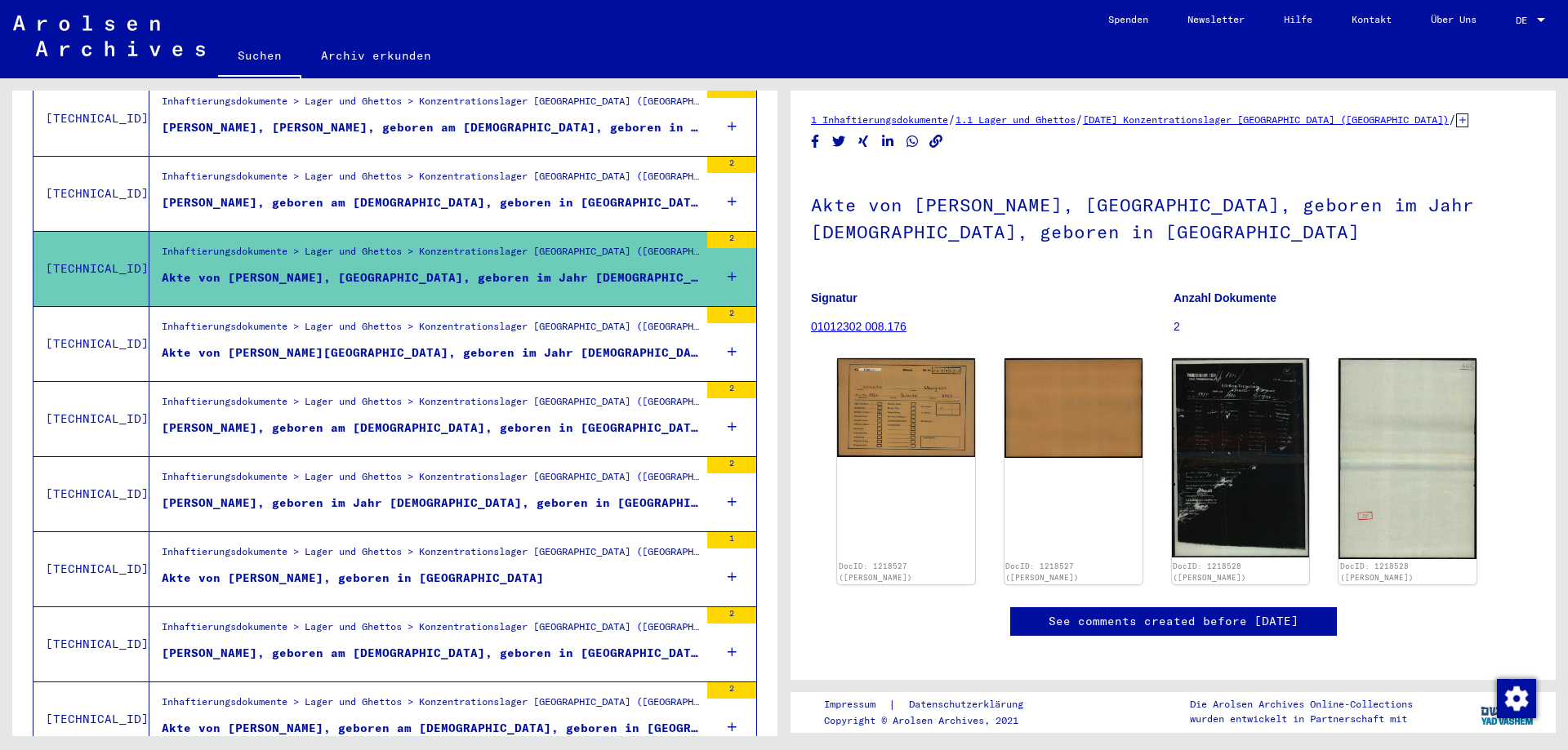
scroll to position [1175, 0]
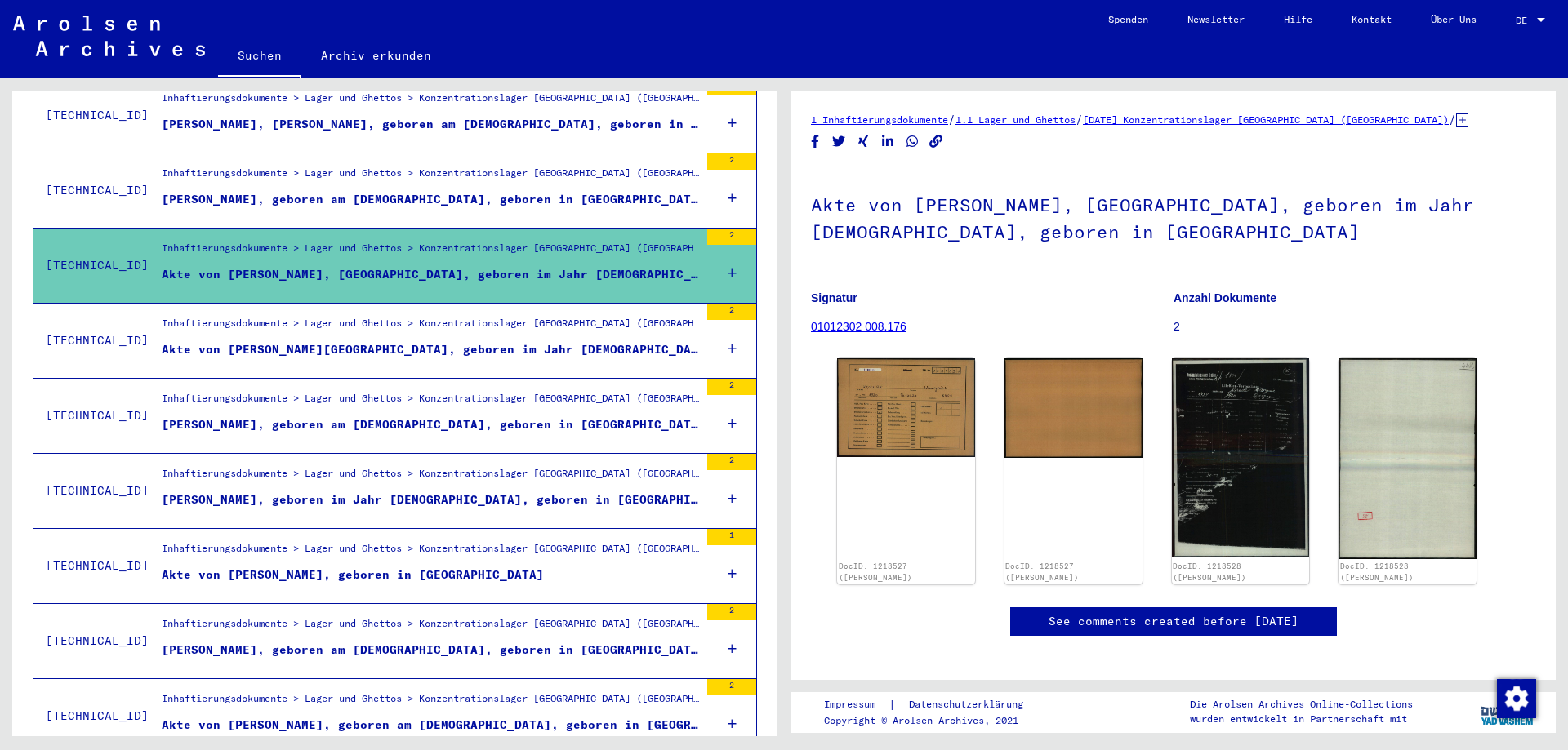
click at [464, 318] on div "Inhaftierungsdokumente > Lager und Ghettos > Konzentrationslager [GEOGRAPHIC_DA…" at bounding box center [430, 327] width 537 height 23
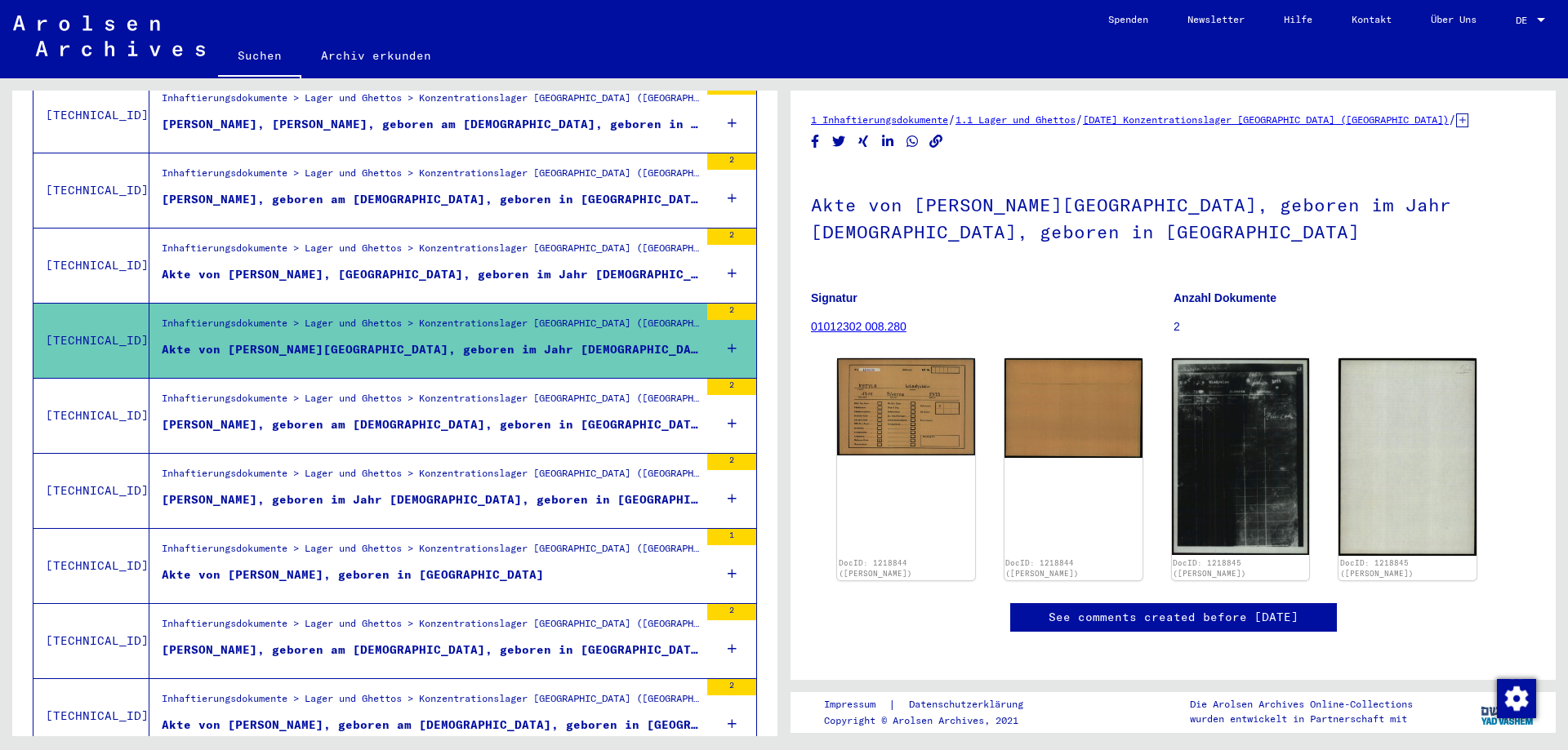
click at [456, 417] on div "[PERSON_NAME], geboren am [DEMOGRAPHIC_DATA], geboren in [GEOGRAPHIC_DATA]" at bounding box center [430, 425] width 537 height 17
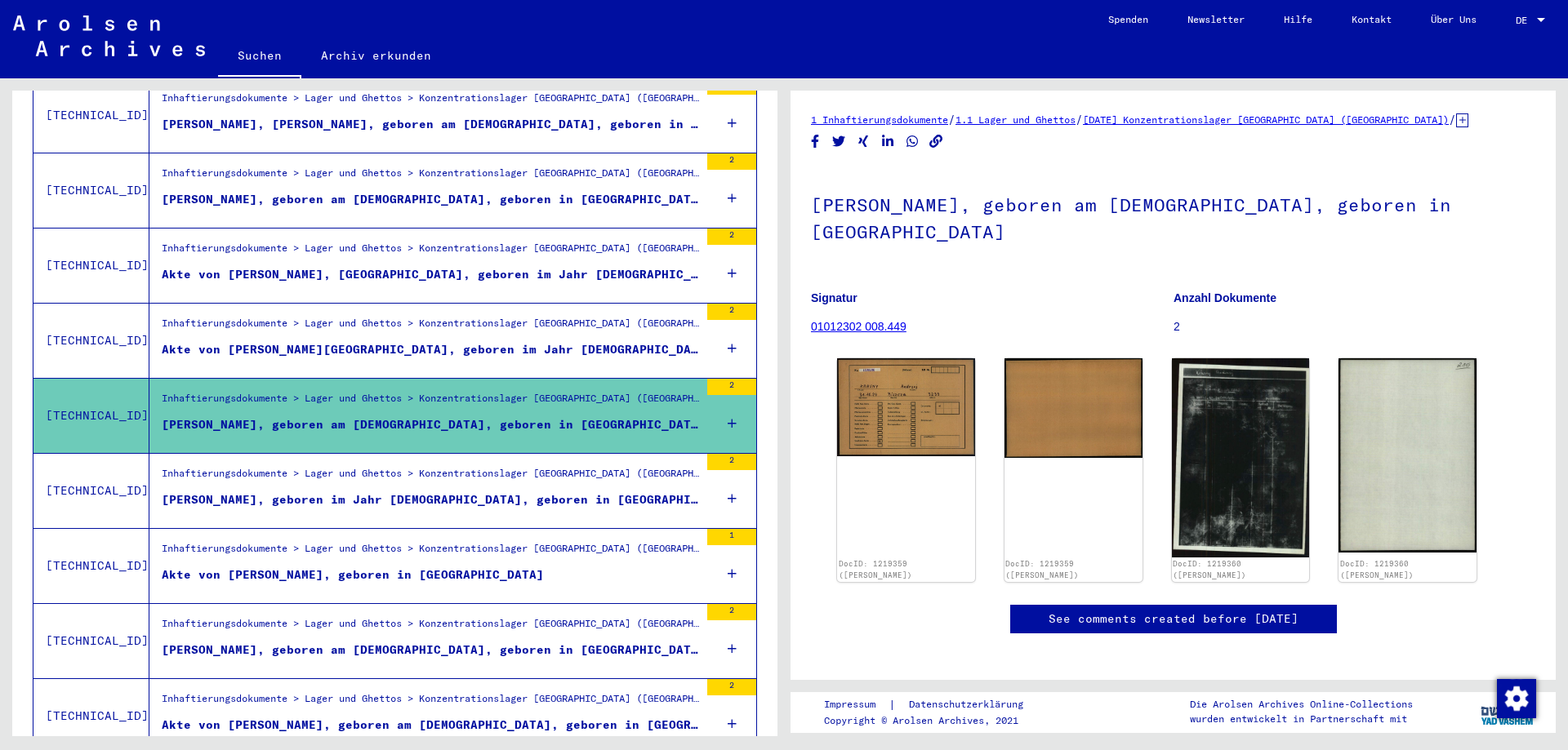
click at [446, 491] on div "[PERSON_NAME], geboren im Jahr [DEMOGRAPHIC_DATA], geboren in [GEOGRAPHIC_DATA]" at bounding box center [430, 500] width 537 height 17
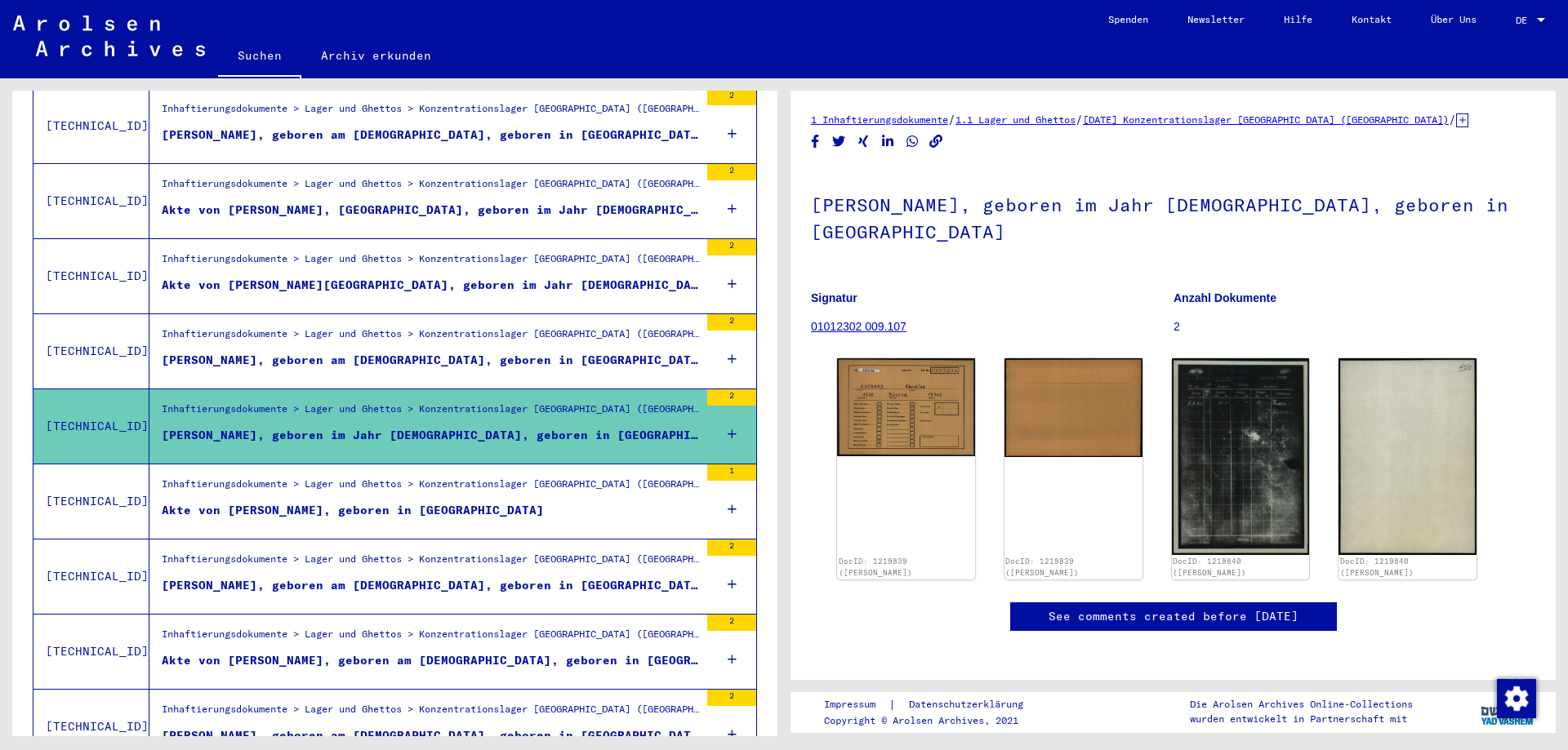
scroll to position [1263, 0]
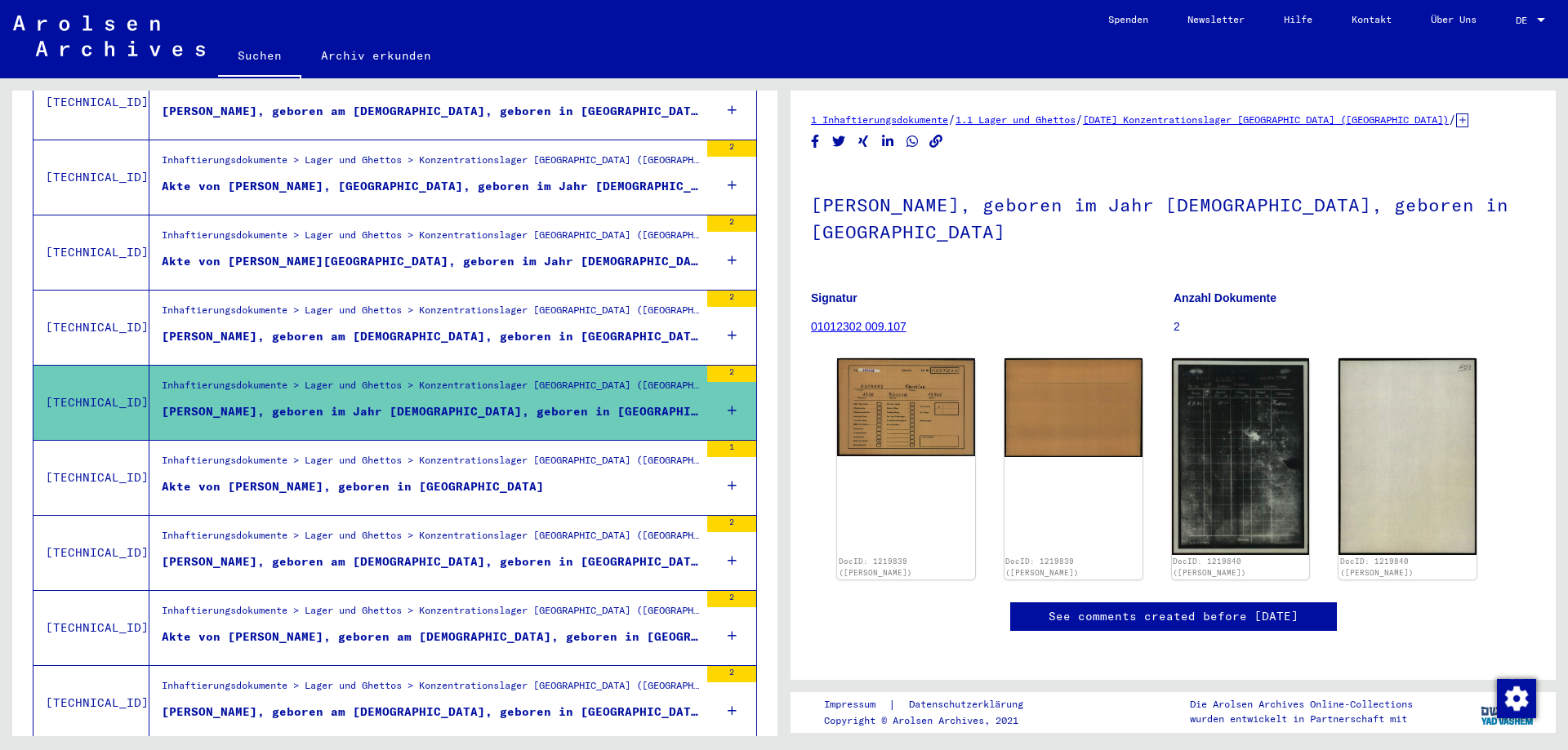
click at [449, 479] on div "Akte von [PERSON_NAME], geboren in [GEOGRAPHIC_DATA]" at bounding box center [353, 487] width 382 height 17
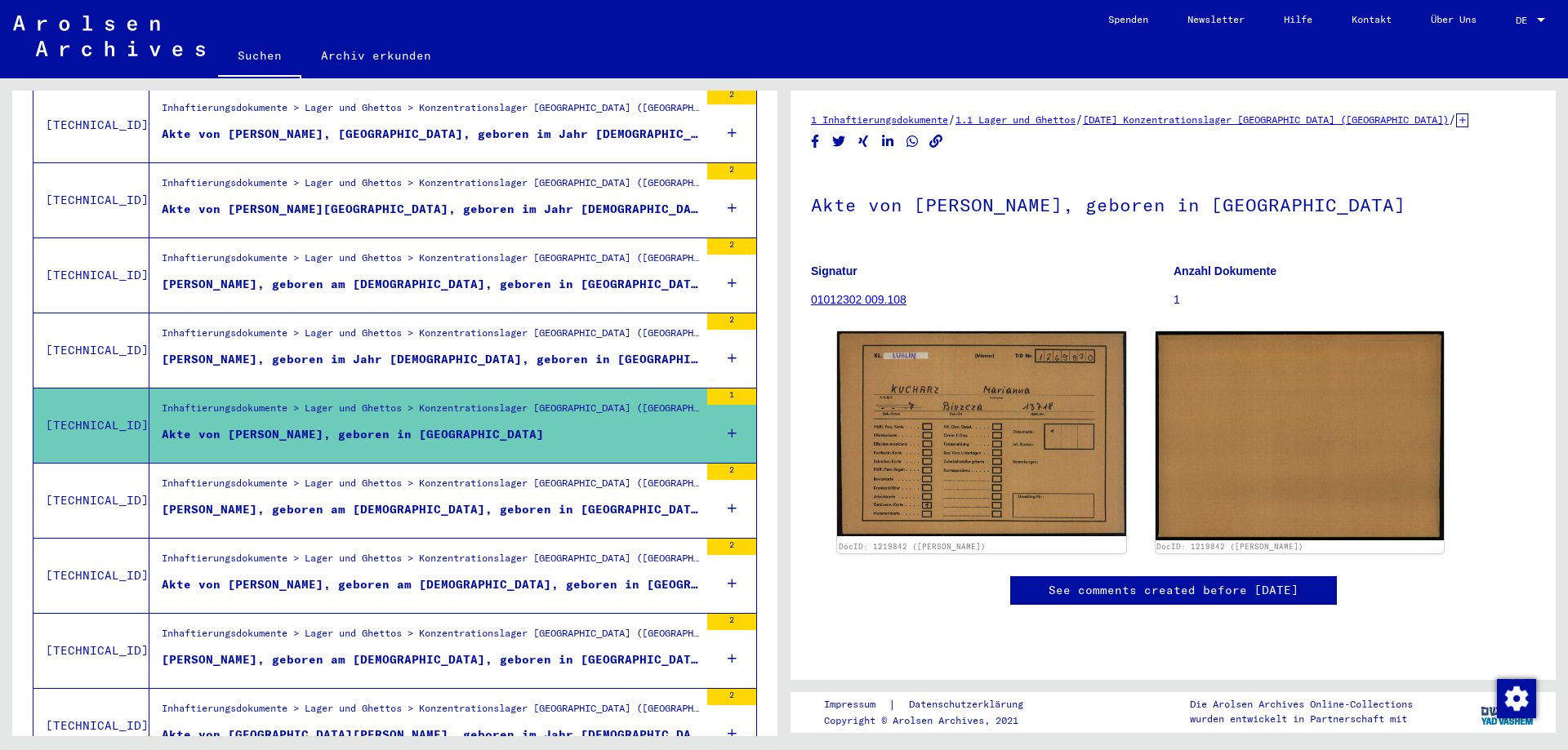
scroll to position [1352, 0]
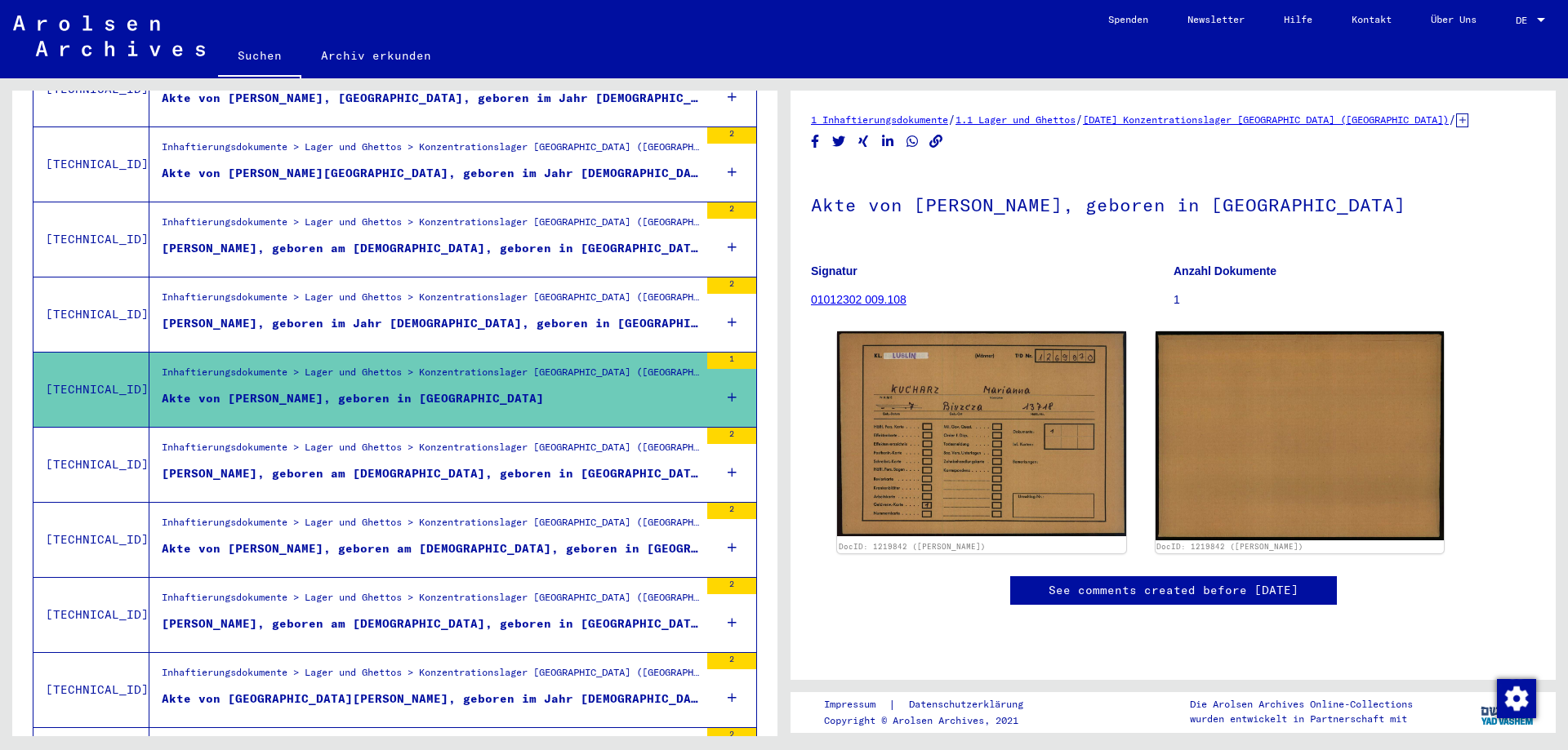
click at [453, 466] on div "[PERSON_NAME], geboren am [DEMOGRAPHIC_DATA], geboren in [GEOGRAPHIC_DATA]" at bounding box center [430, 474] width 537 height 17
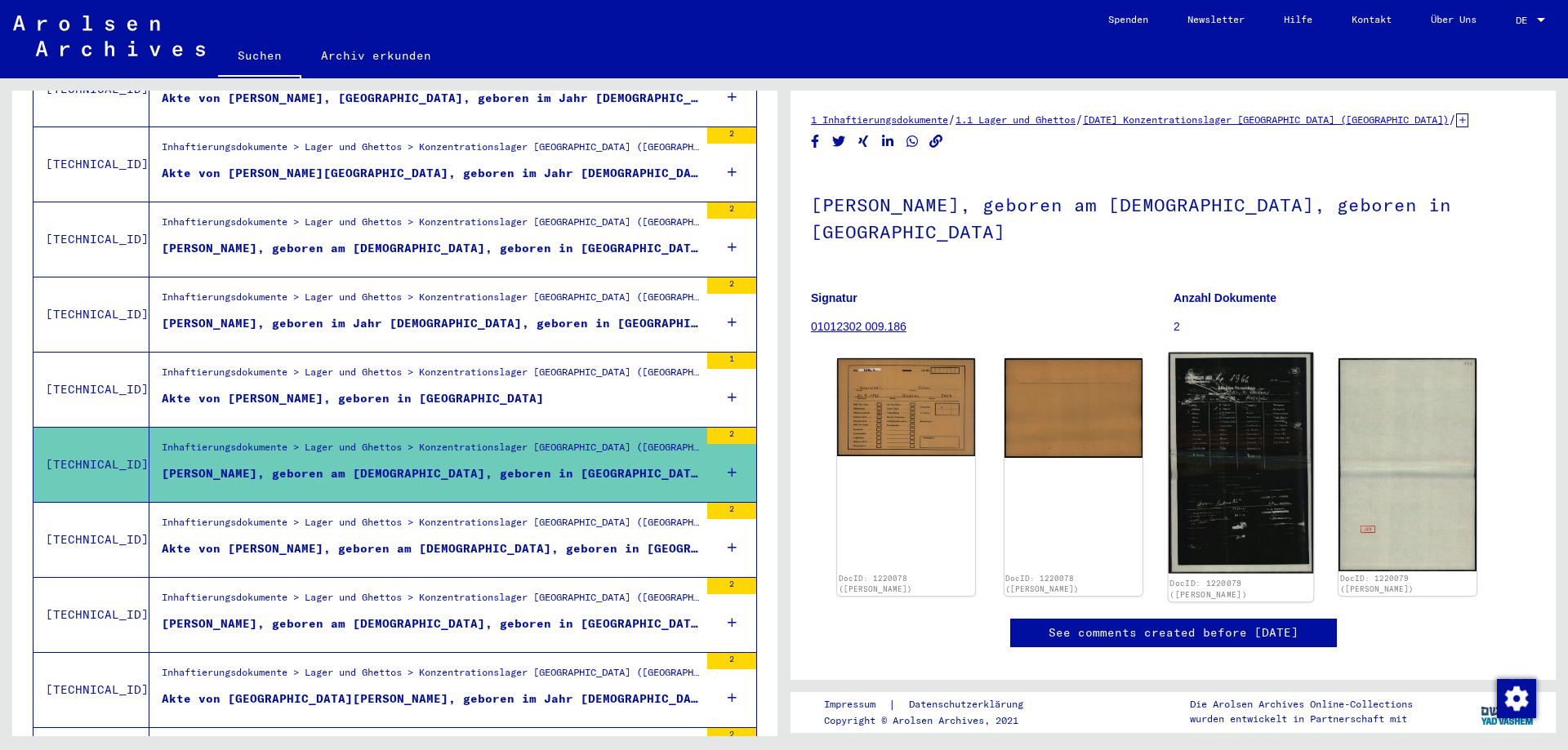
click at [1252, 497] on img at bounding box center [1240, 463] width 144 height 221
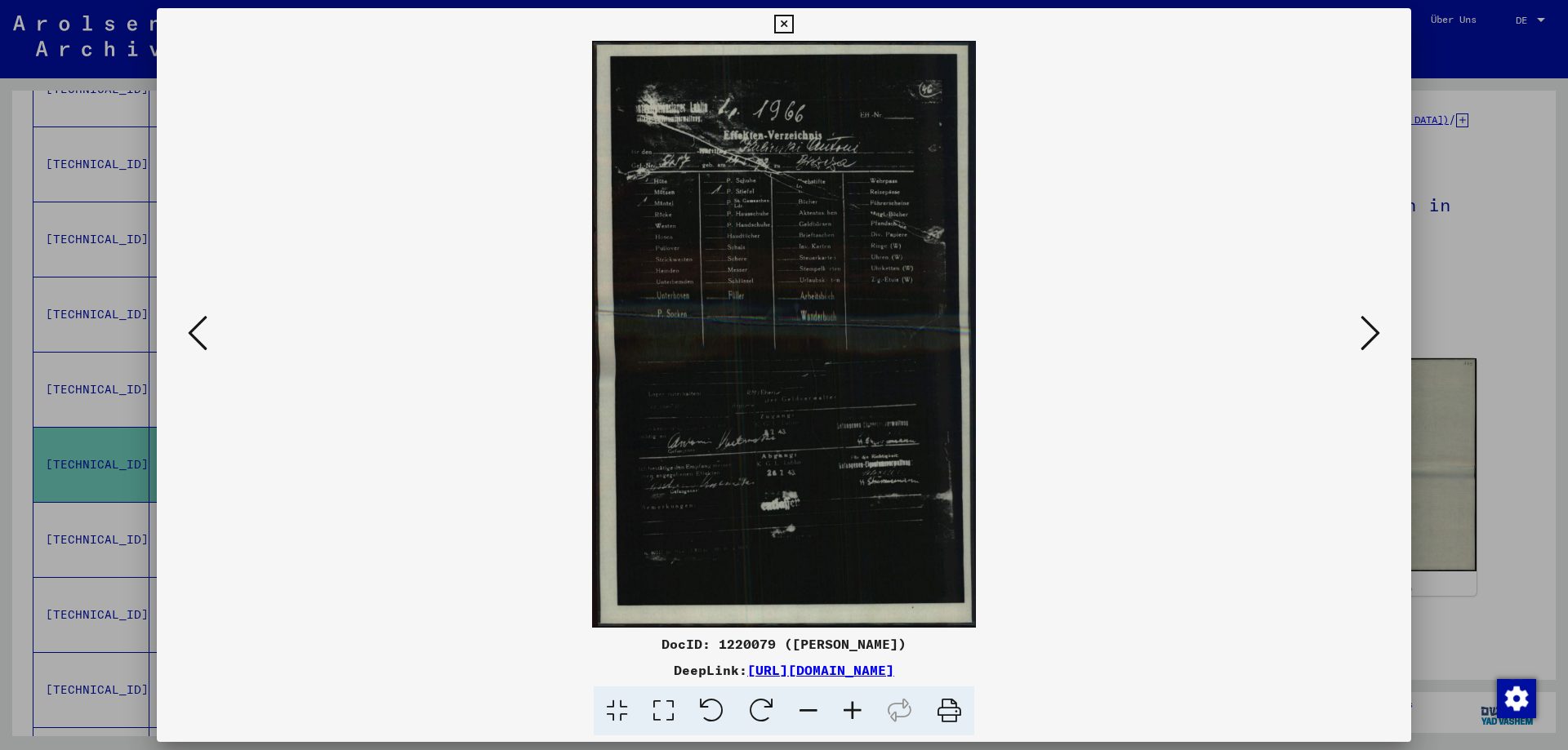
click at [852, 705] on icon at bounding box center [853, 711] width 44 height 50
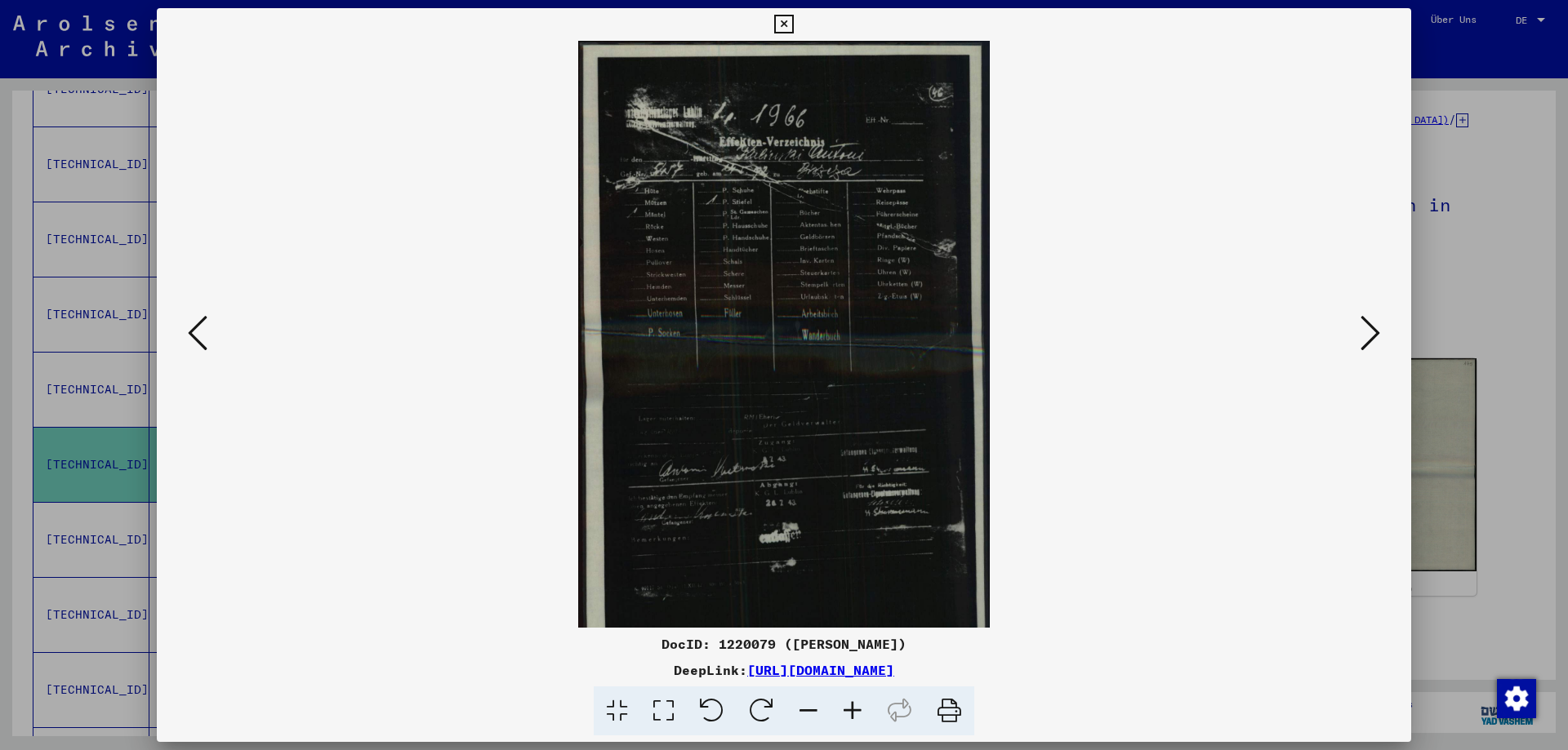
click at [852, 705] on icon at bounding box center [853, 711] width 44 height 50
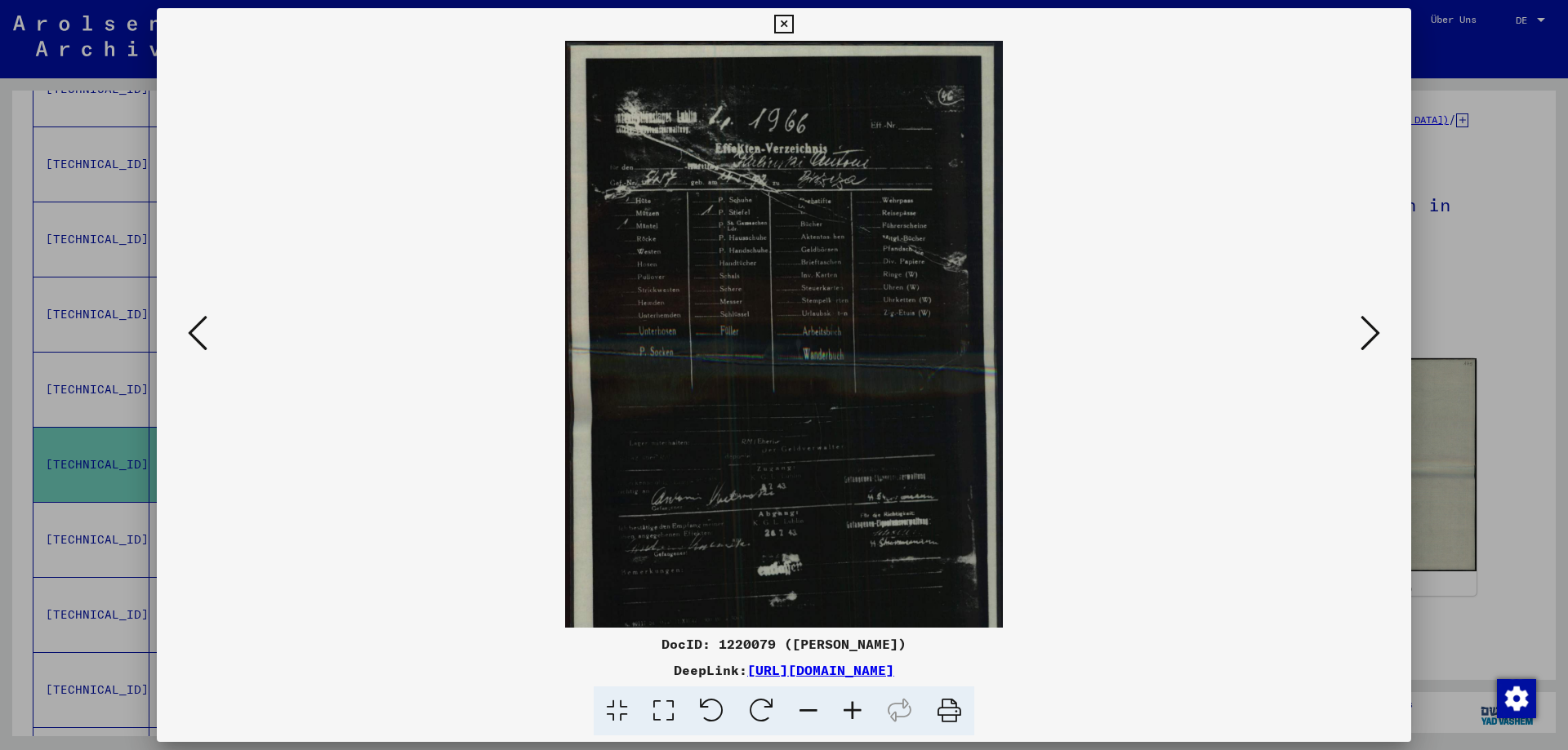
click at [852, 705] on icon at bounding box center [853, 711] width 44 height 50
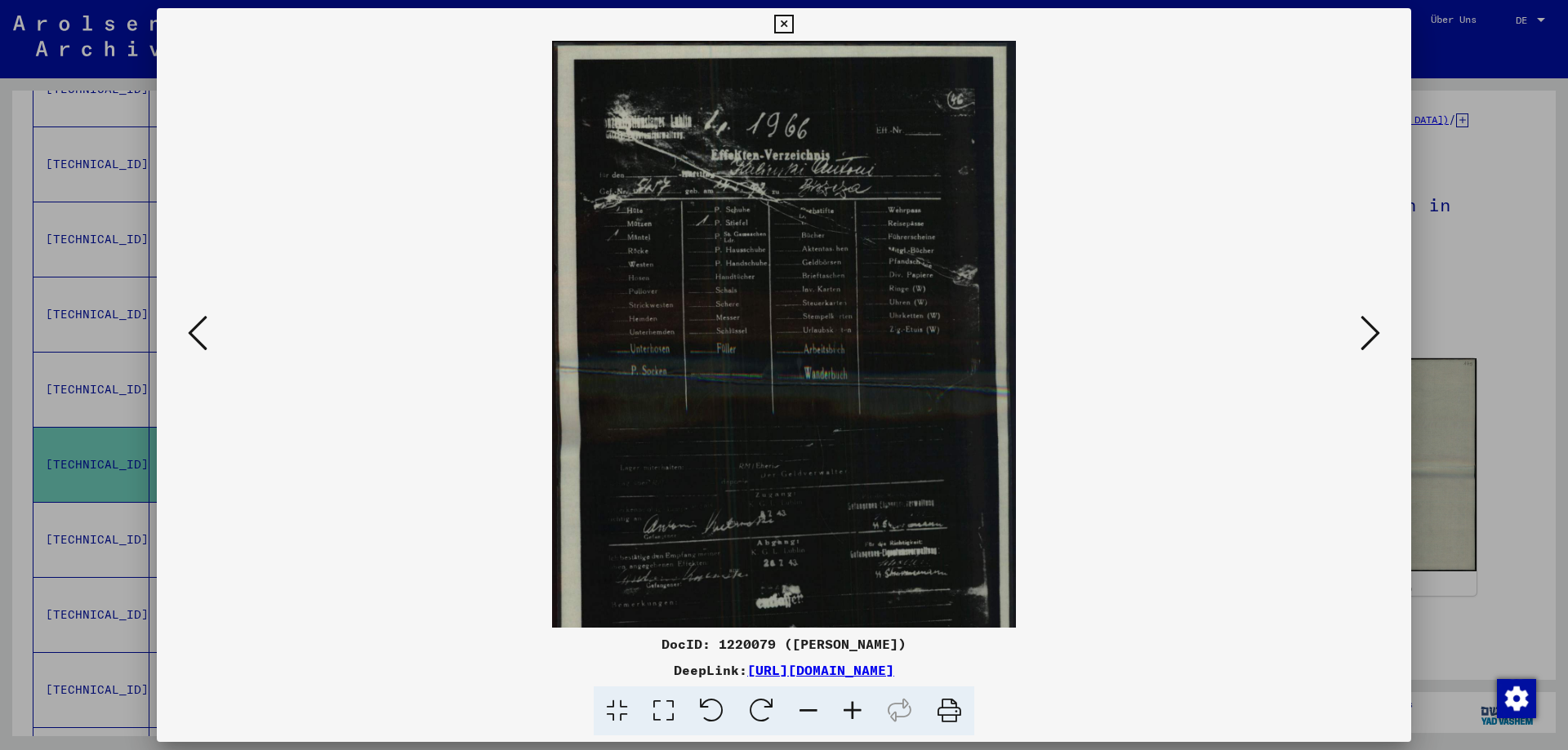
click at [852, 705] on icon at bounding box center [853, 711] width 44 height 50
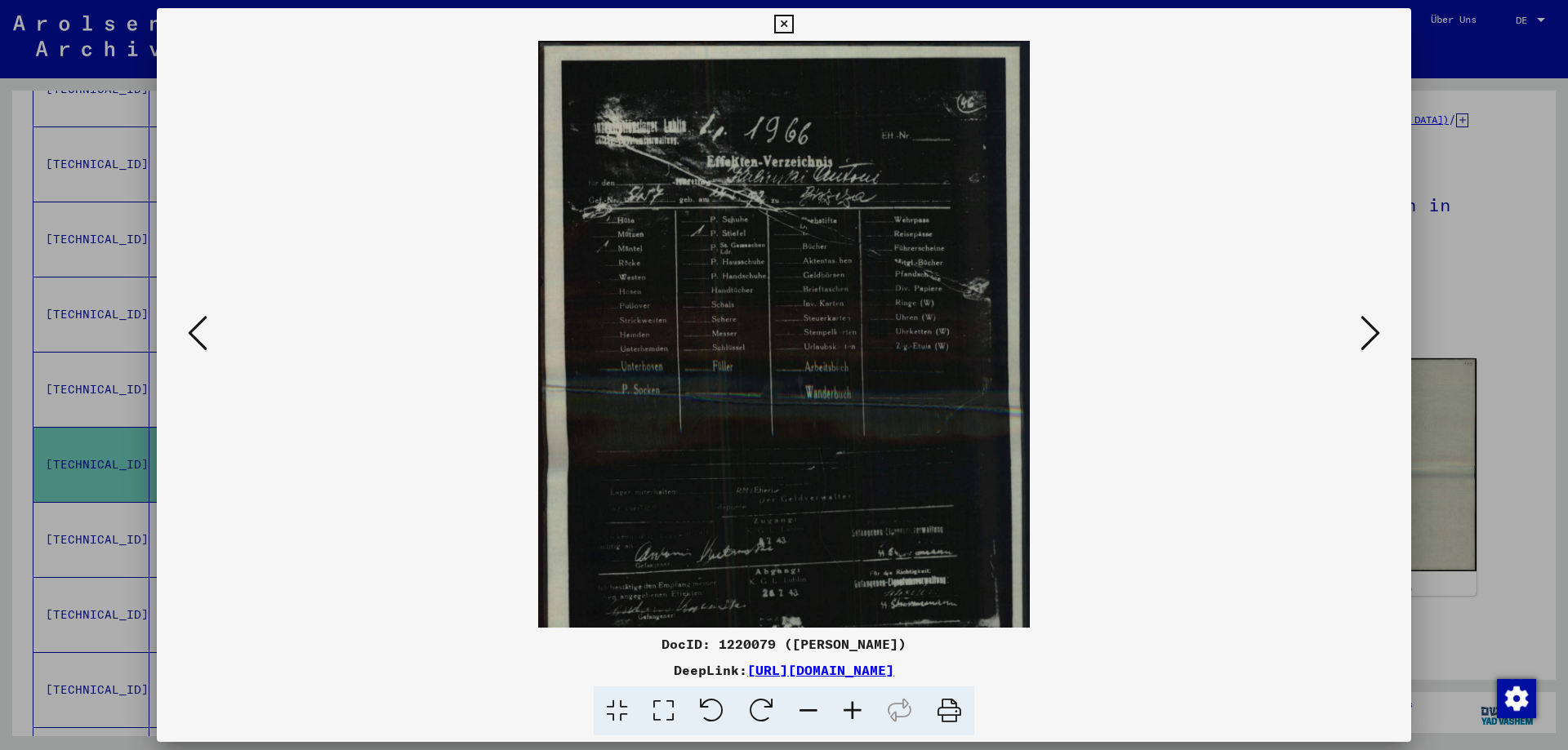
click at [852, 705] on icon at bounding box center [853, 711] width 44 height 50
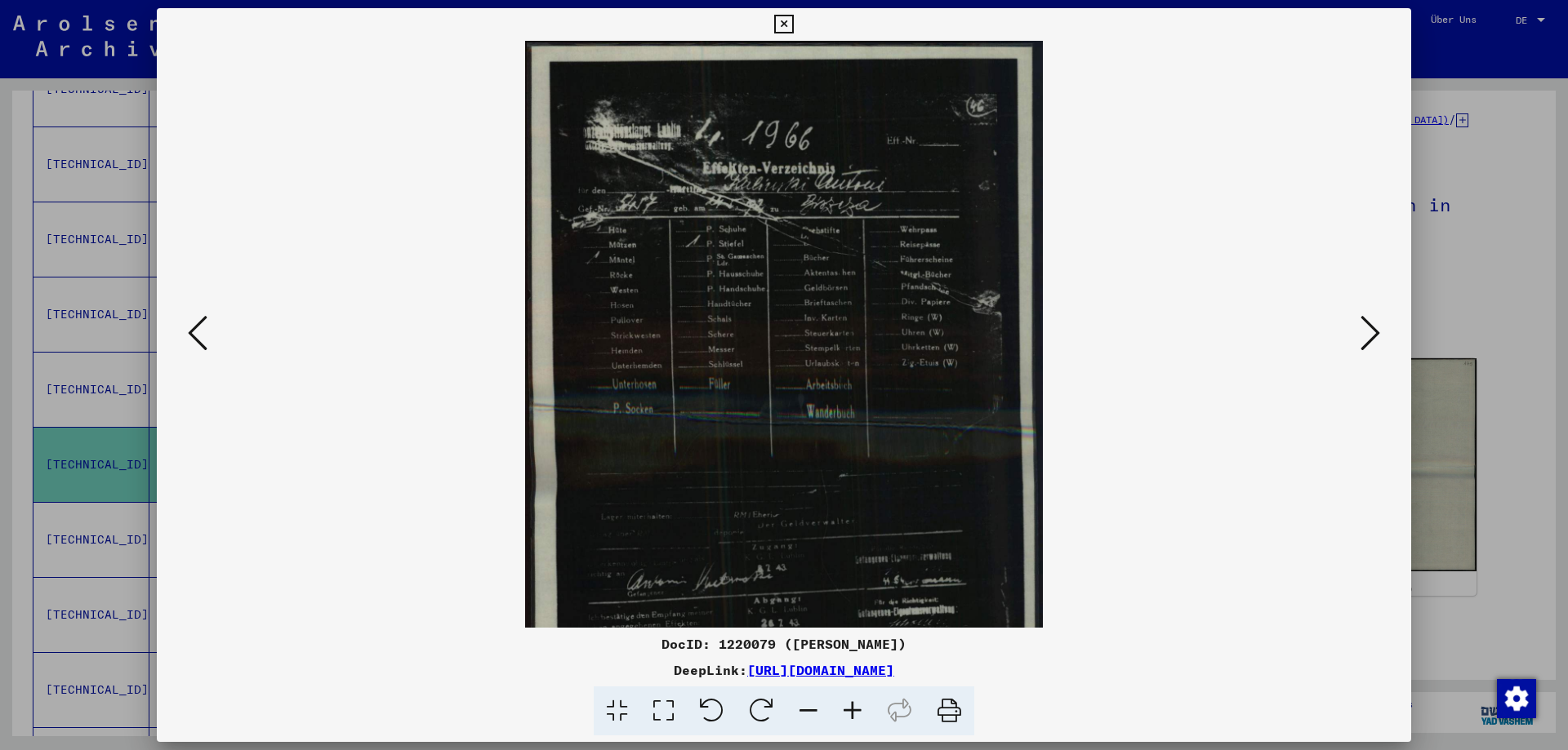
click at [852, 705] on icon at bounding box center [853, 711] width 44 height 50
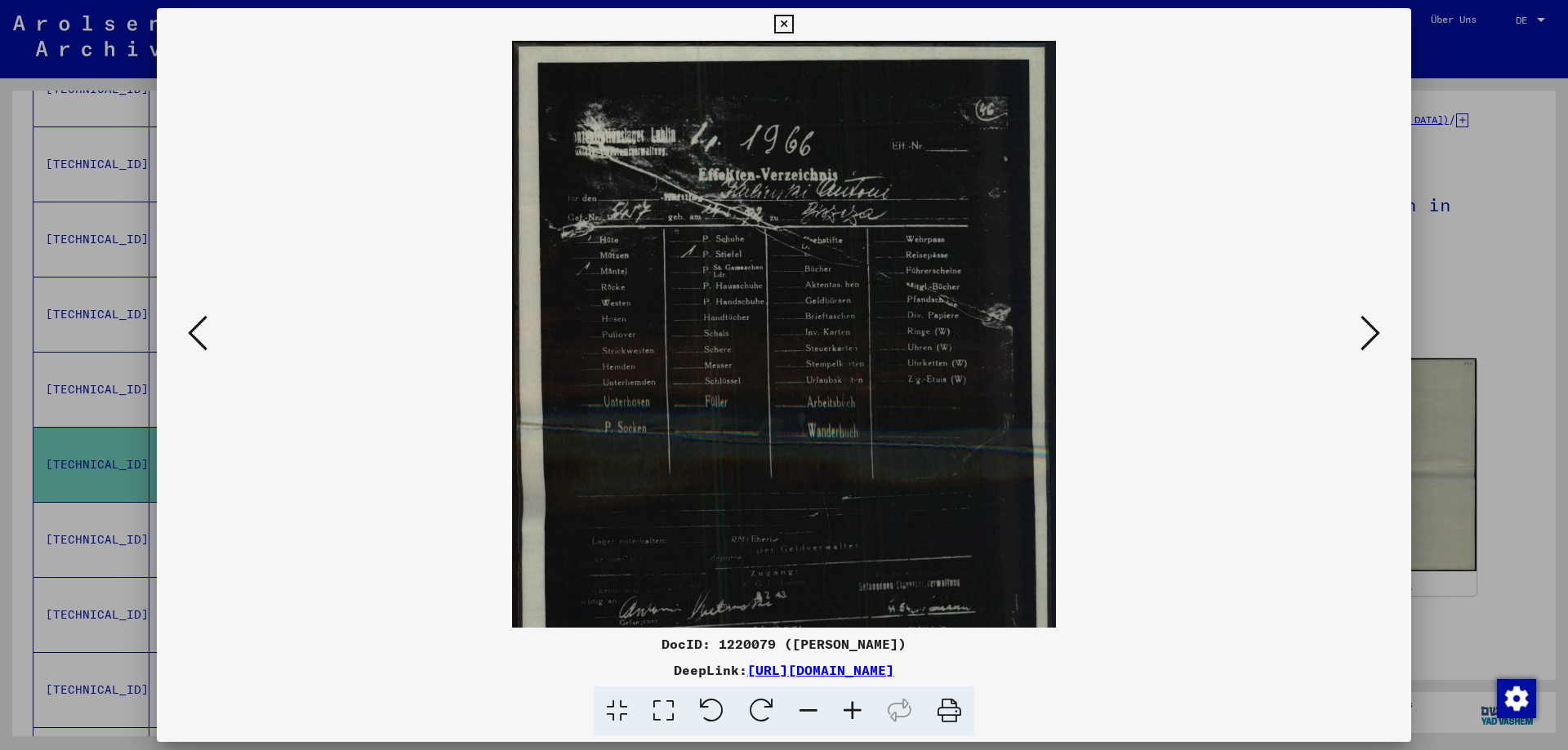
click at [852, 705] on icon at bounding box center [853, 711] width 44 height 50
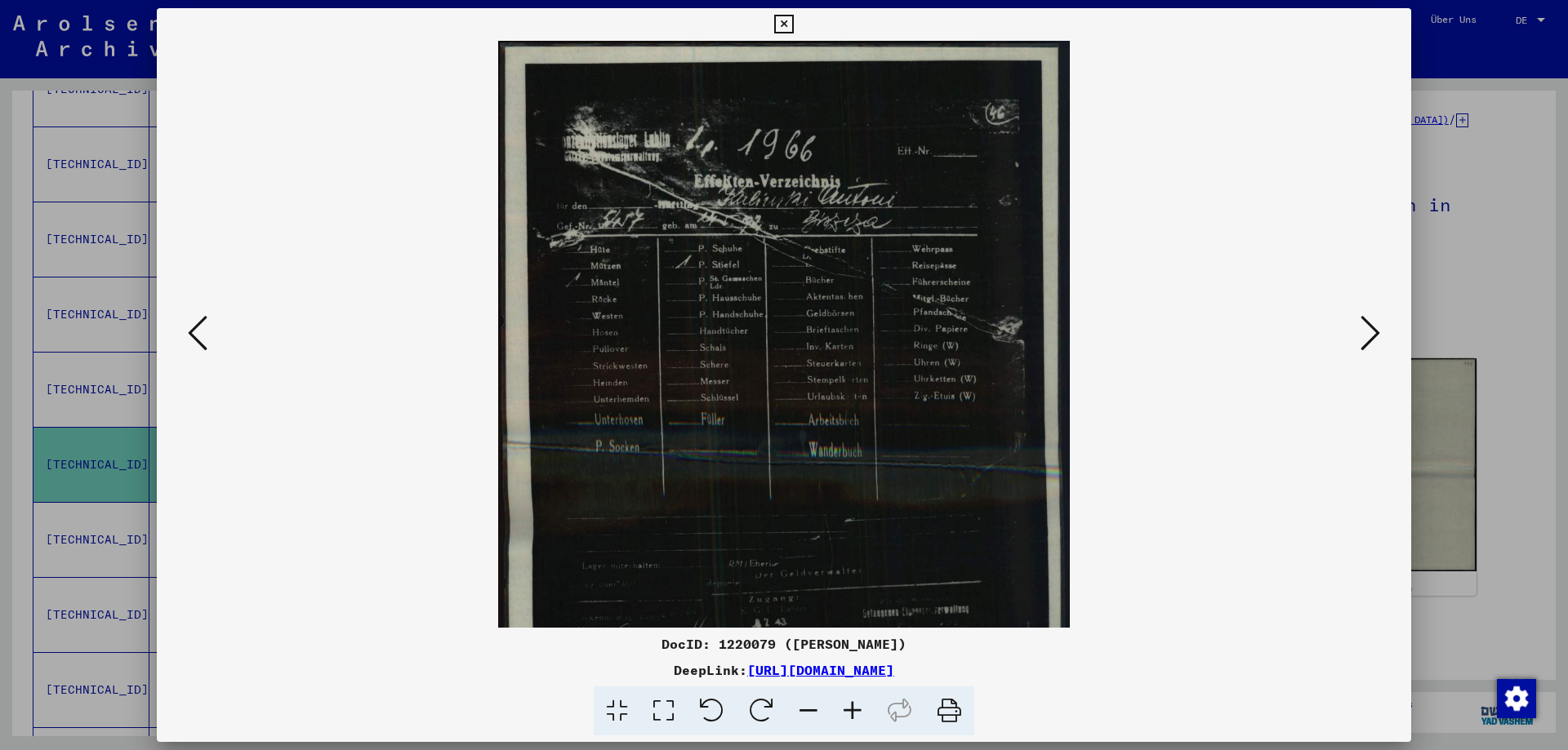
click at [852, 705] on icon at bounding box center [853, 711] width 44 height 50
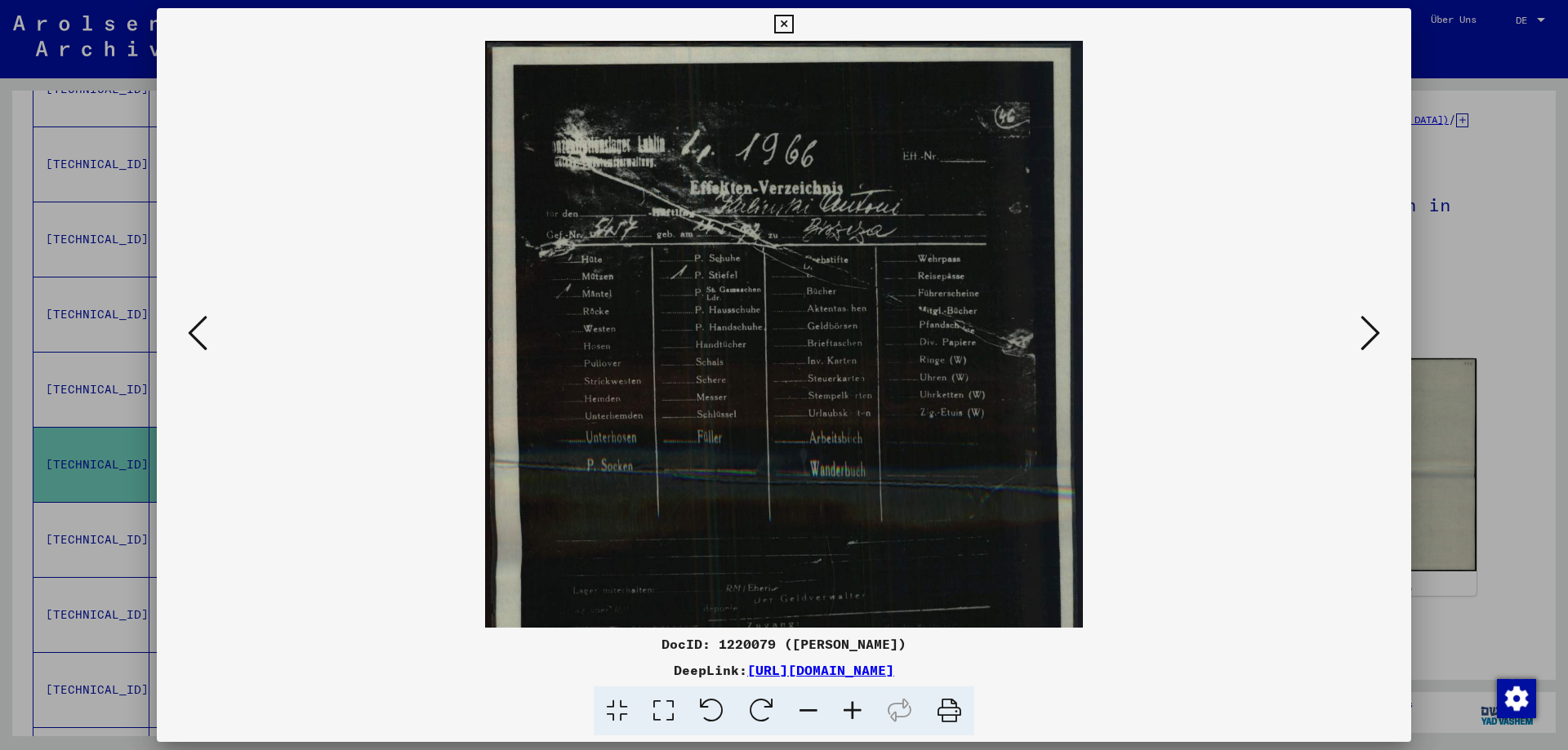
click at [852, 705] on icon at bounding box center [853, 711] width 44 height 50
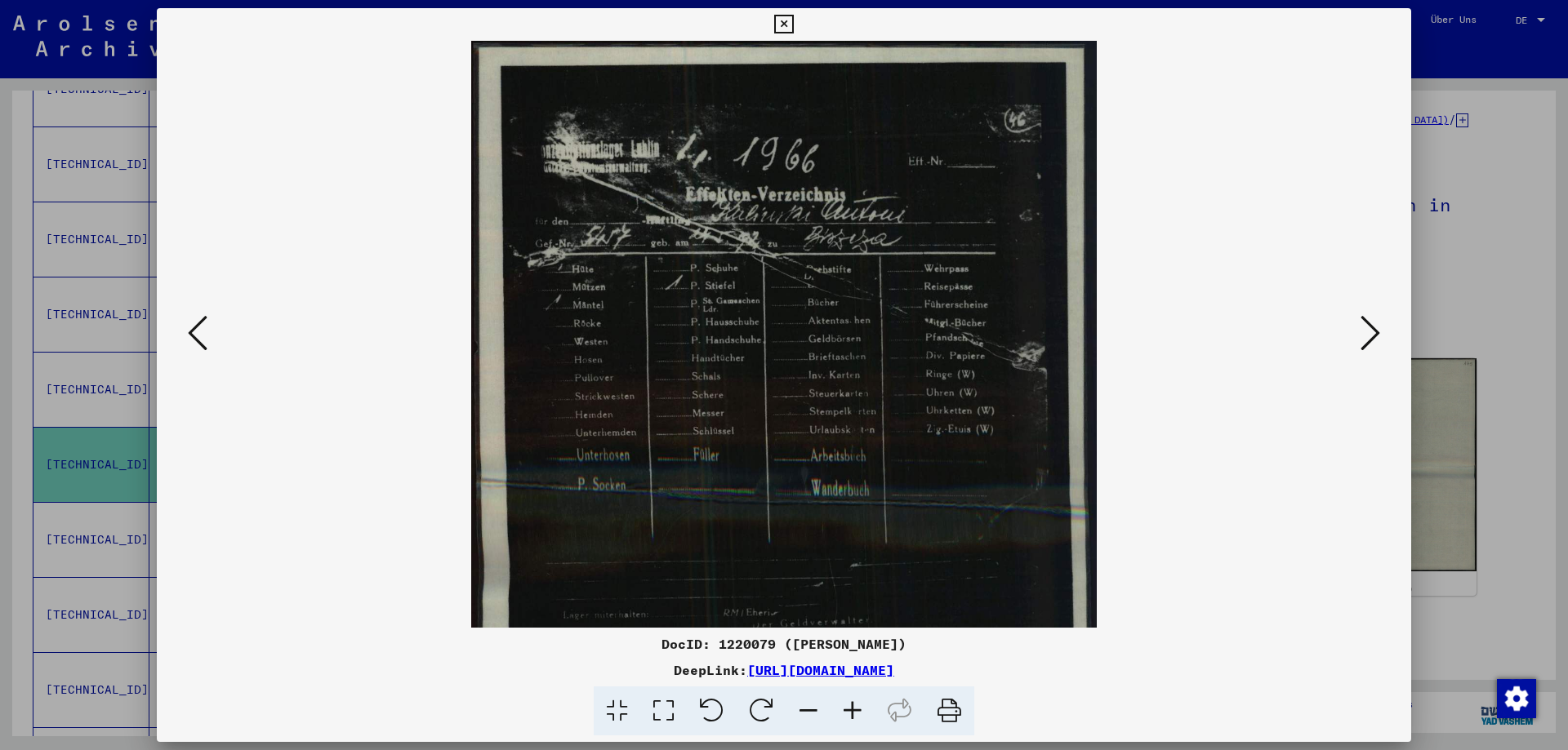
click at [792, 17] on icon at bounding box center [783, 24] width 19 height 20
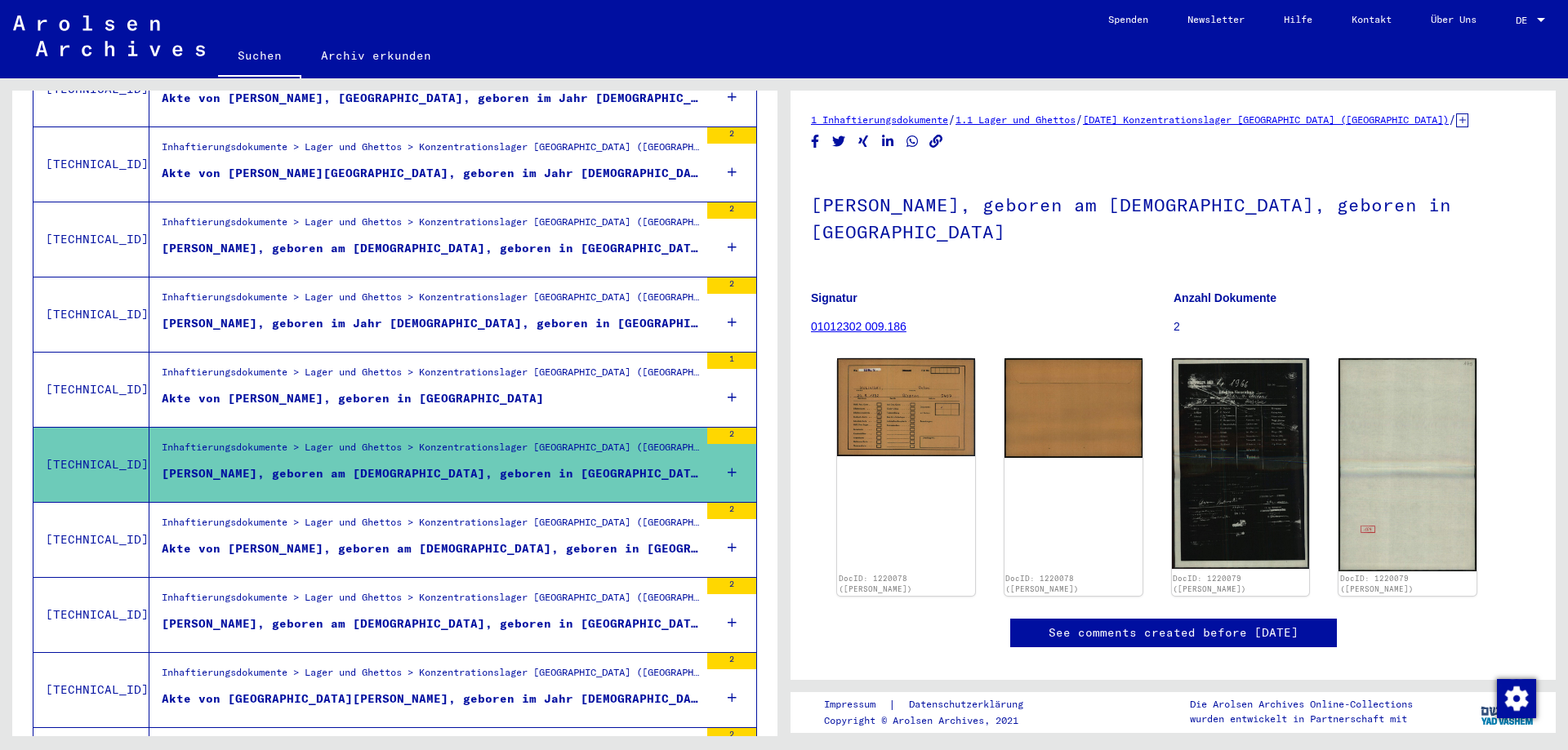
click at [317, 540] on div "Akte von [PERSON_NAME], geboren am [DEMOGRAPHIC_DATA], geboren in [GEOGRAPHIC_D…" at bounding box center [430, 549] width 537 height 17
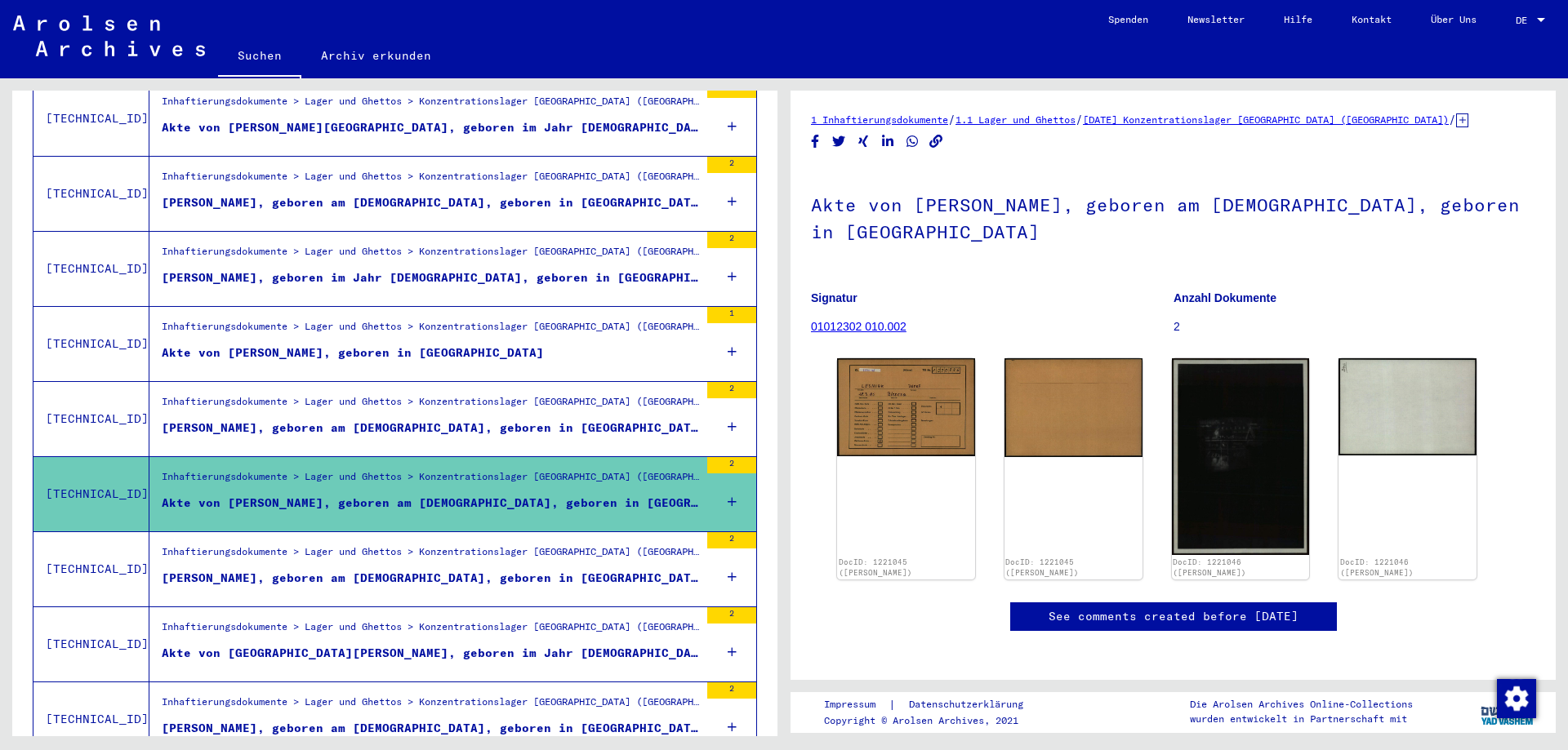
scroll to position [1440, 0]
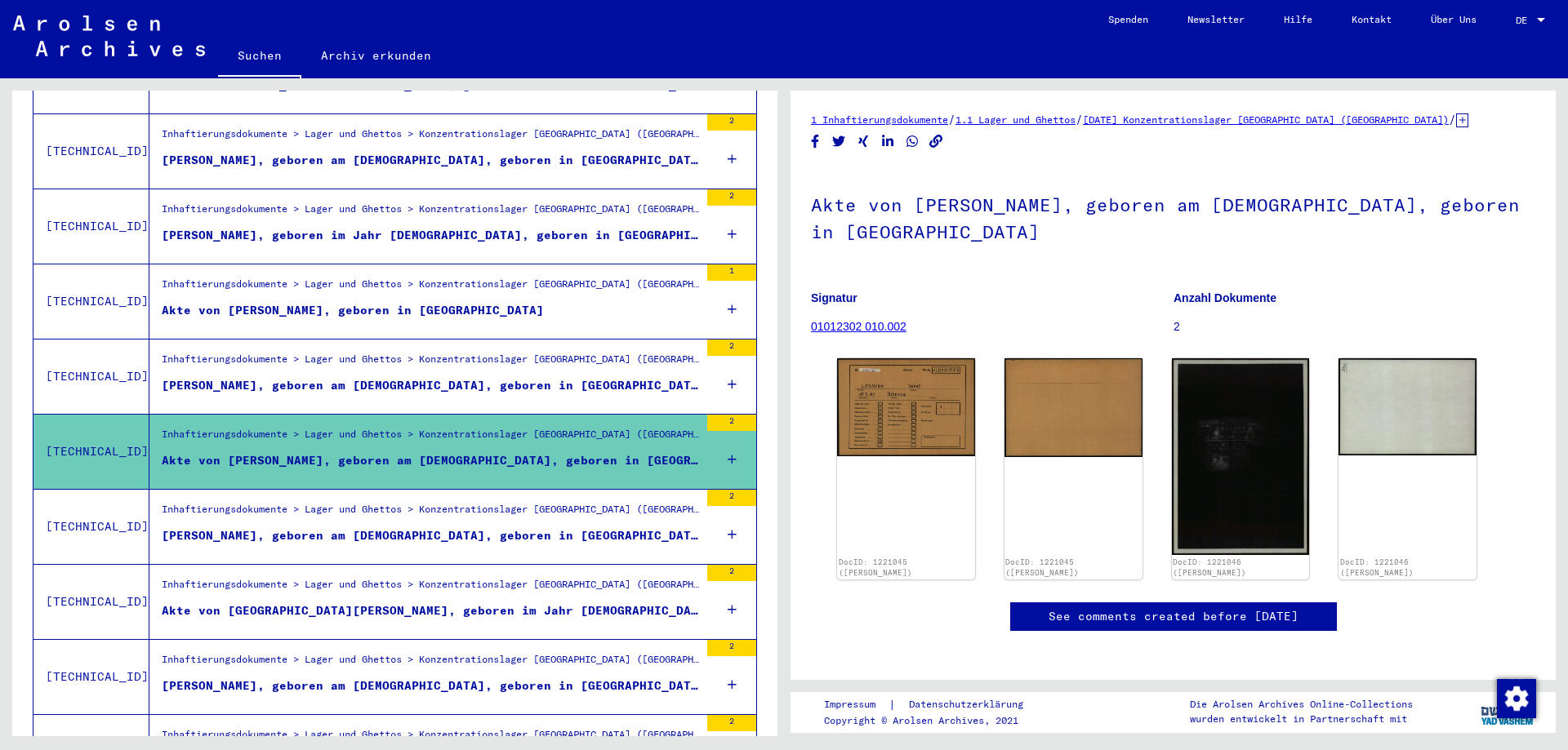
click at [361, 528] on div "[PERSON_NAME], geboren am [DEMOGRAPHIC_DATA], geboren in [GEOGRAPHIC_DATA]" at bounding box center [430, 536] width 537 height 17
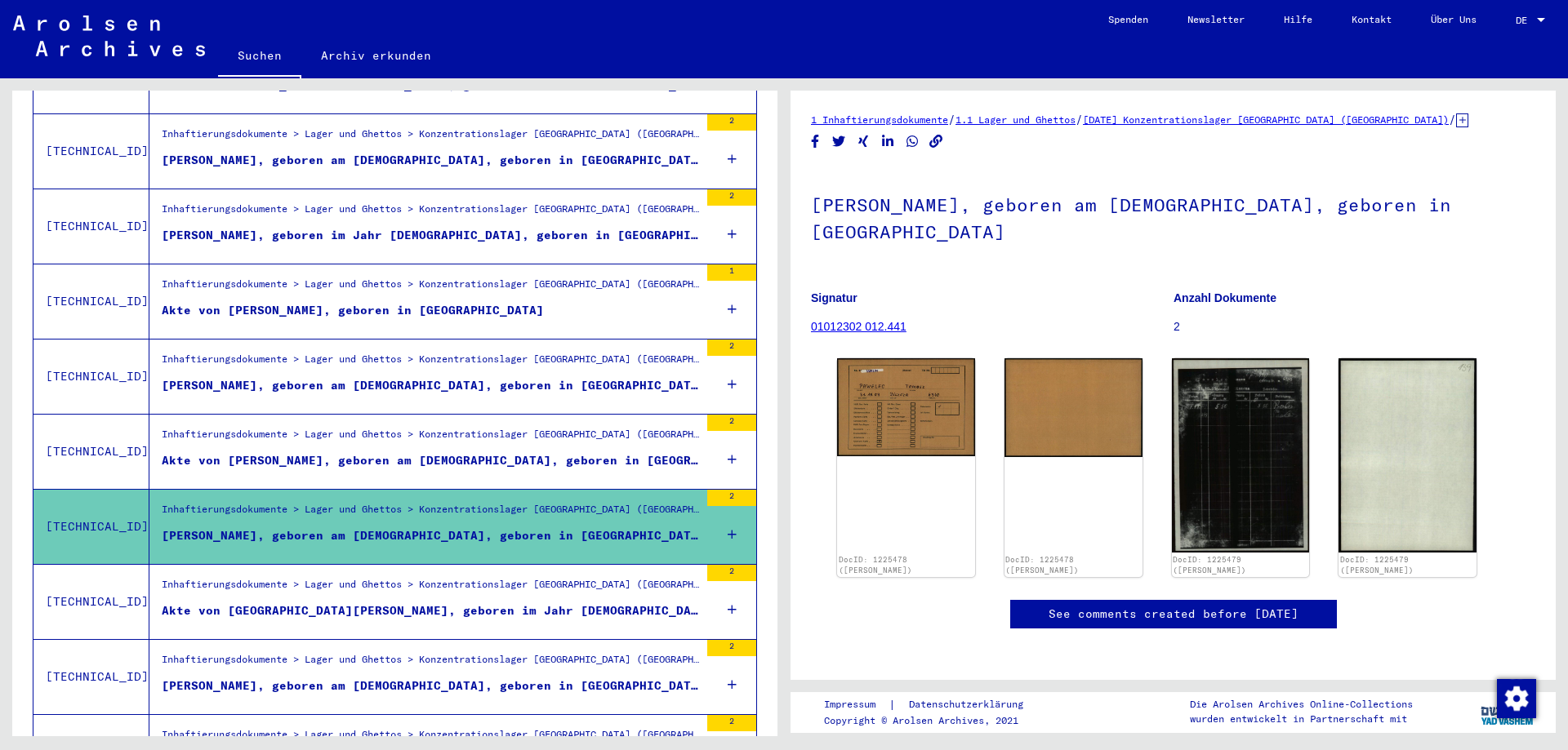
click at [390, 602] on div "Akte von [GEOGRAPHIC_DATA][PERSON_NAME], geboren im Jahr [DEMOGRAPHIC_DATA], ge…" at bounding box center [430, 611] width 537 height 17
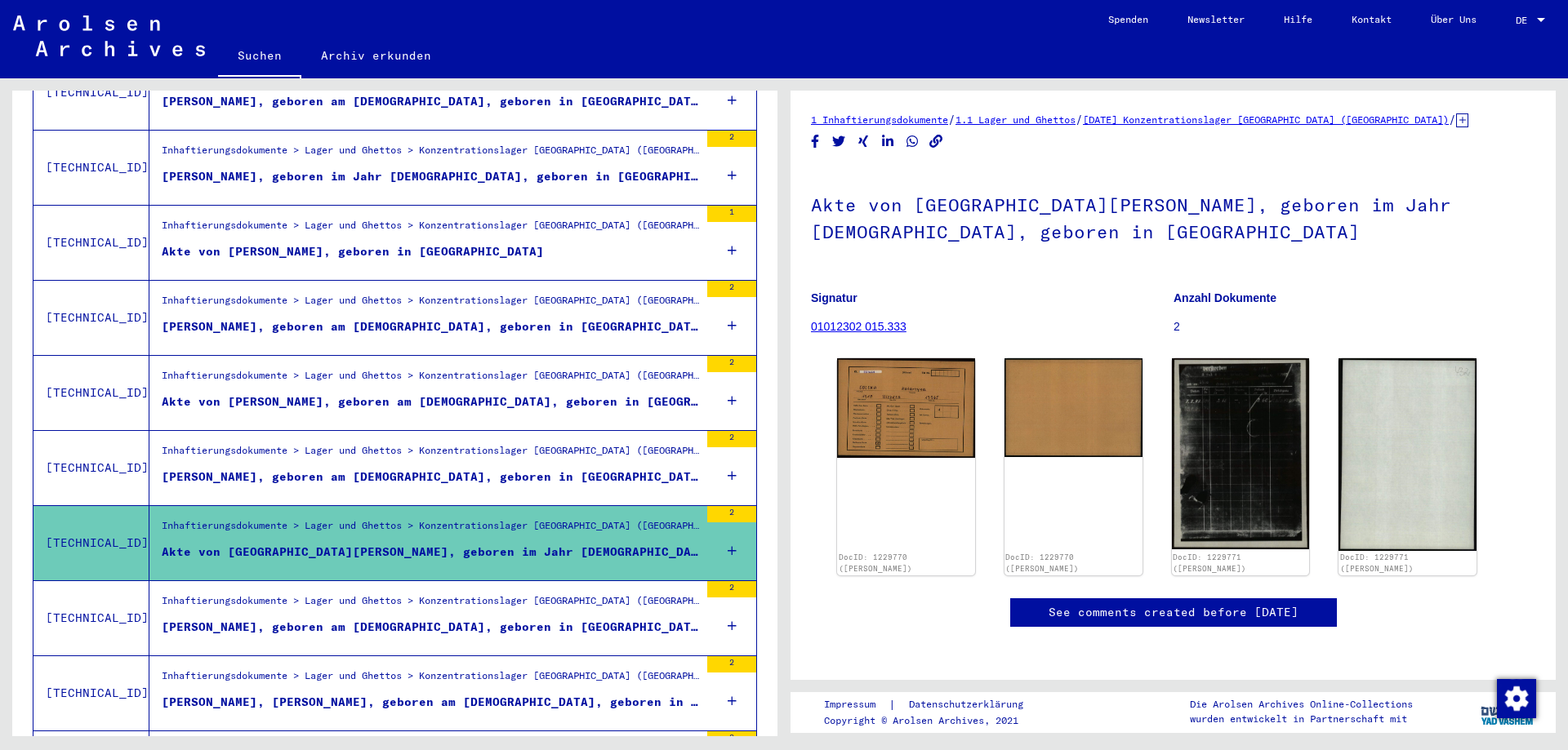
scroll to position [1528, 0]
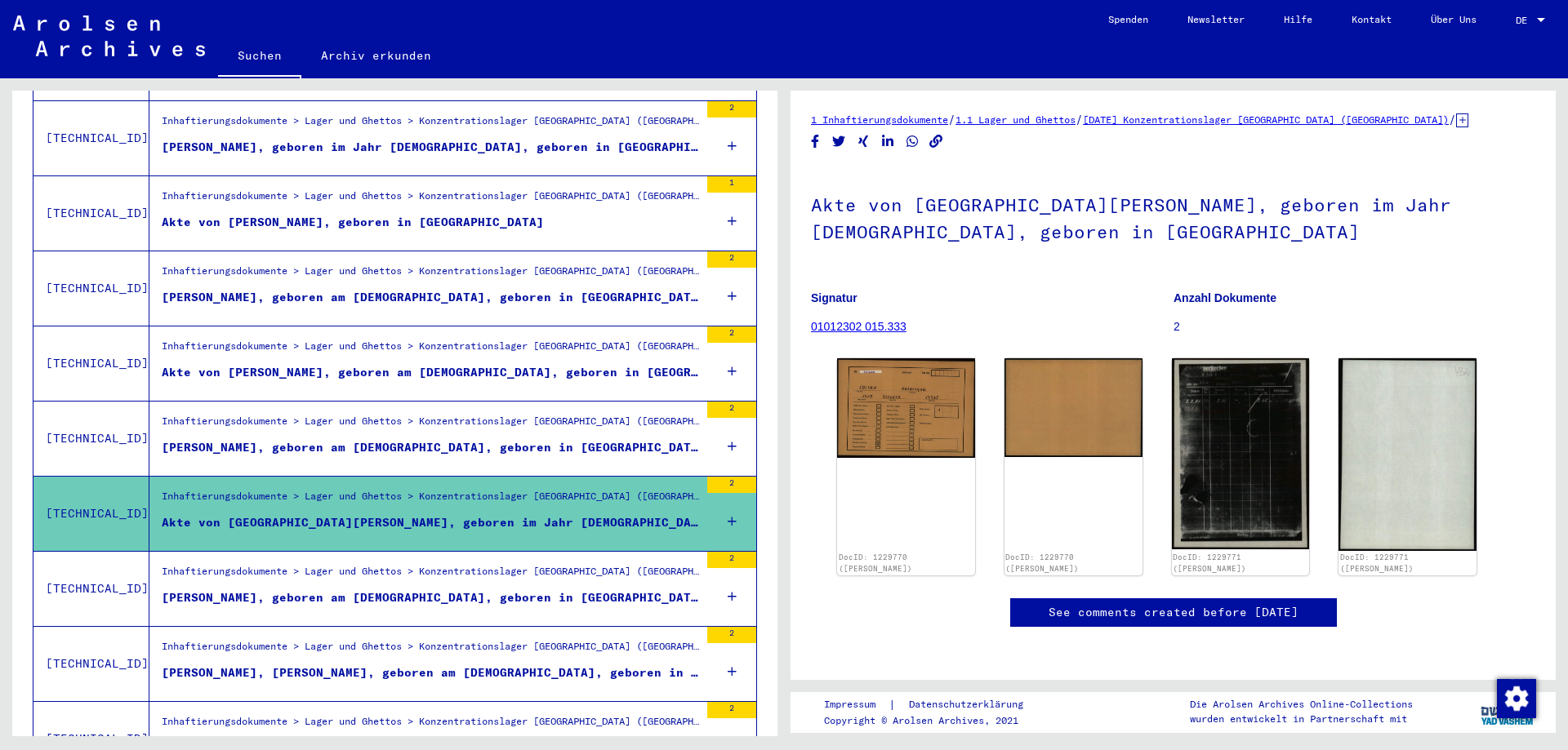
click at [409, 564] on div "Inhaftierungsdokumente > Lager und Ghettos > Konzentrationslager [GEOGRAPHIC_DA…" at bounding box center [430, 575] width 537 height 23
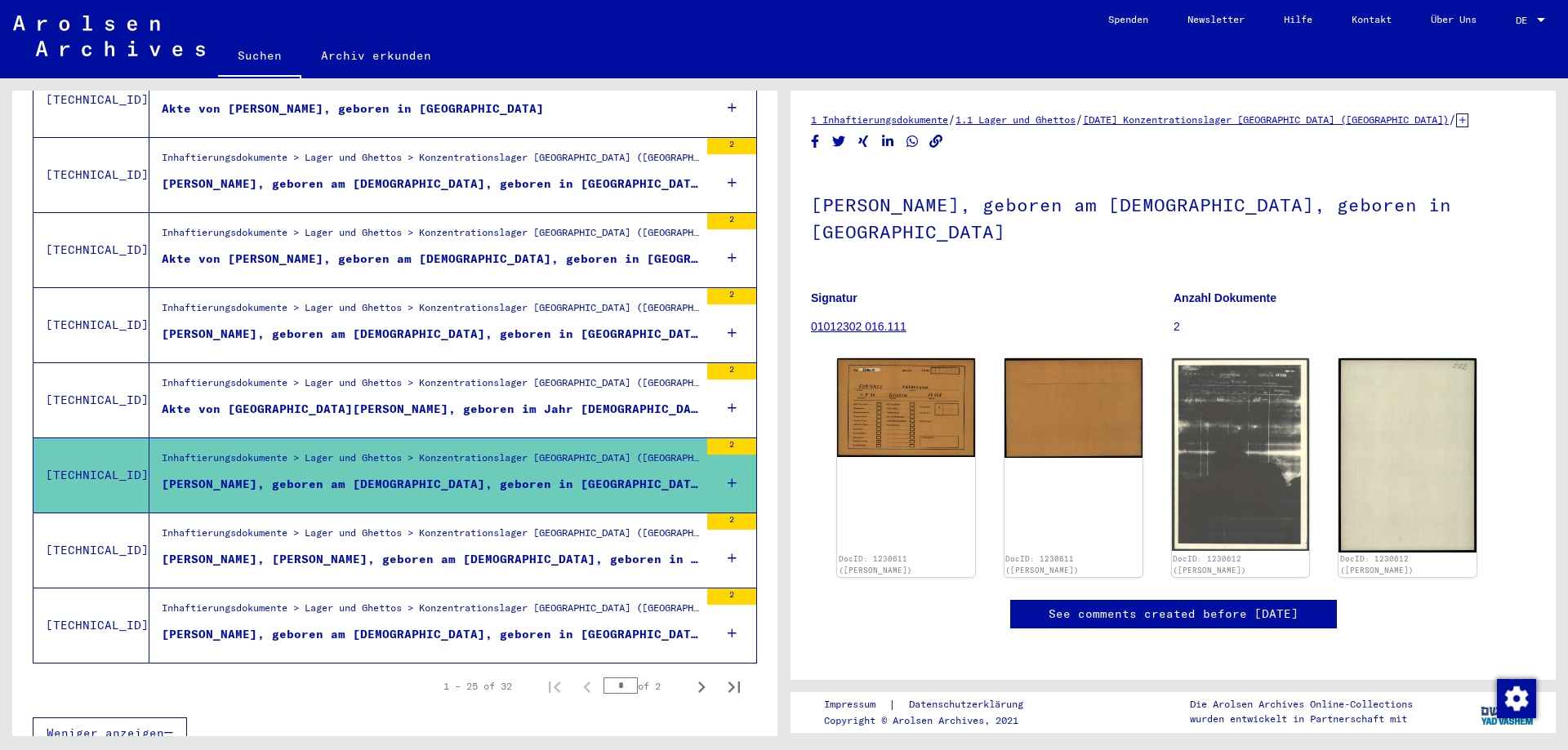
scroll to position [1645, 0]
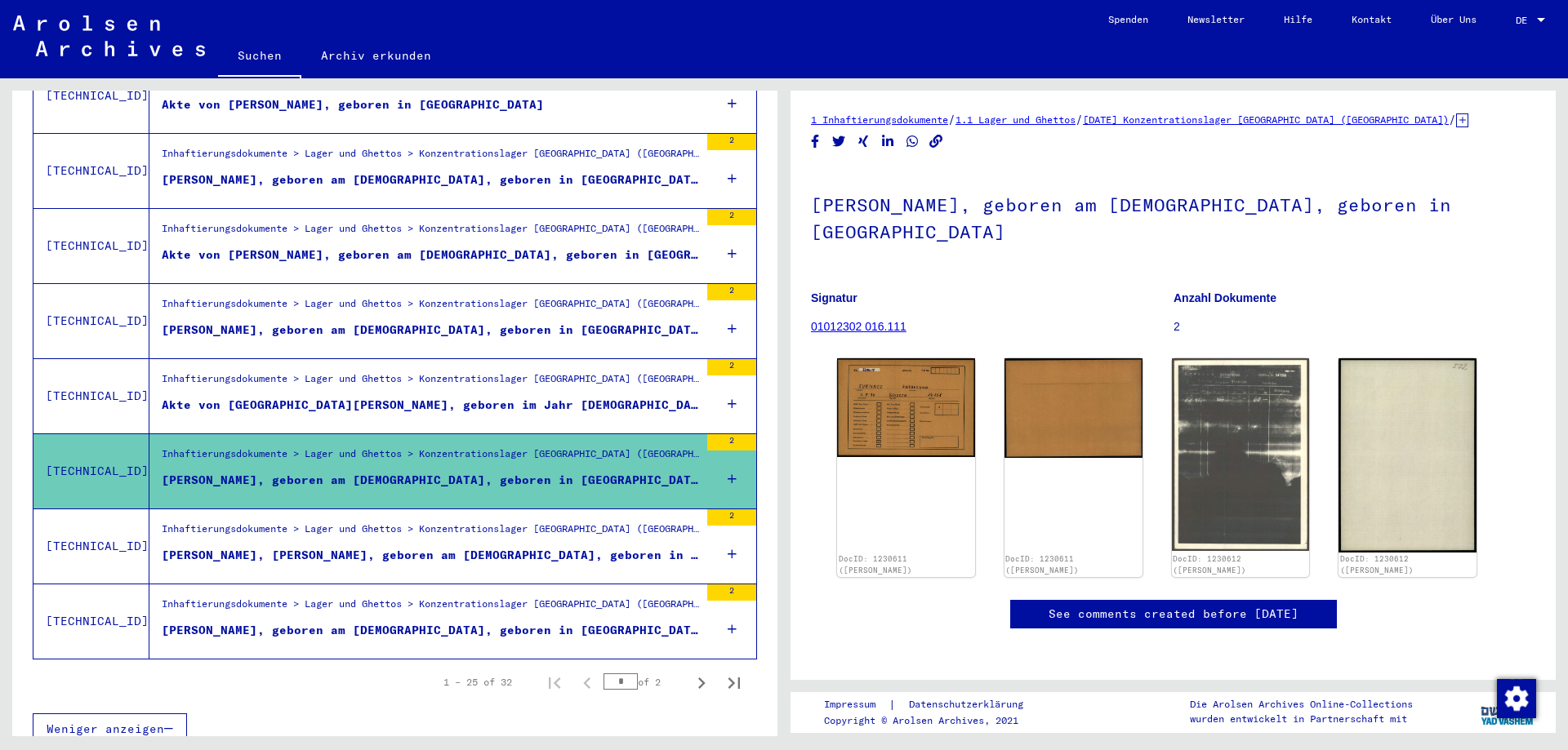
click at [423, 547] on div "[PERSON_NAME], [PERSON_NAME], geboren am [DEMOGRAPHIC_DATA], geboren in [GEOGRA…" at bounding box center [430, 556] width 537 height 17
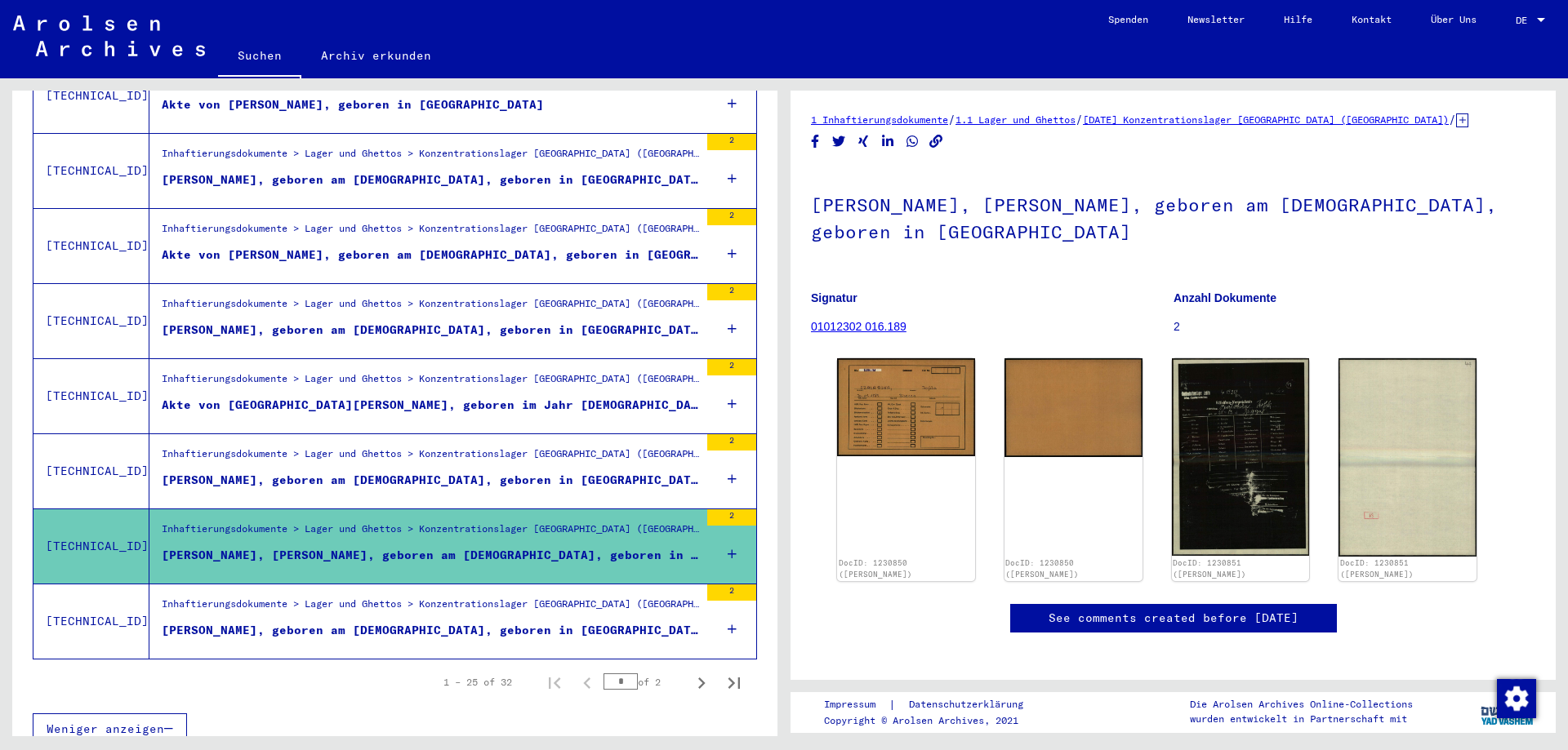
click at [443, 622] on div "[PERSON_NAME], geboren am [DEMOGRAPHIC_DATA], geboren in [GEOGRAPHIC_DATA]" at bounding box center [430, 630] width 537 height 17
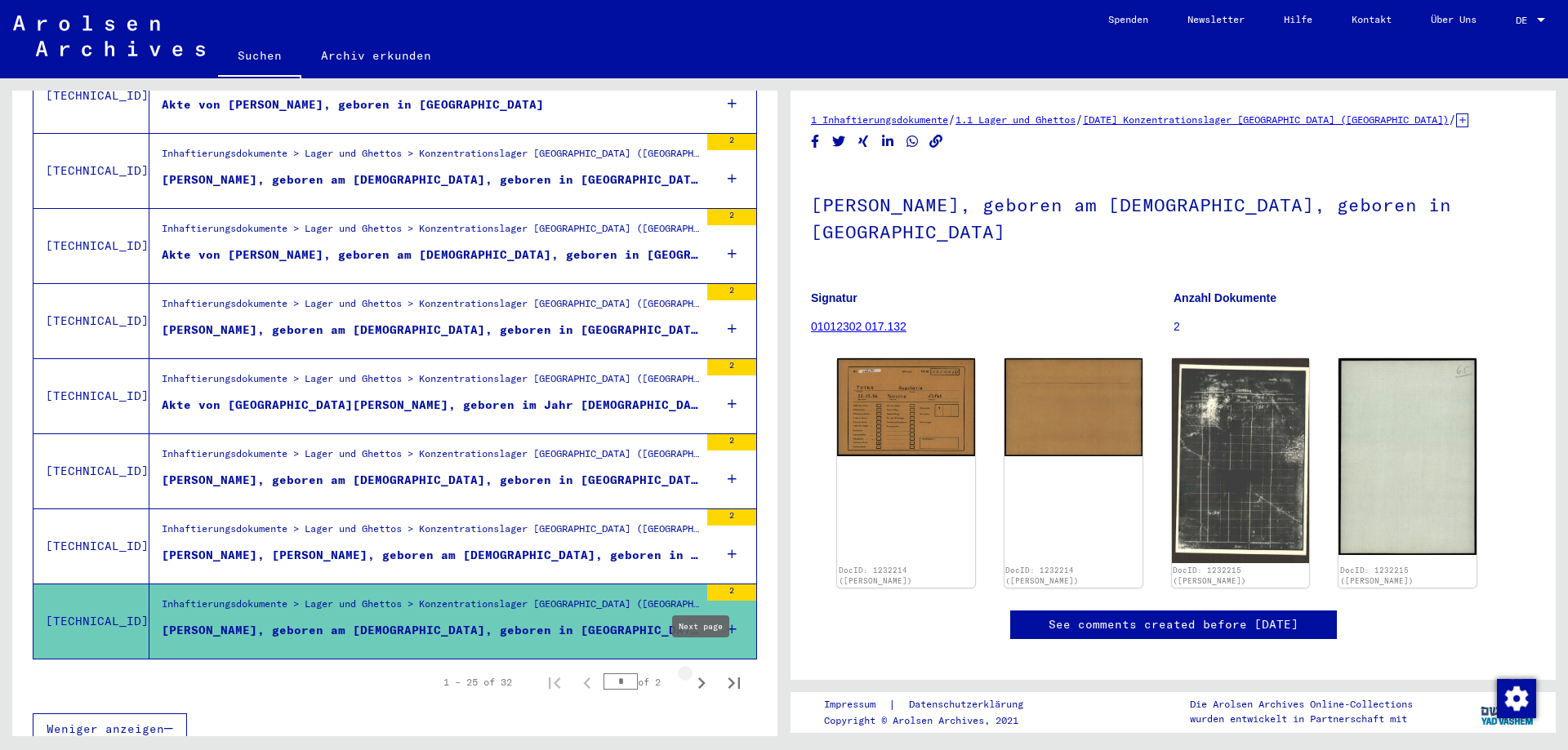
click at [703, 672] on icon "Next page" at bounding box center [701, 683] width 23 height 23
type input "*"
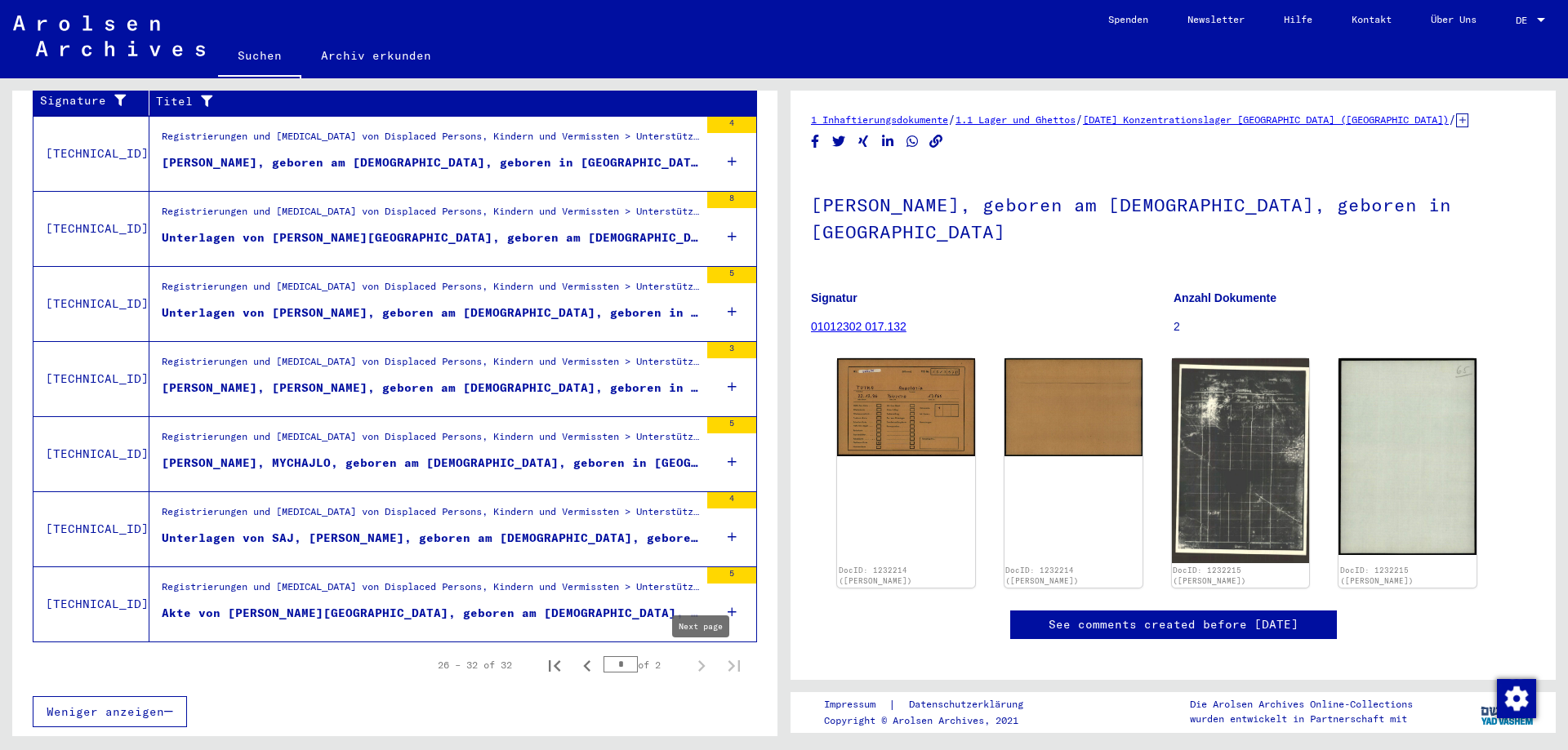
scroll to position [293, 0]
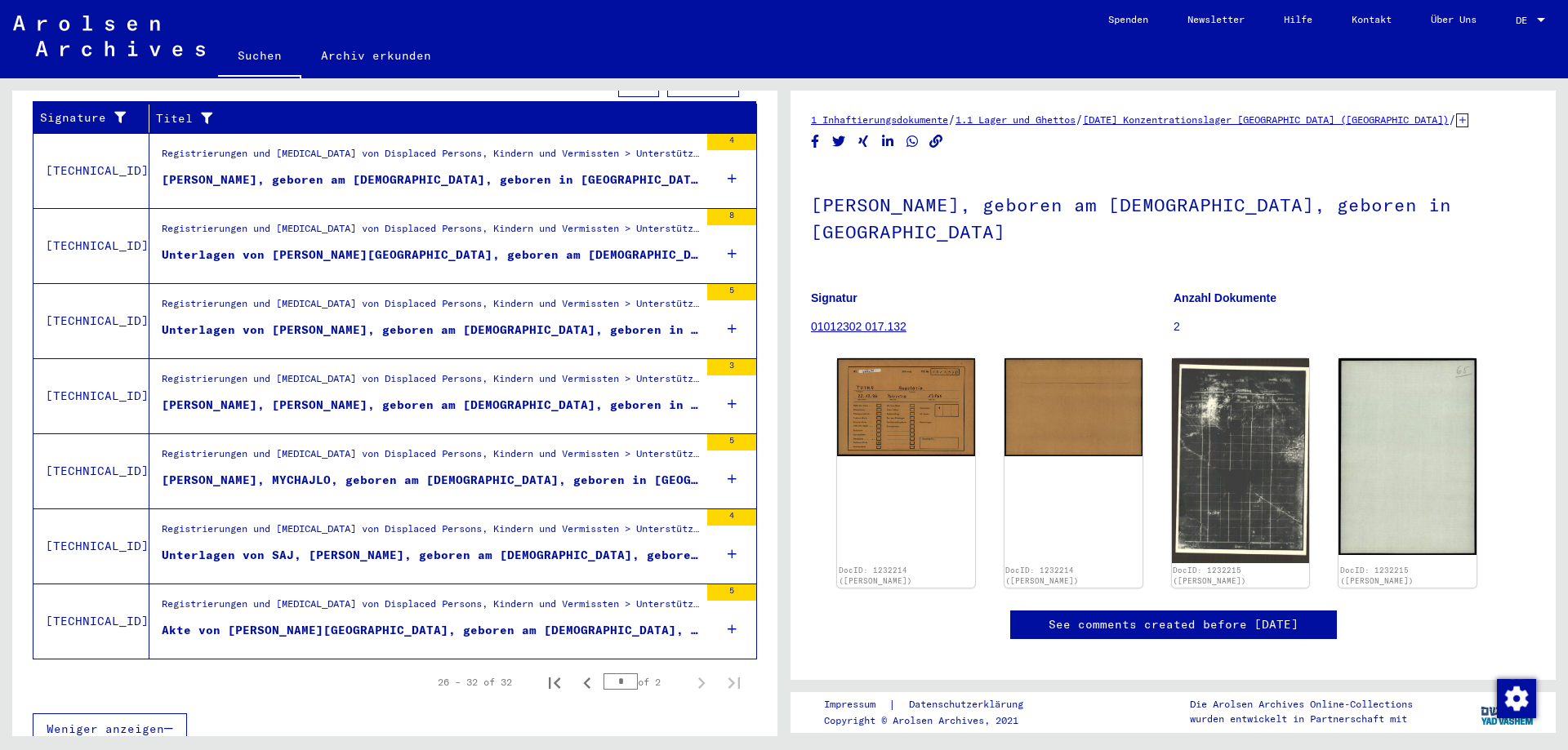
click at [384, 171] on div "[PERSON_NAME], geboren am [DEMOGRAPHIC_DATA], geboren in [GEOGRAPHIC_DATA]" at bounding box center [430, 180] width 537 height 17
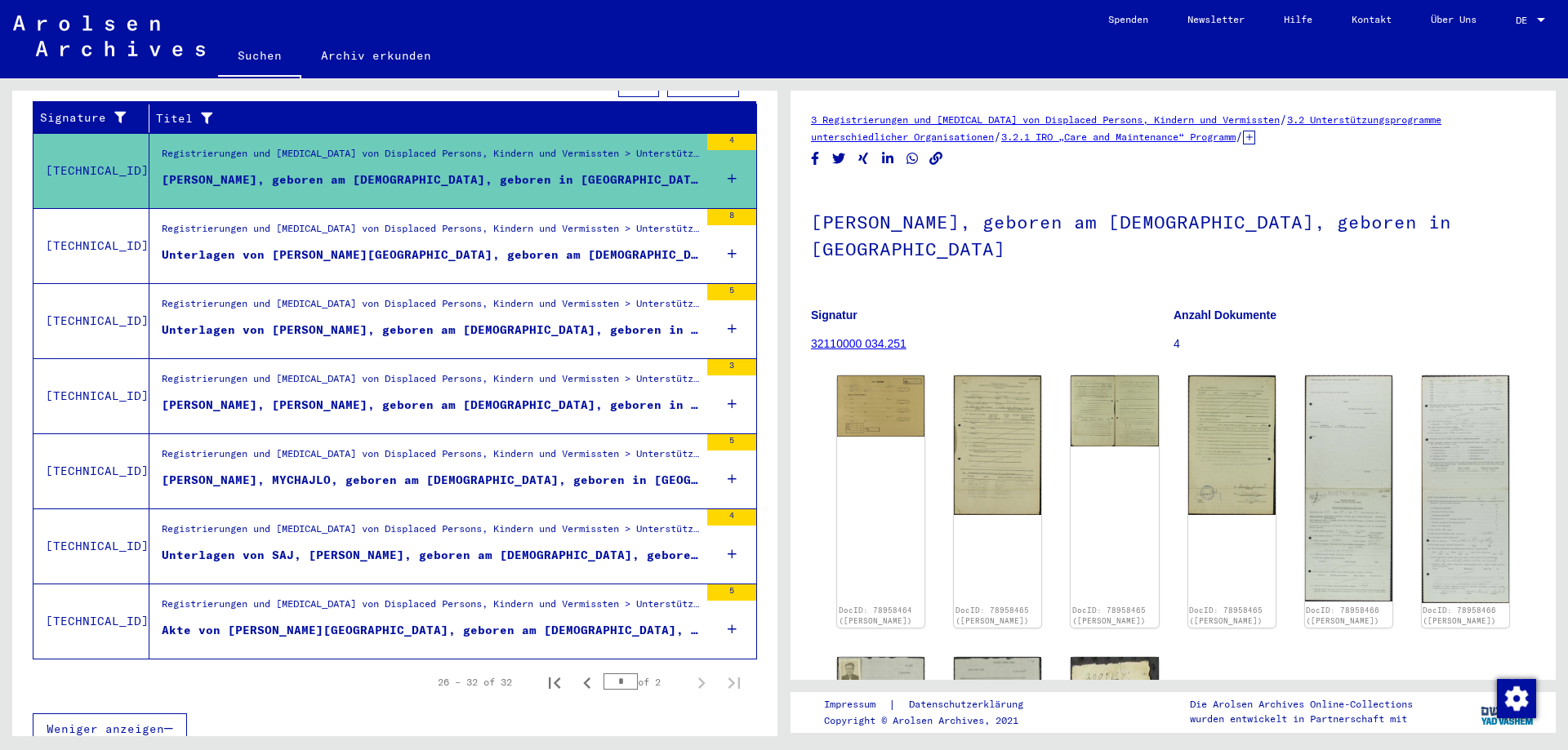
click at [371, 322] on div "Unterlagen von [PERSON_NAME], geboren am [DEMOGRAPHIC_DATA], geboren in [GEOGRA…" at bounding box center [430, 330] width 537 height 17
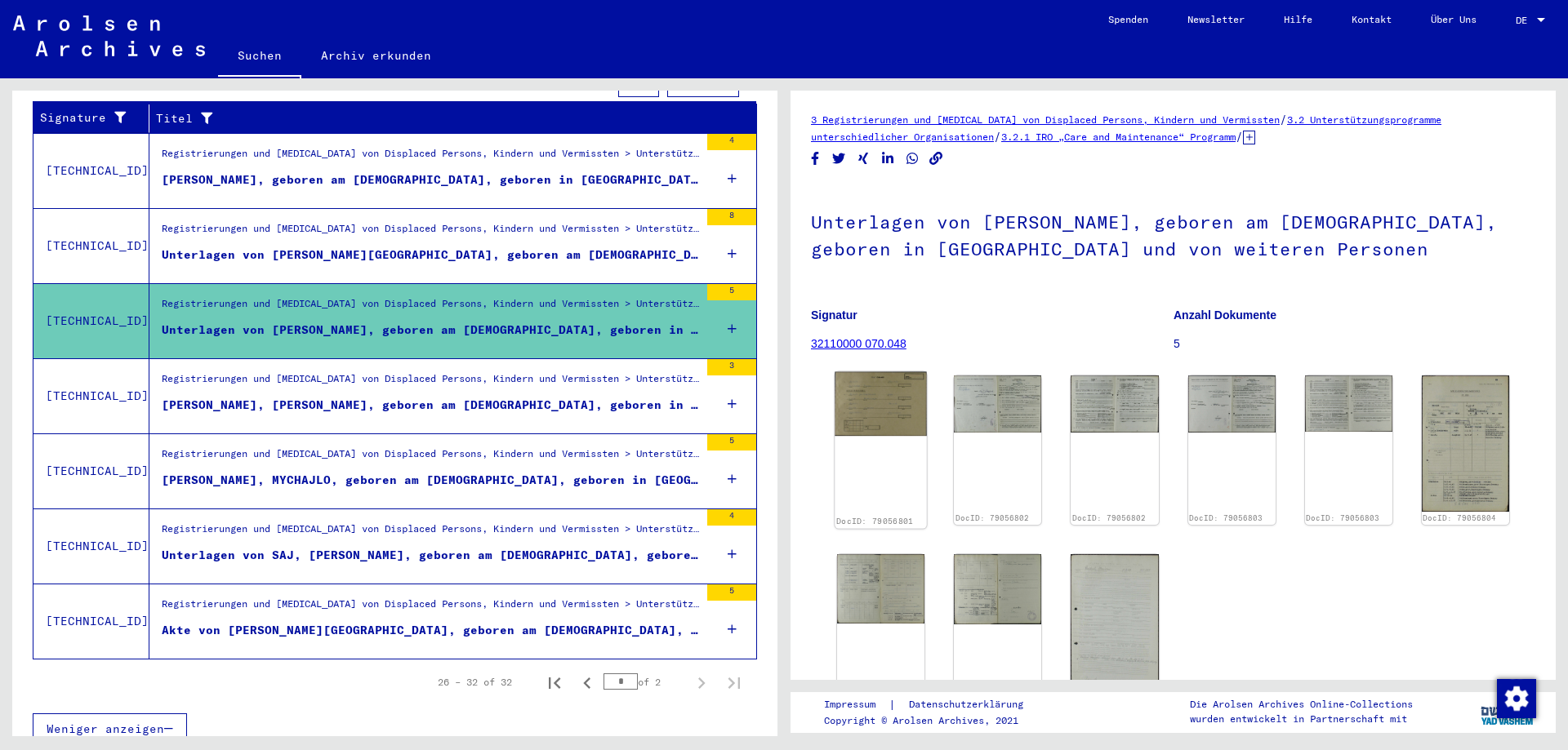
click at [863, 401] on img at bounding box center [881, 404] width 92 height 64
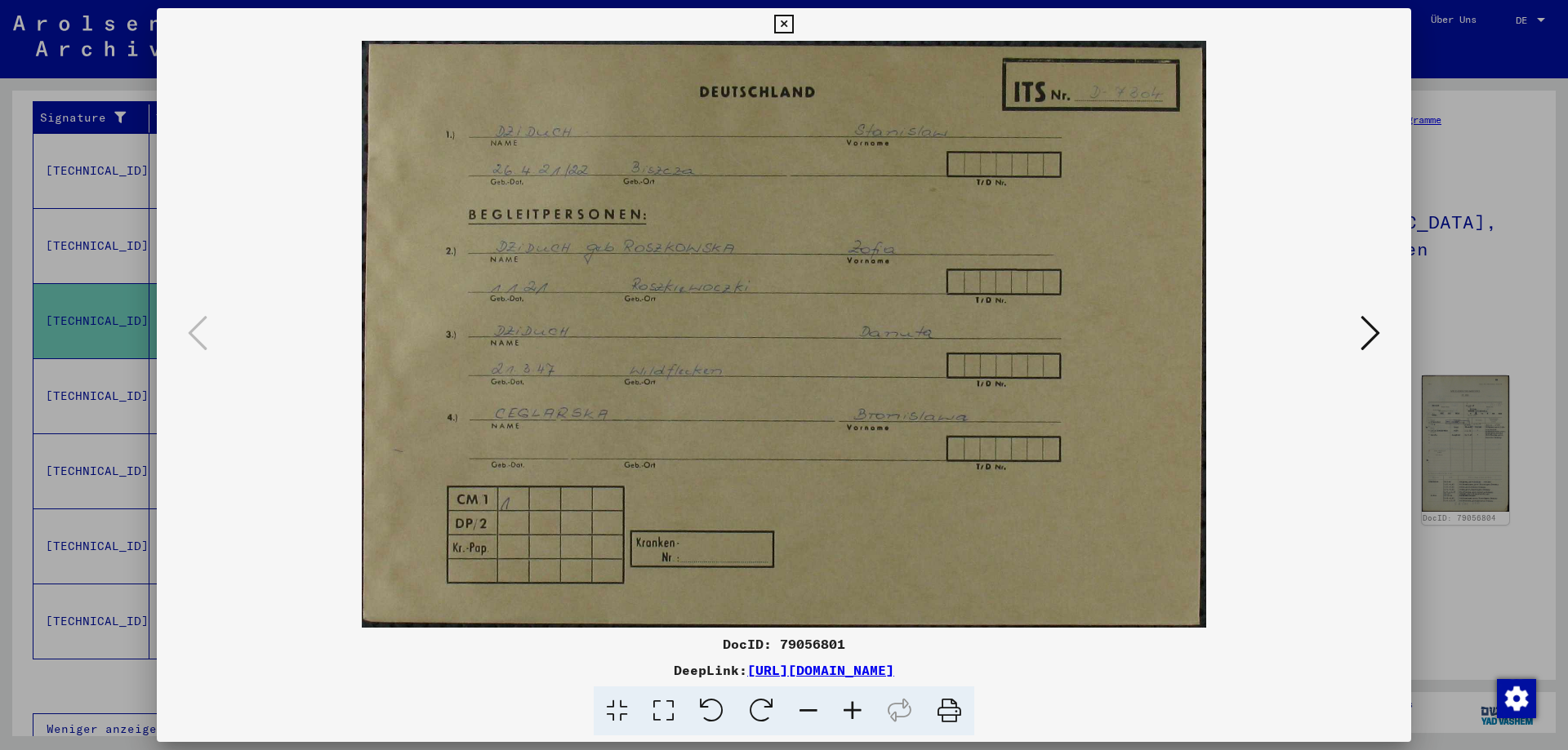
click at [1377, 327] on icon at bounding box center [1369, 333] width 20 height 39
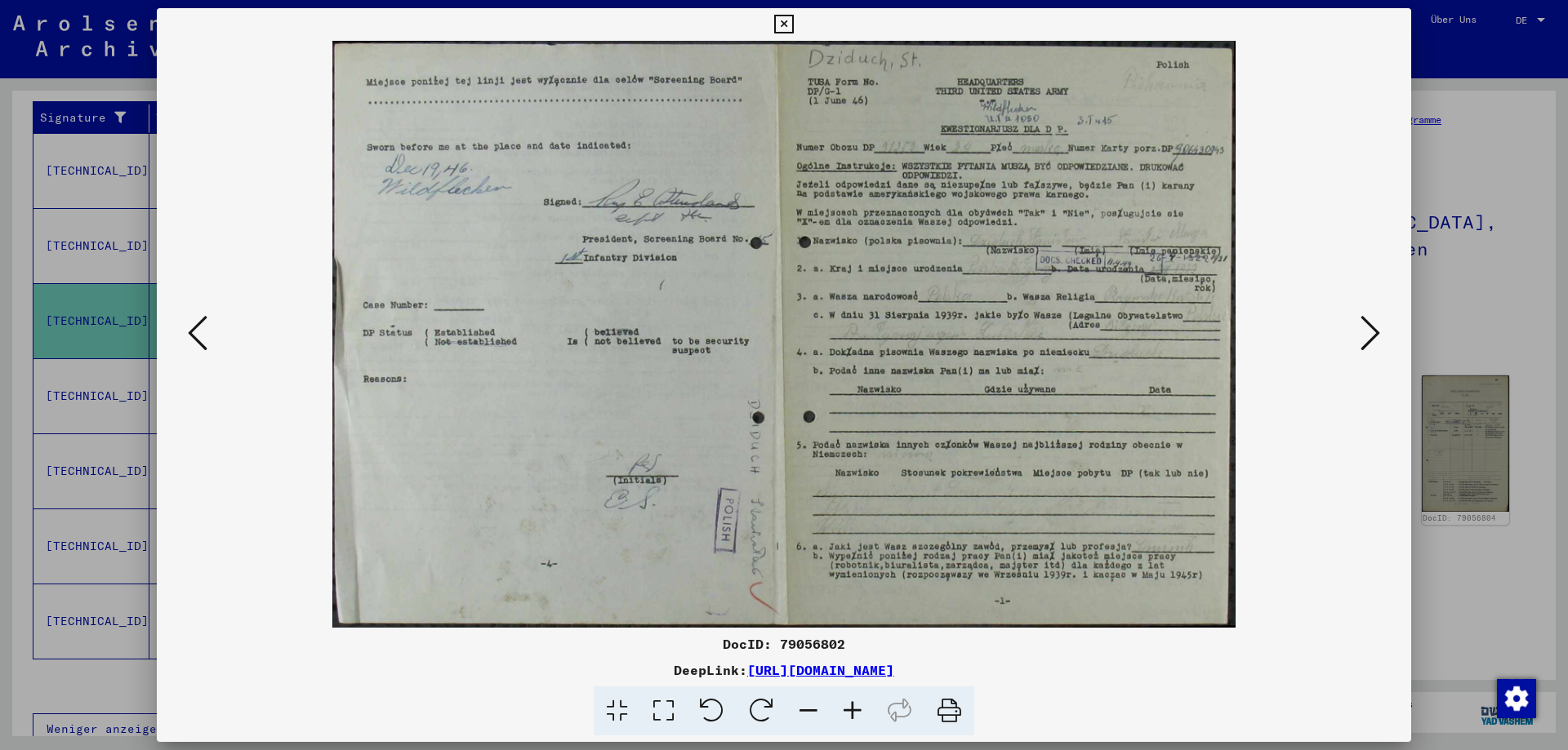
click at [1377, 327] on icon at bounding box center [1369, 333] width 20 height 39
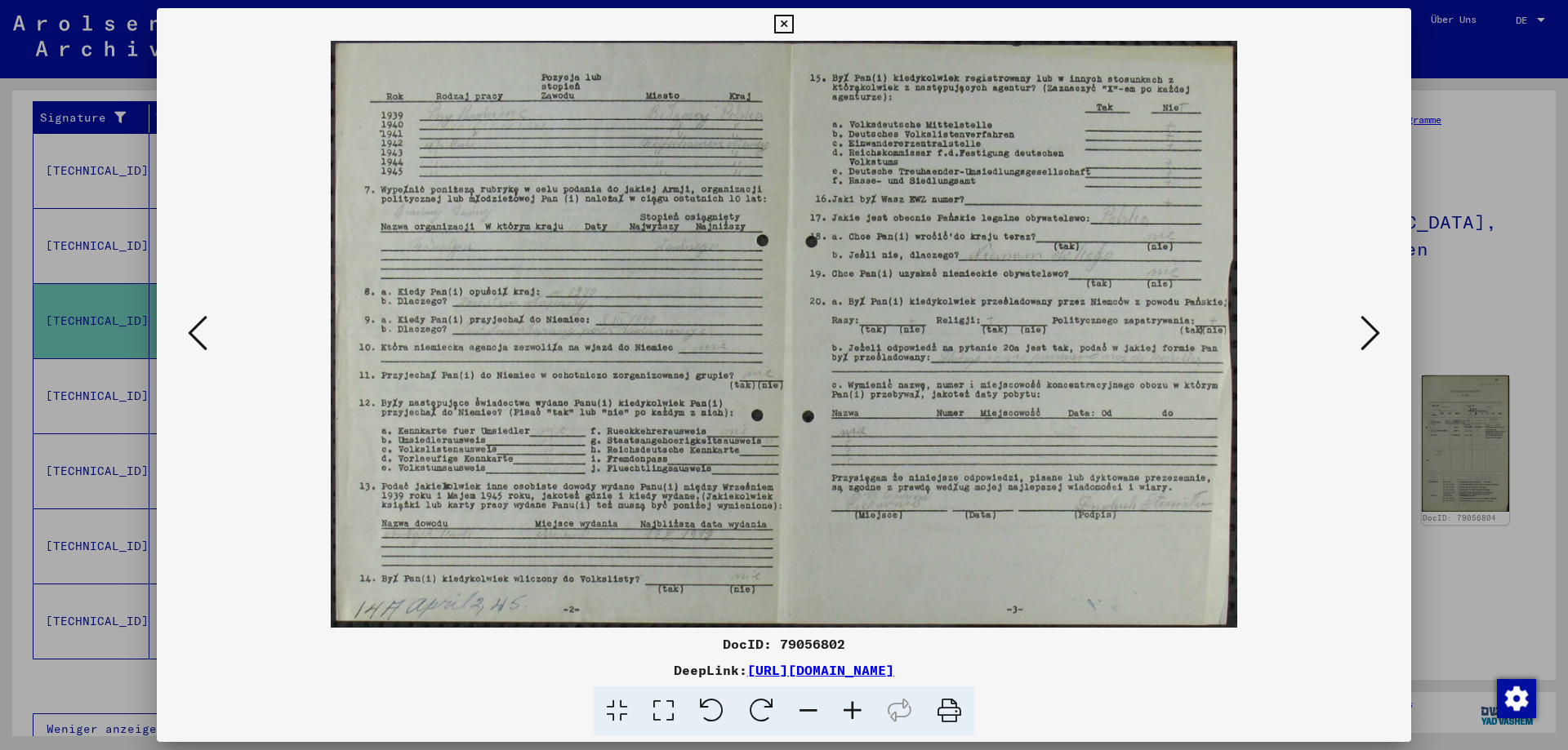
click at [1377, 327] on icon at bounding box center [1369, 333] width 20 height 39
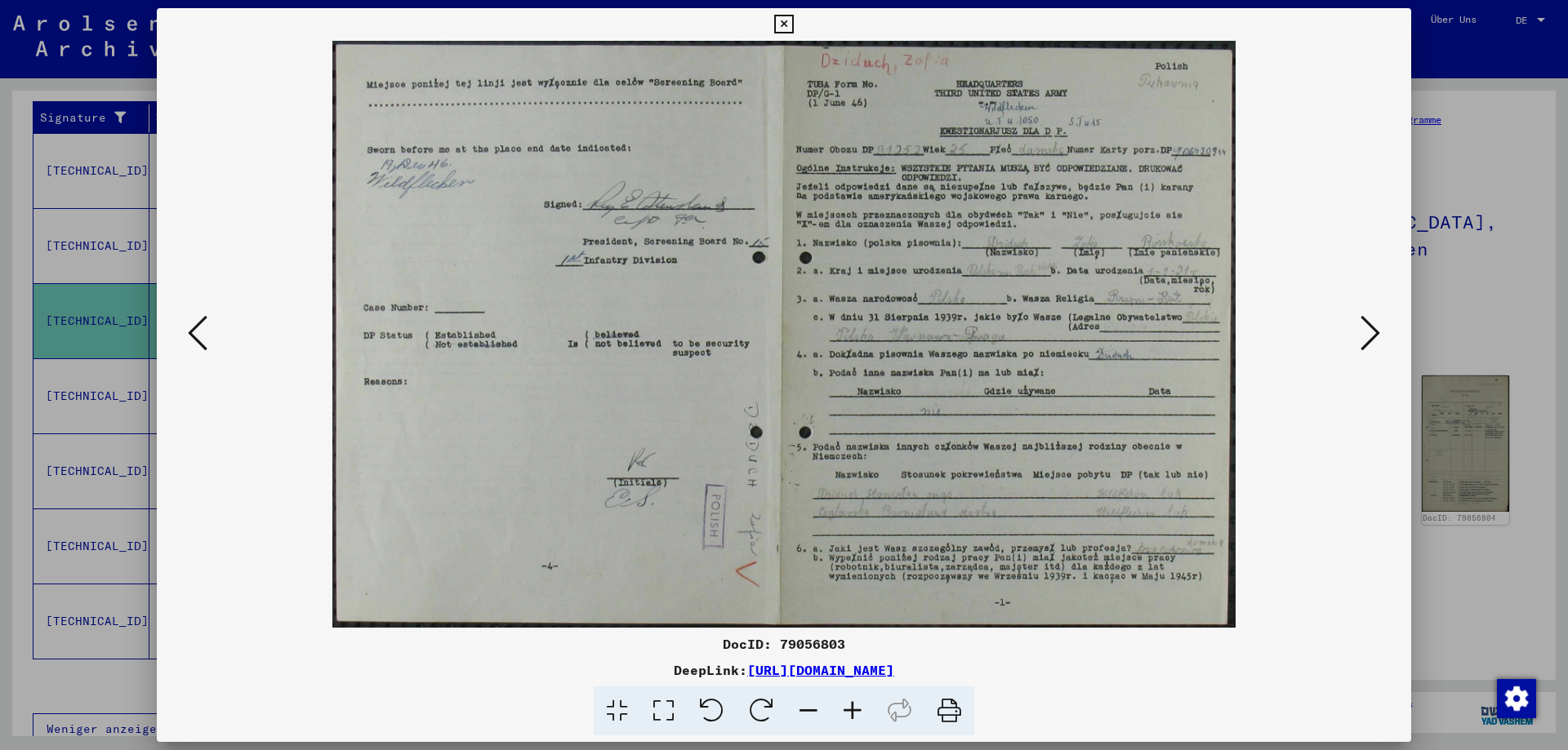
click at [1377, 327] on icon at bounding box center [1369, 333] width 20 height 39
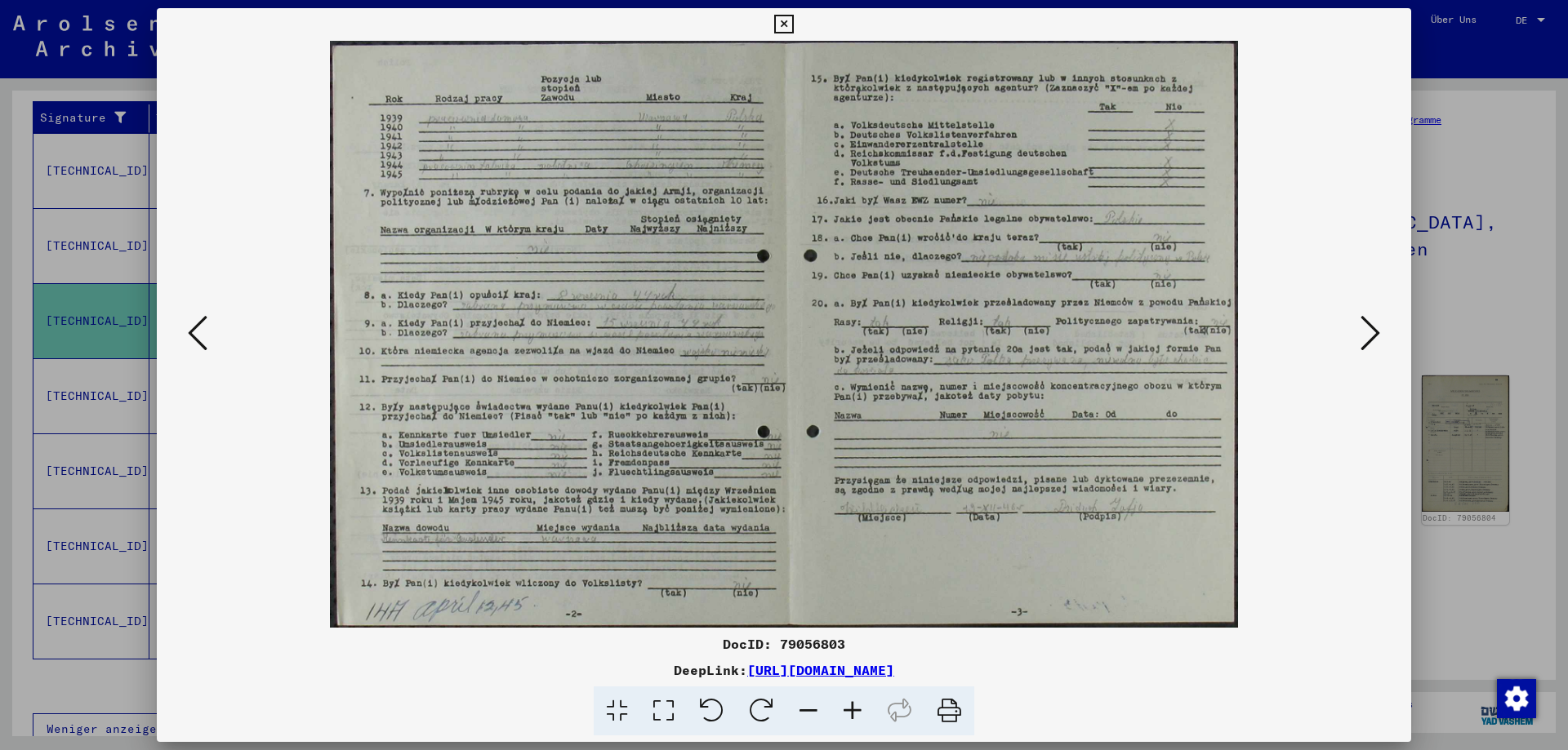
click at [1377, 327] on icon at bounding box center [1369, 333] width 20 height 39
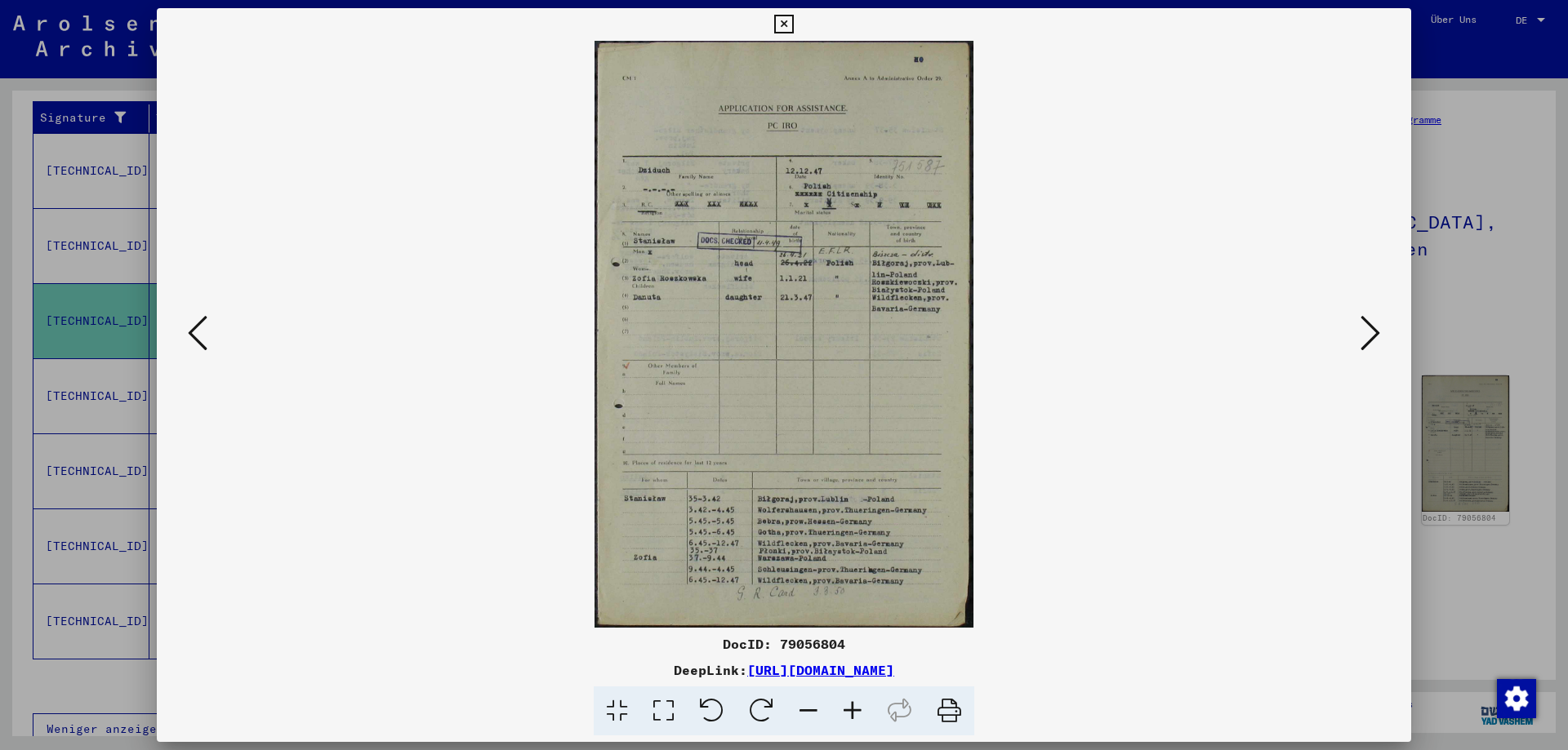
click at [792, 23] on icon at bounding box center [783, 24] width 19 height 20
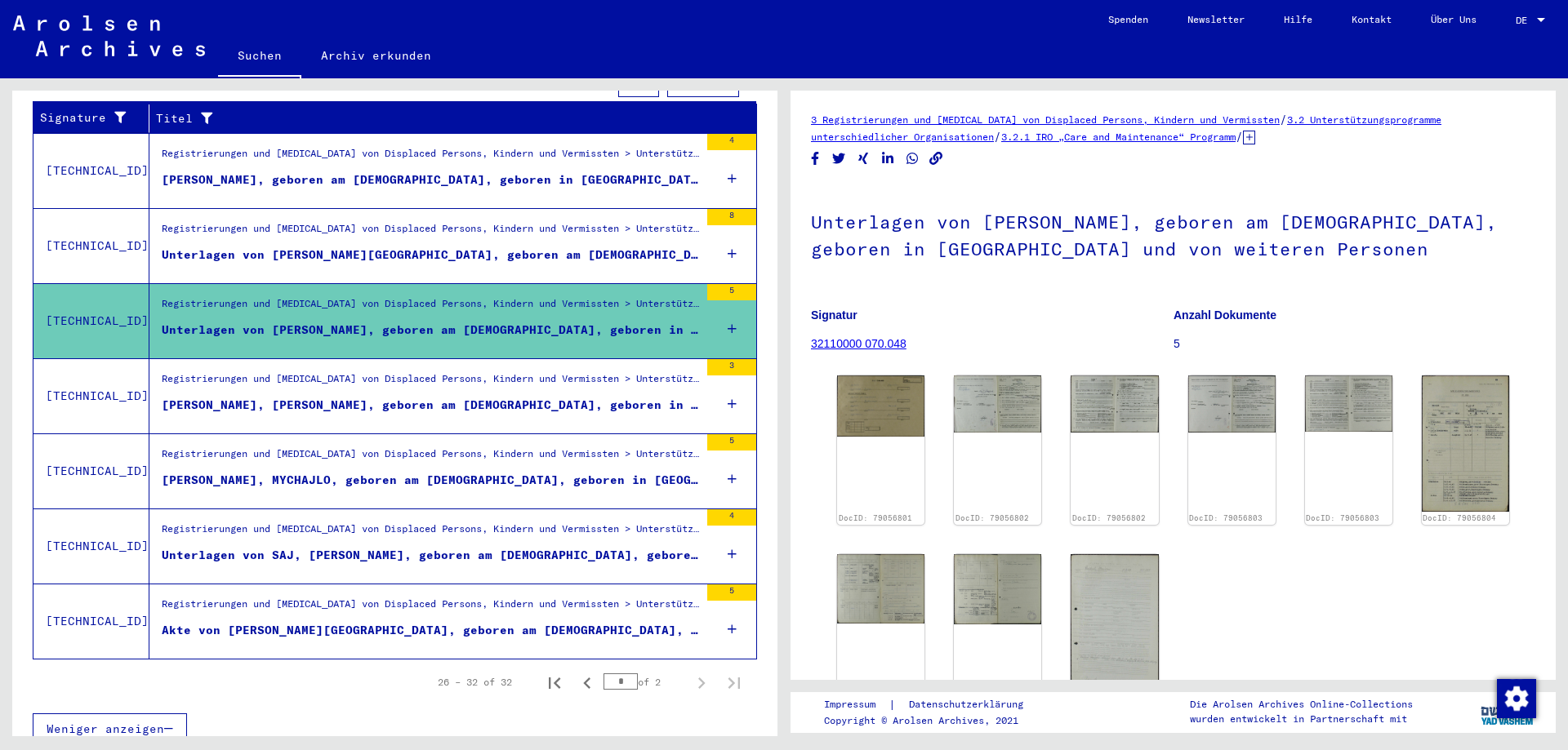
click at [445, 472] on div "[PERSON_NAME], MYCHAJLO, geboren am [DEMOGRAPHIC_DATA], geboren in [GEOGRAPHIC_…" at bounding box center [430, 480] width 537 height 17
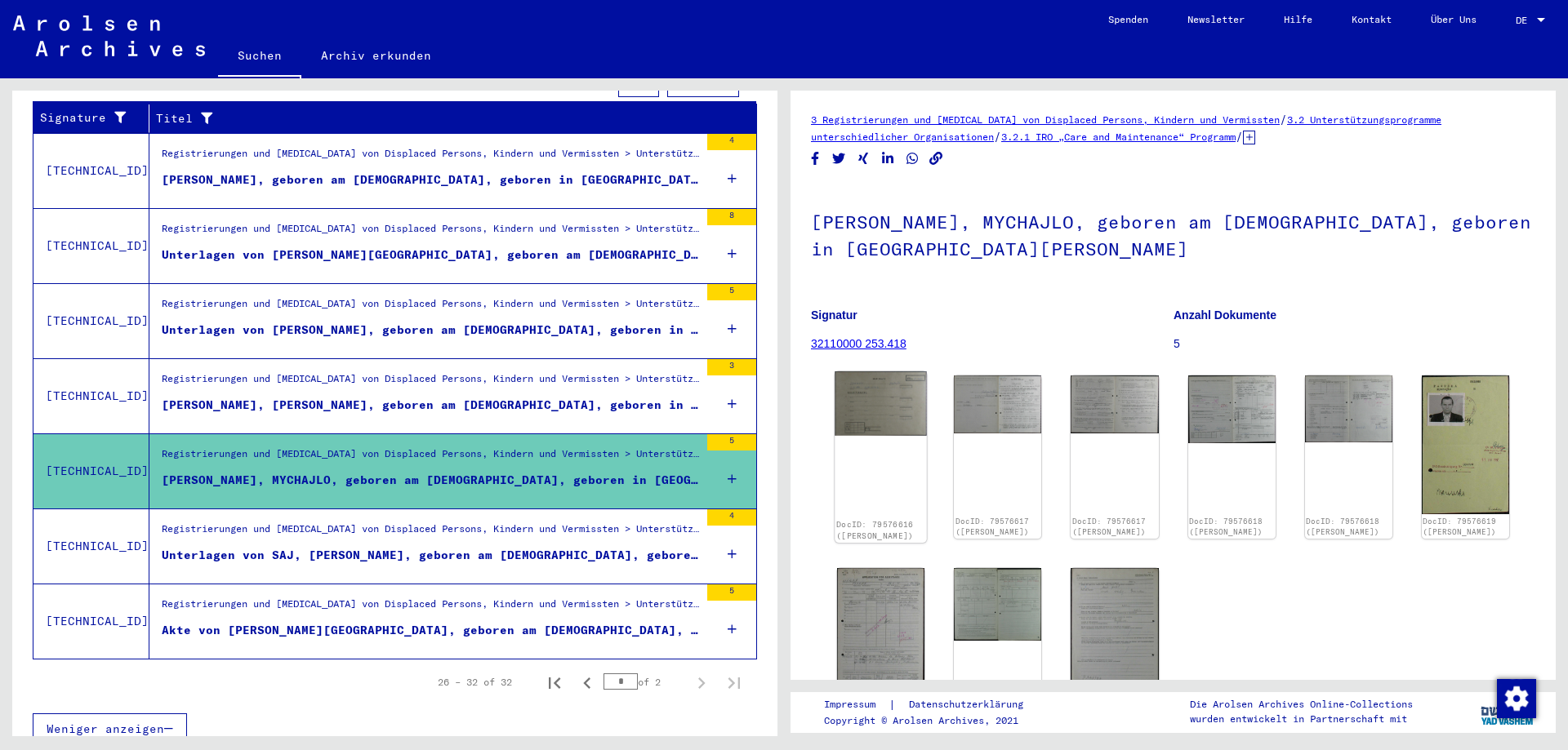
click at [861, 393] on img at bounding box center [881, 403] width 92 height 64
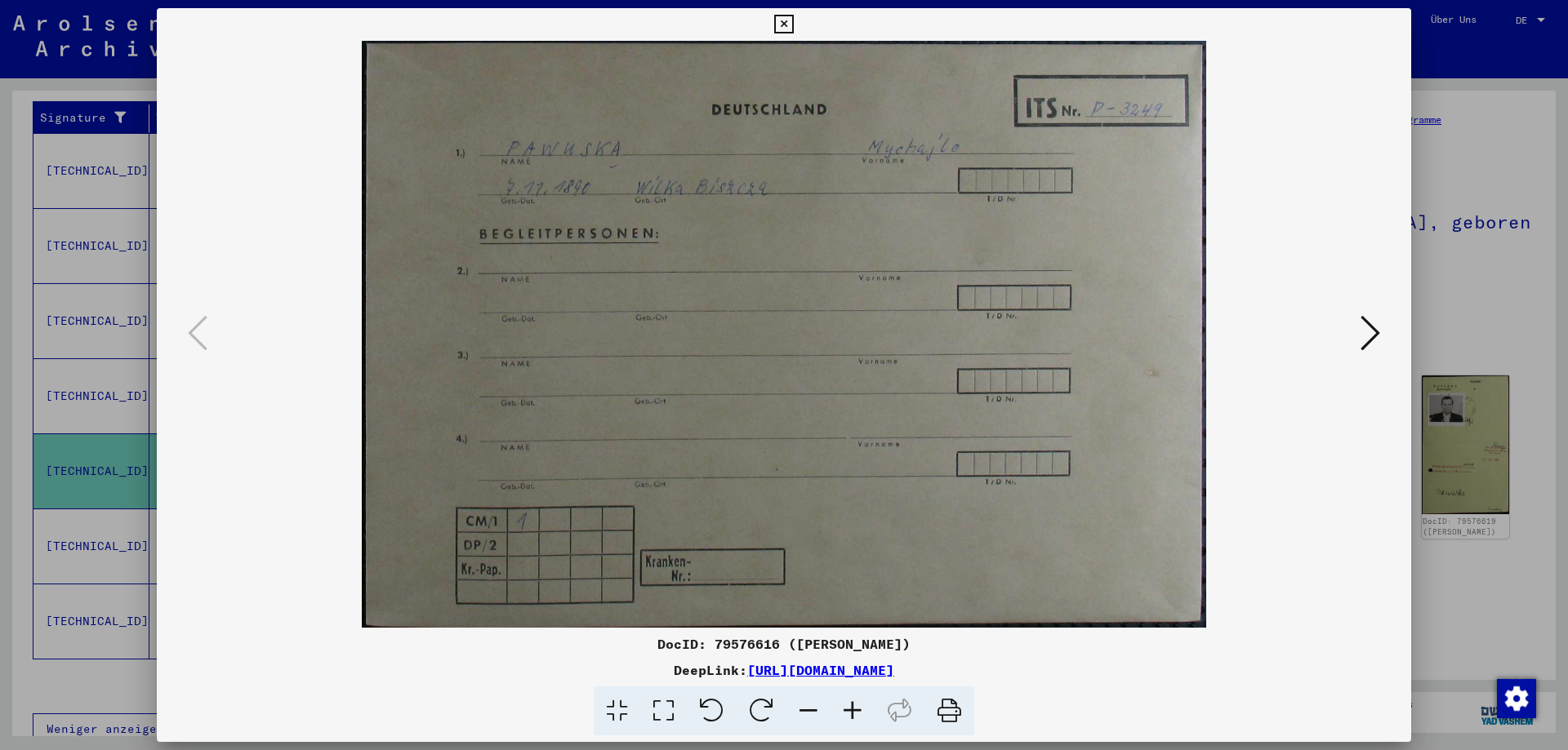
click at [1370, 327] on icon at bounding box center [1369, 333] width 20 height 39
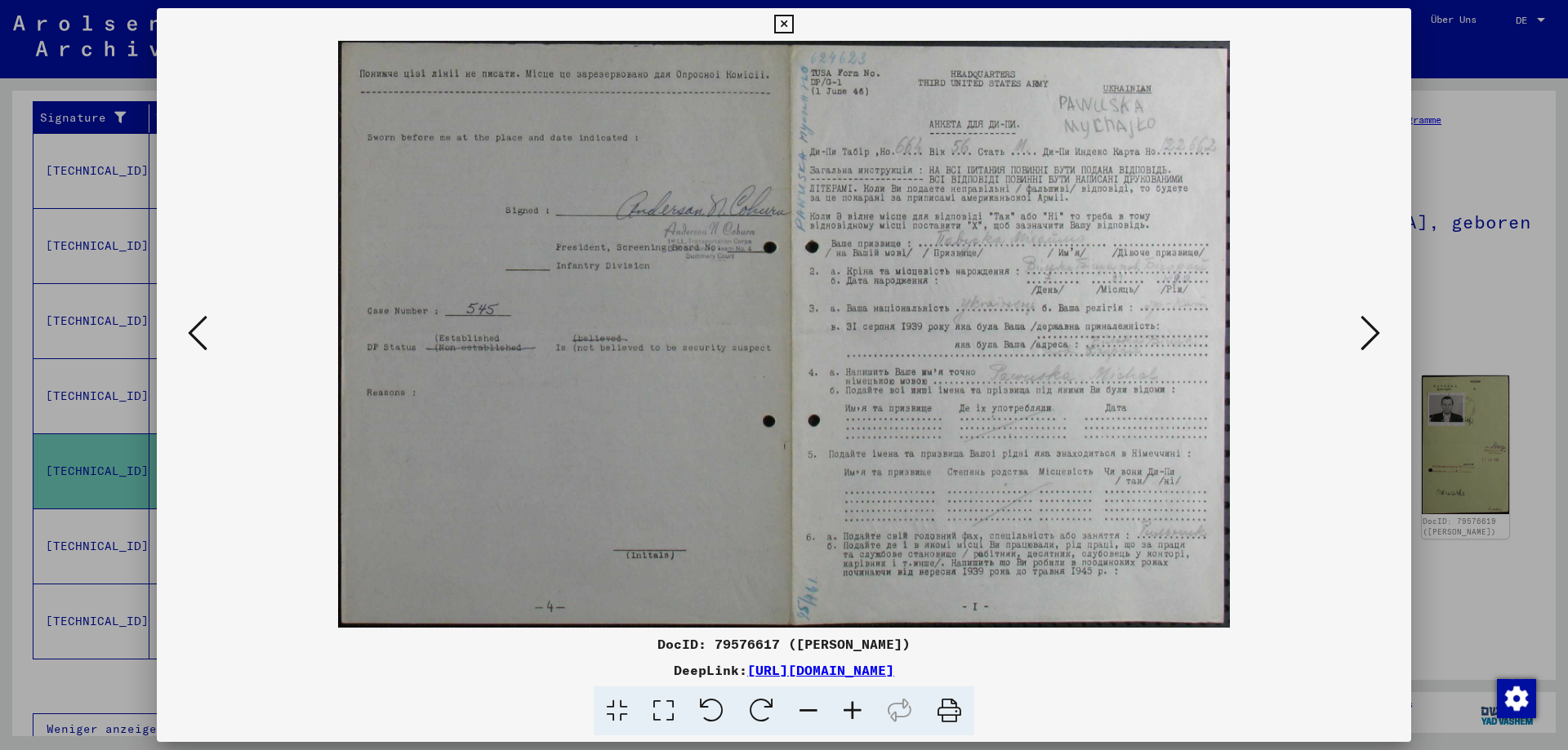
click at [1370, 327] on icon at bounding box center [1369, 333] width 20 height 39
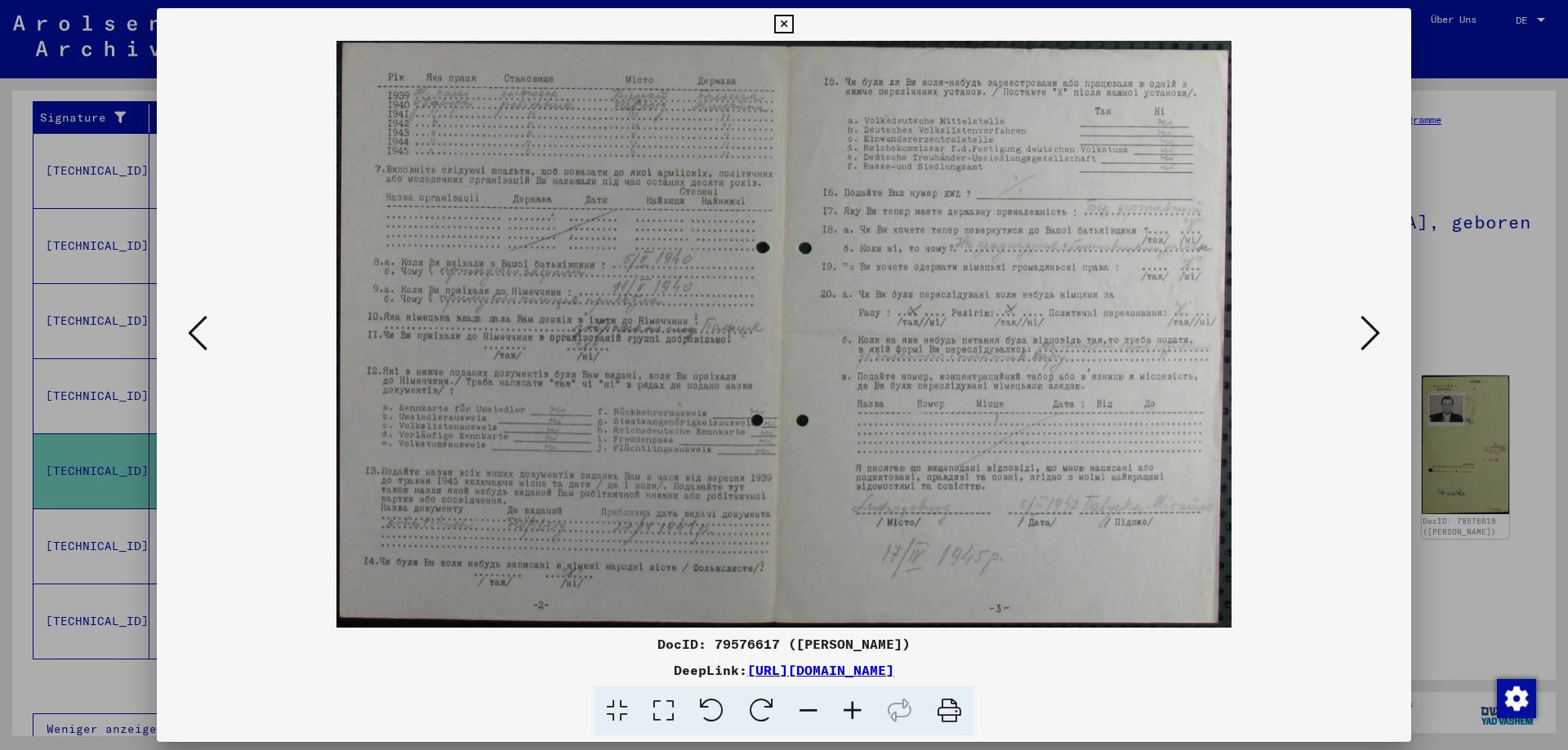
click at [1370, 327] on icon at bounding box center [1369, 333] width 20 height 39
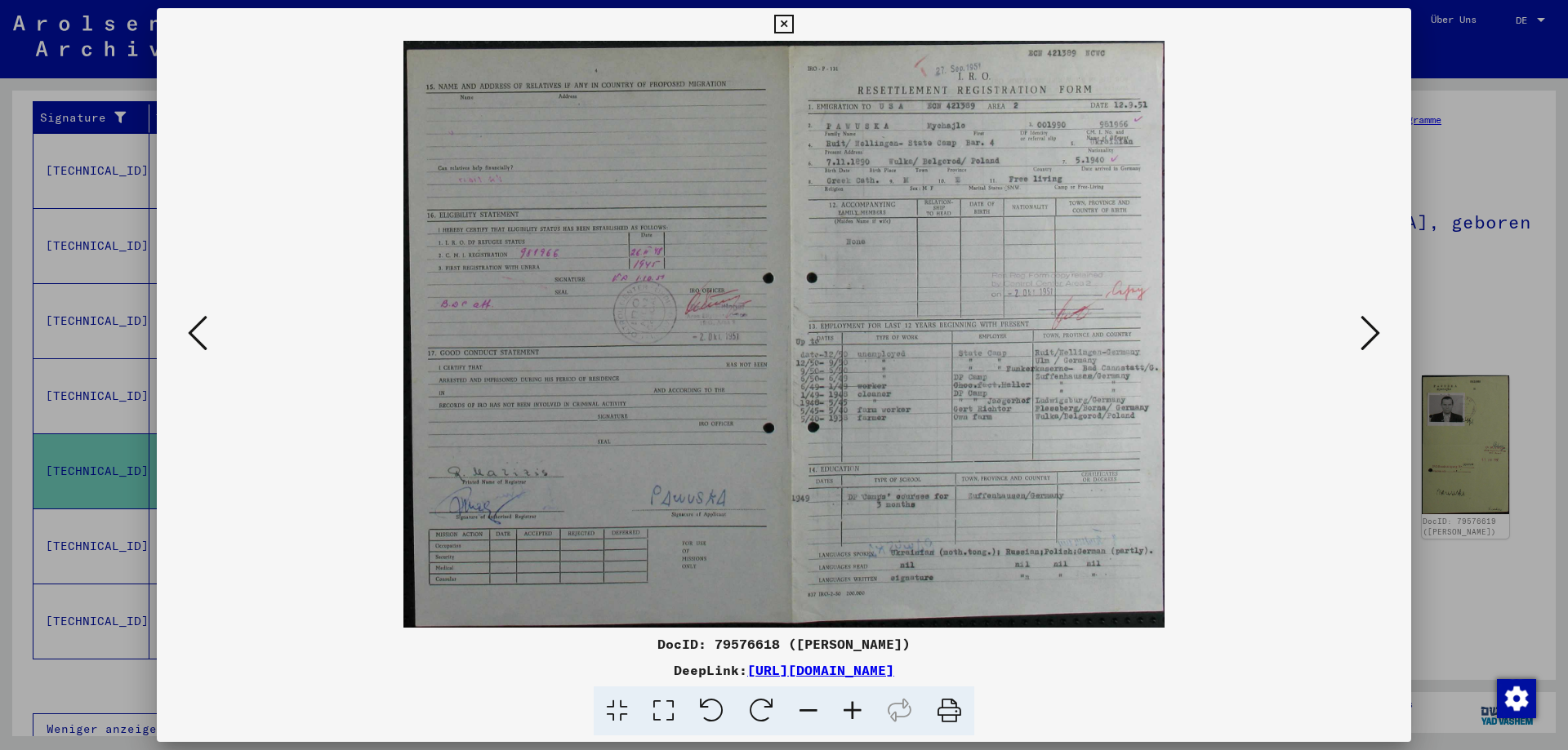
click at [1372, 333] on icon at bounding box center [1369, 333] width 20 height 39
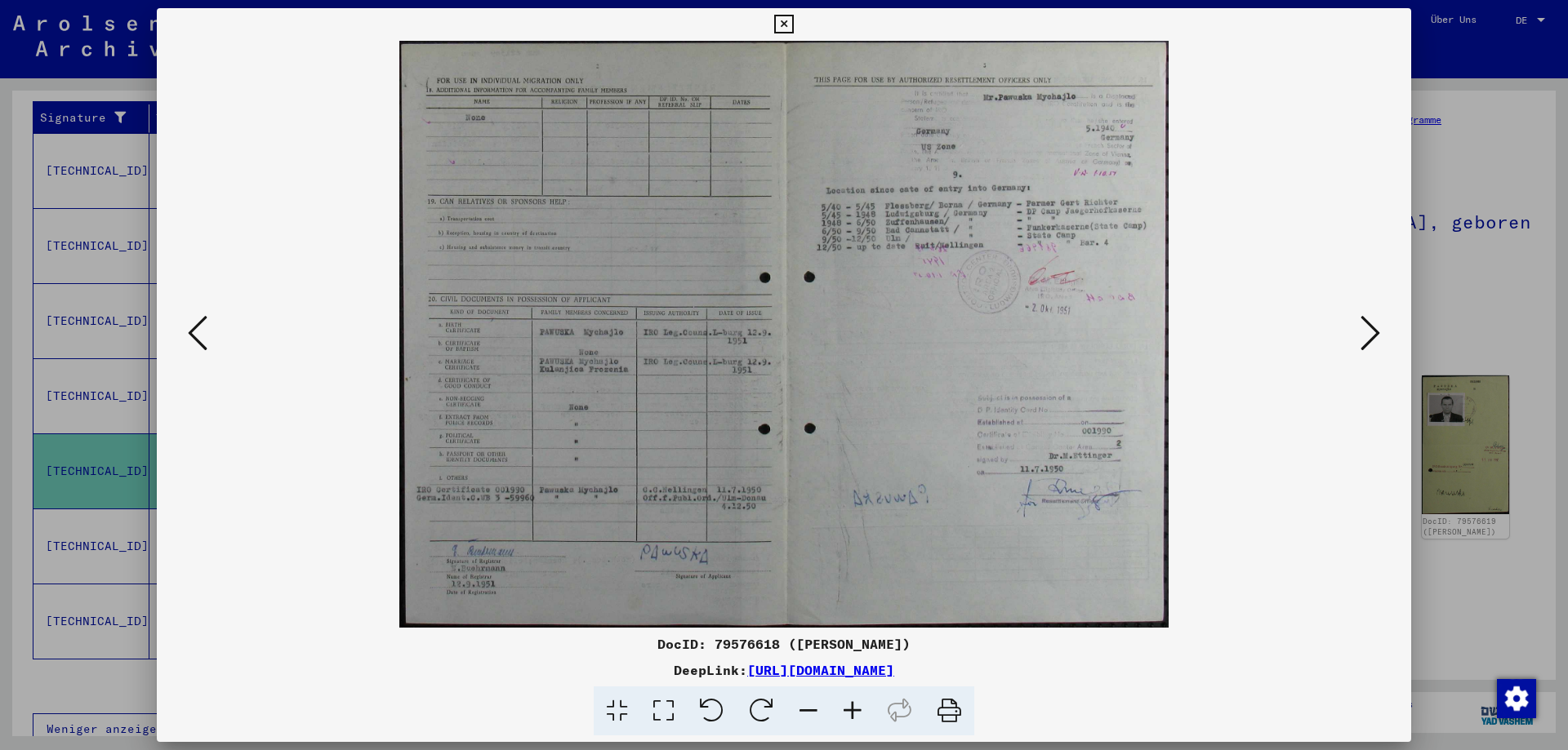
click at [792, 23] on icon at bounding box center [783, 24] width 19 height 20
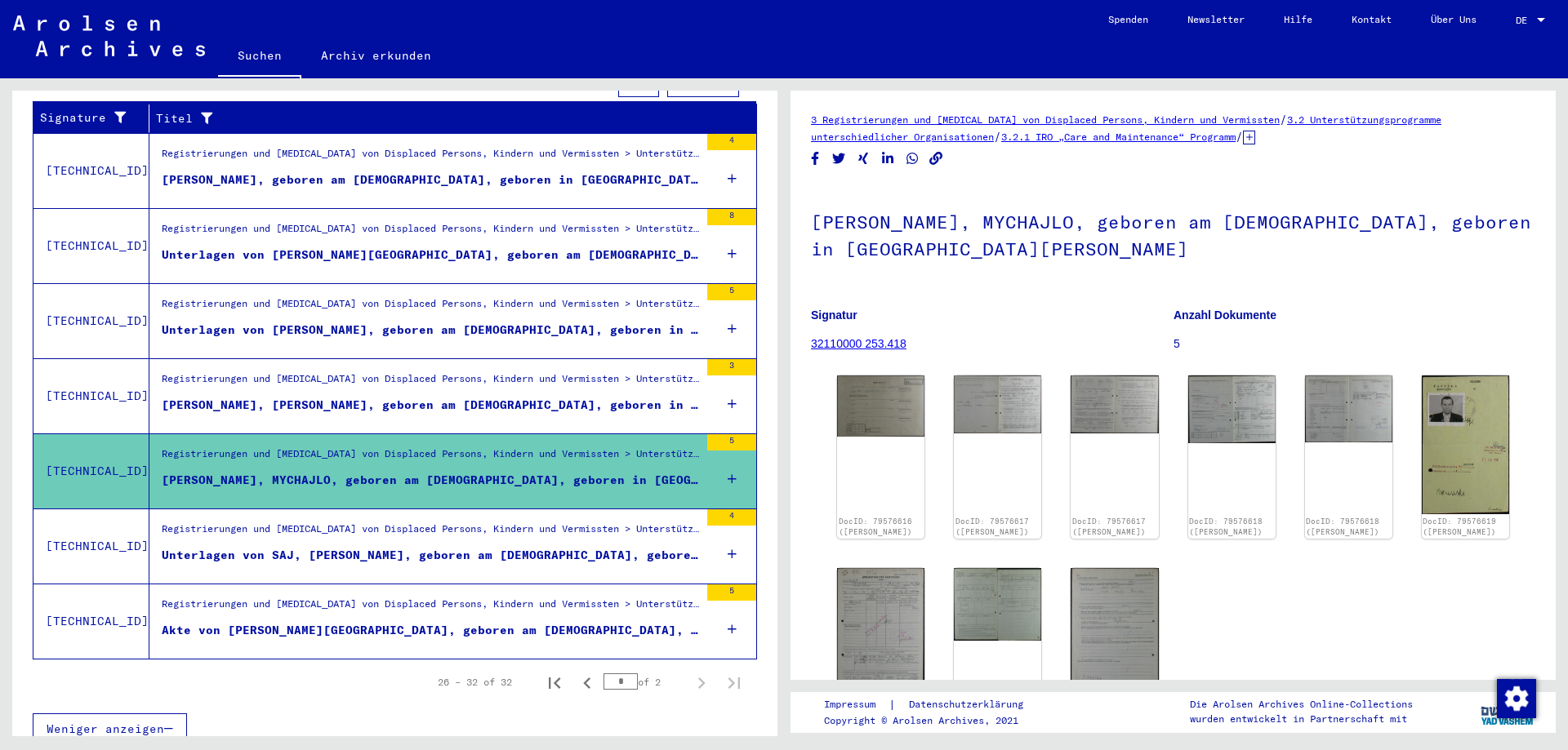
click at [272, 522] on div "Registrierungen und [MEDICAL_DATA] von Displaced Persons, Kindern und Vermisste…" at bounding box center [430, 533] width 537 height 23
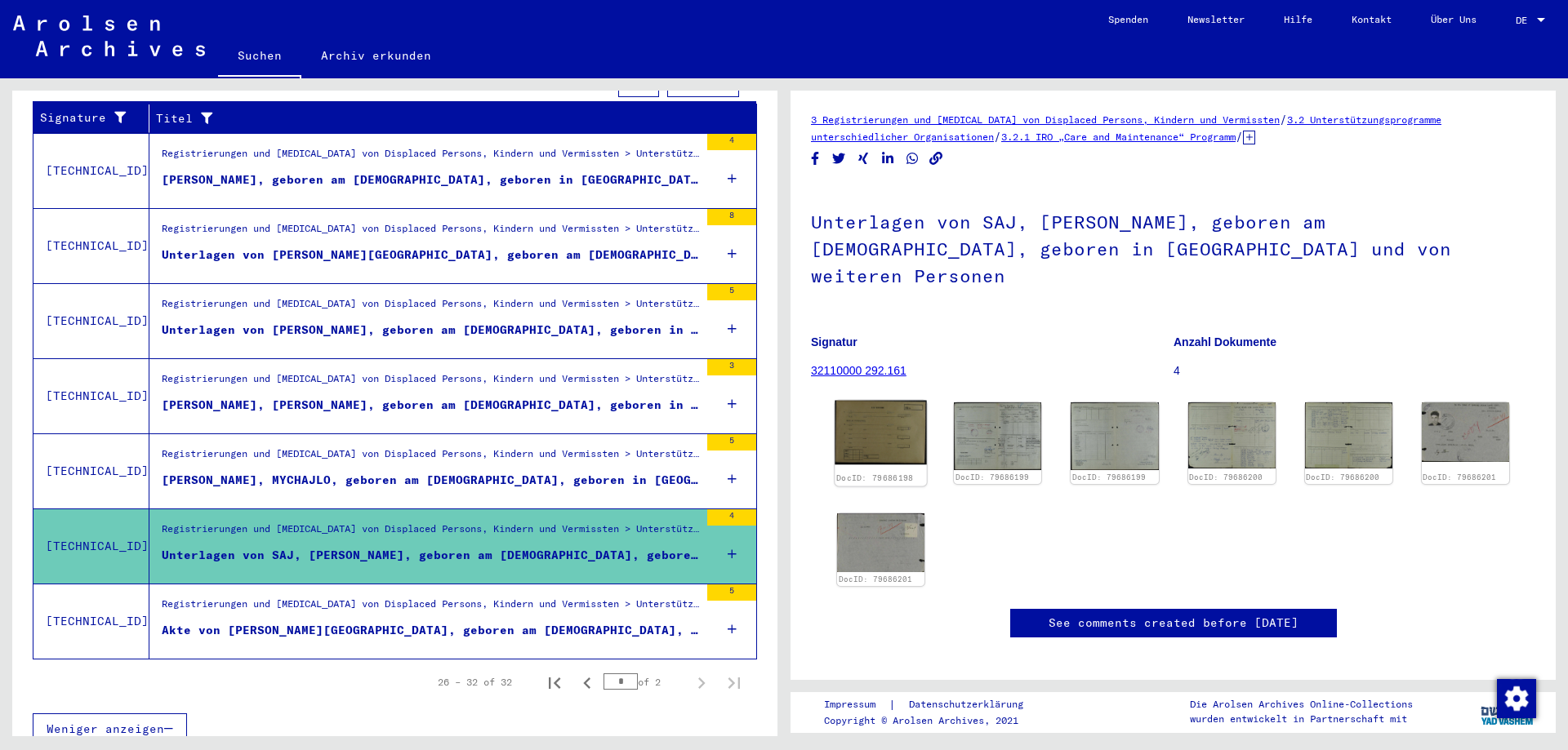
click at [893, 401] on img at bounding box center [881, 434] width 92 height 64
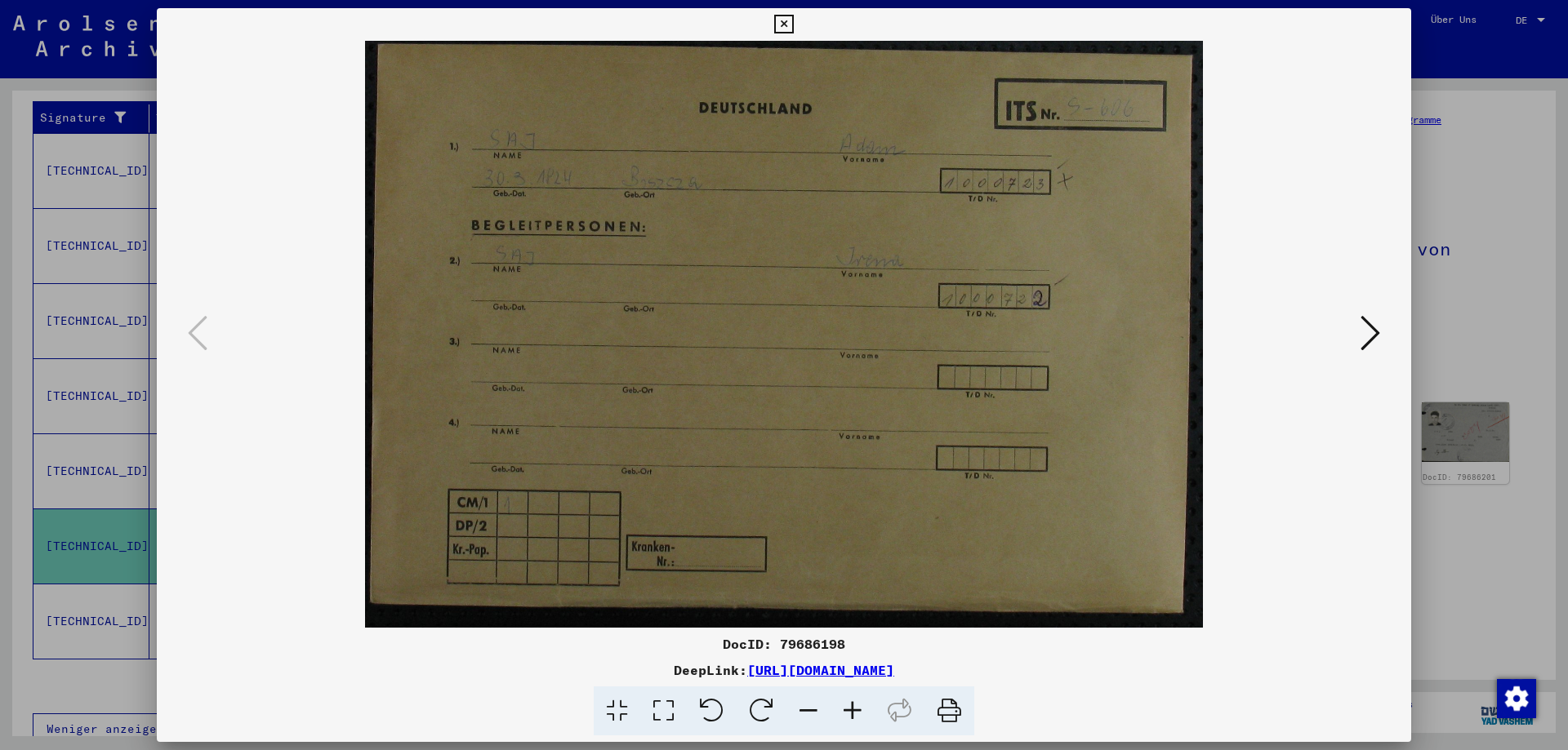
click at [1364, 332] on icon at bounding box center [1369, 333] width 20 height 39
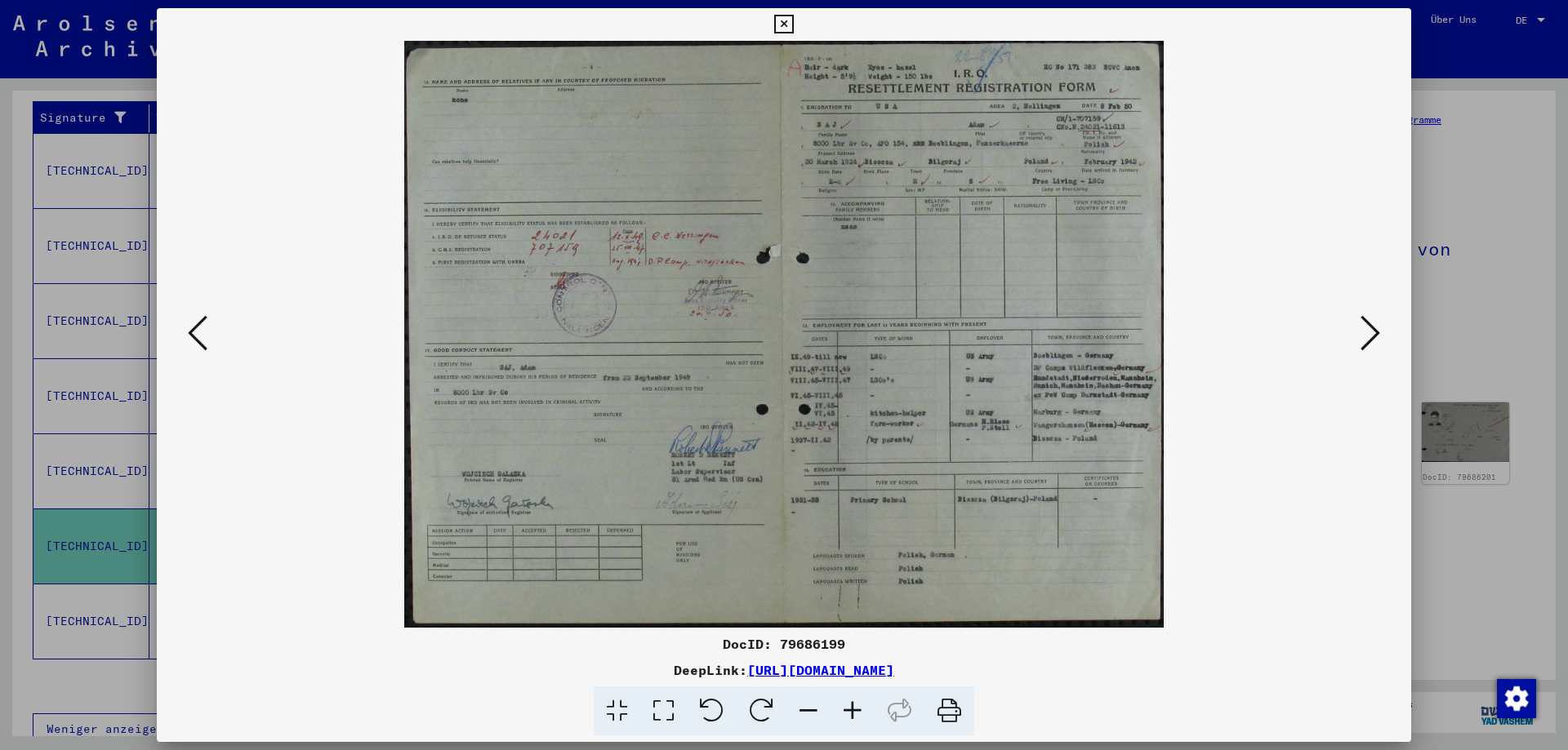
click at [1364, 332] on icon at bounding box center [1369, 333] width 20 height 39
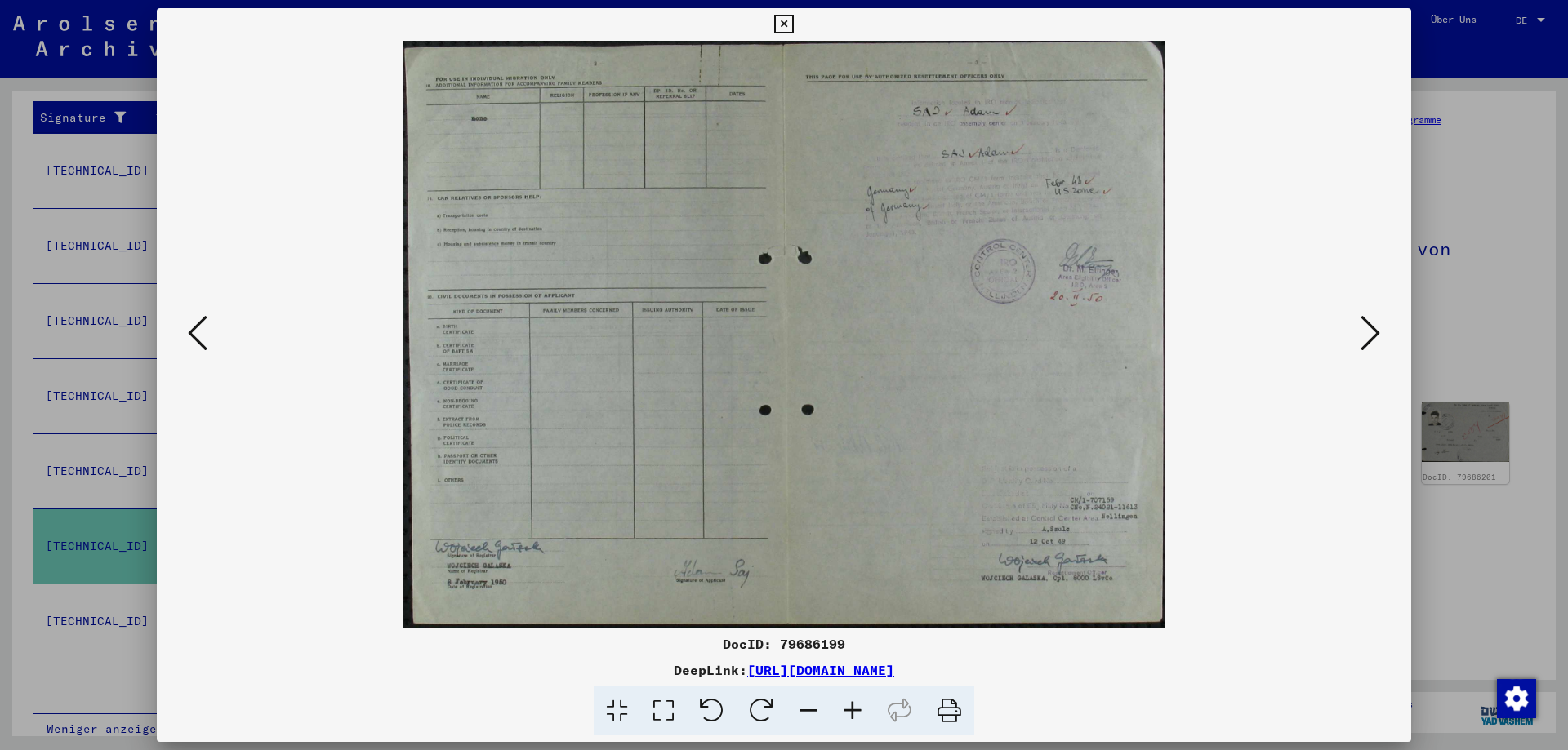
click at [1364, 332] on icon at bounding box center [1369, 333] width 20 height 39
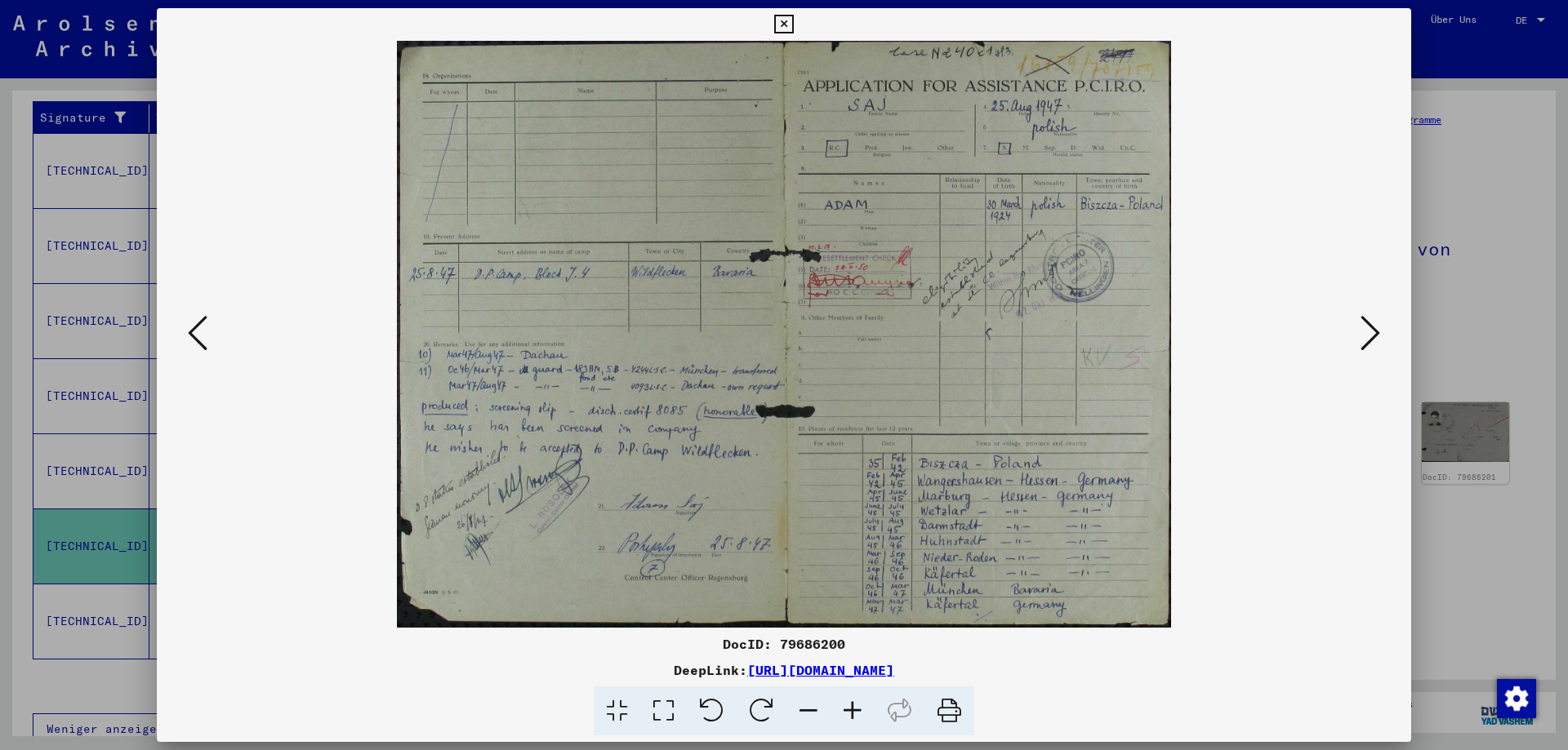
click at [1364, 332] on icon at bounding box center [1369, 333] width 20 height 39
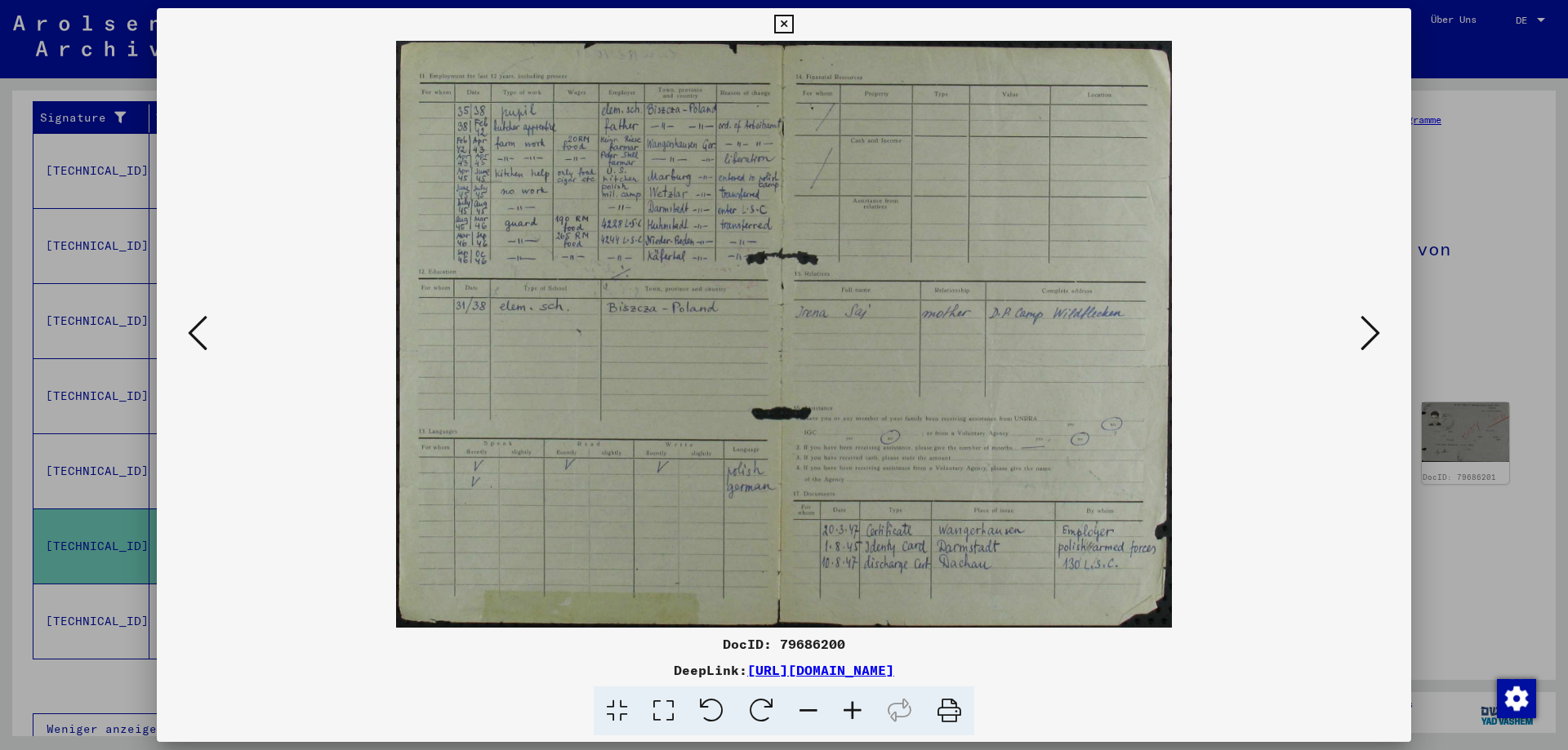
click at [1364, 332] on icon at bounding box center [1369, 333] width 20 height 39
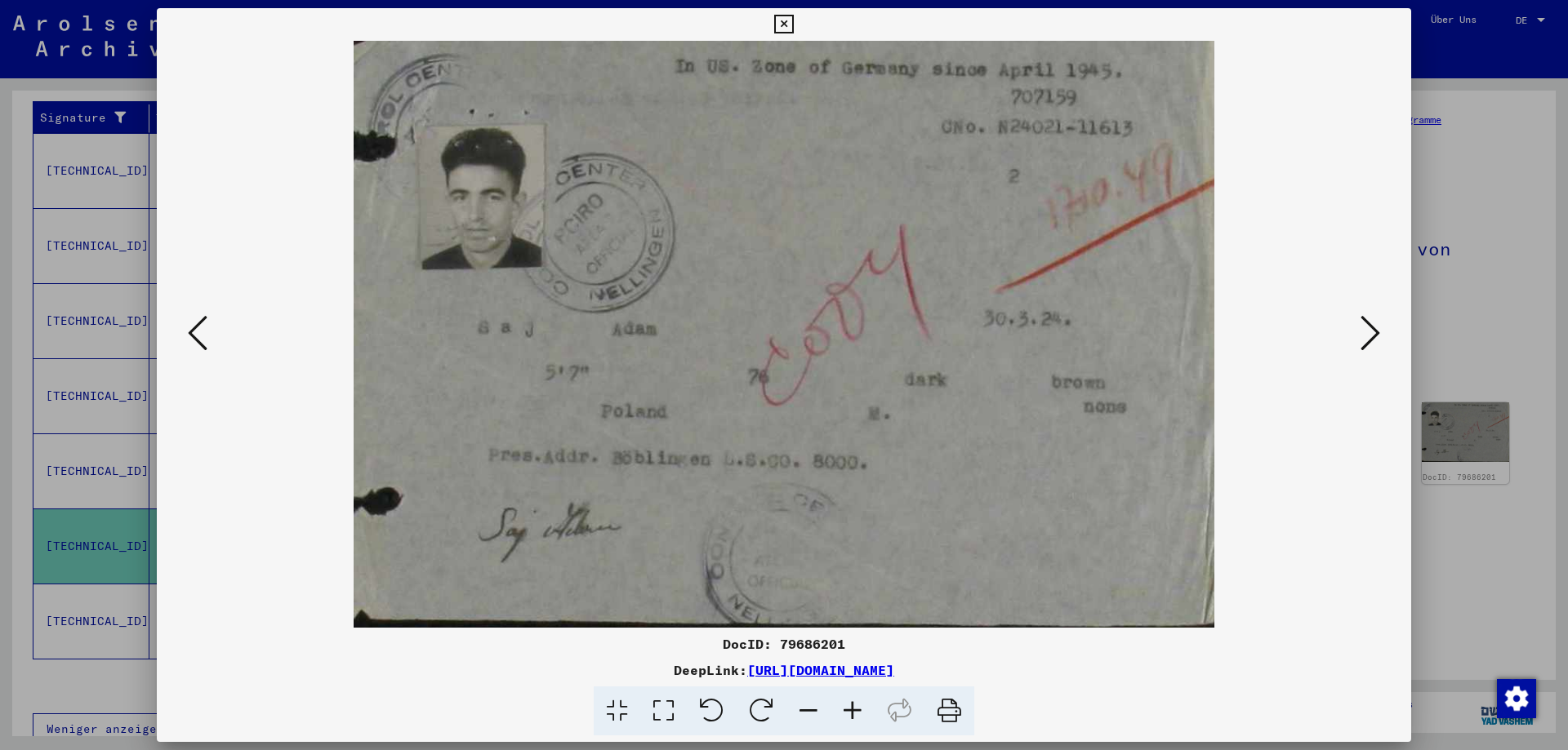
click at [792, 21] on icon at bounding box center [783, 24] width 19 height 20
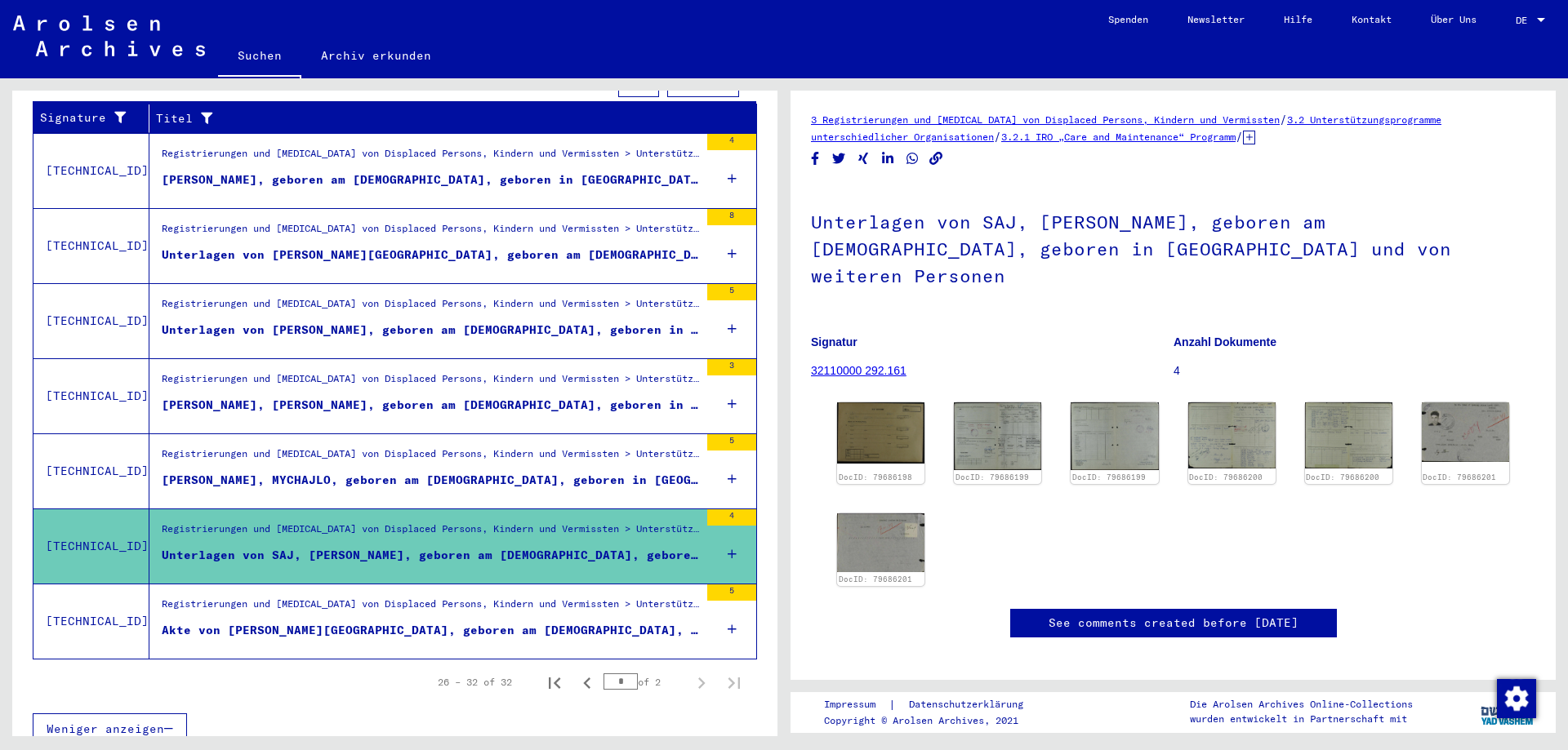
click at [342, 599] on div "Registrierungen und [MEDICAL_DATA] von Displaced Persons, Kindern und Vermisste…" at bounding box center [430, 608] width 537 height 23
